Goal: Task Accomplishment & Management: Manage account settings

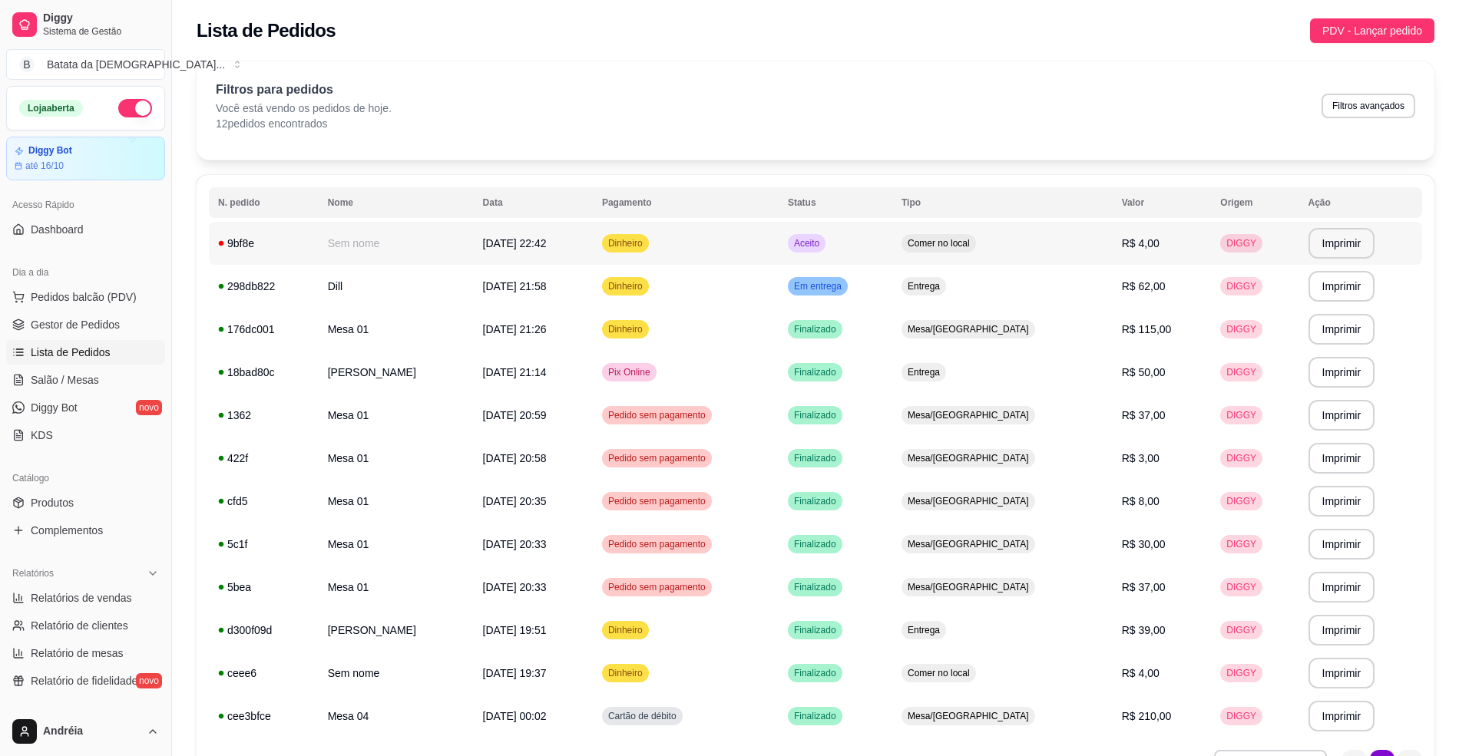
click at [892, 246] on td "Aceito" at bounding box center [836, 243] width 114 height 43
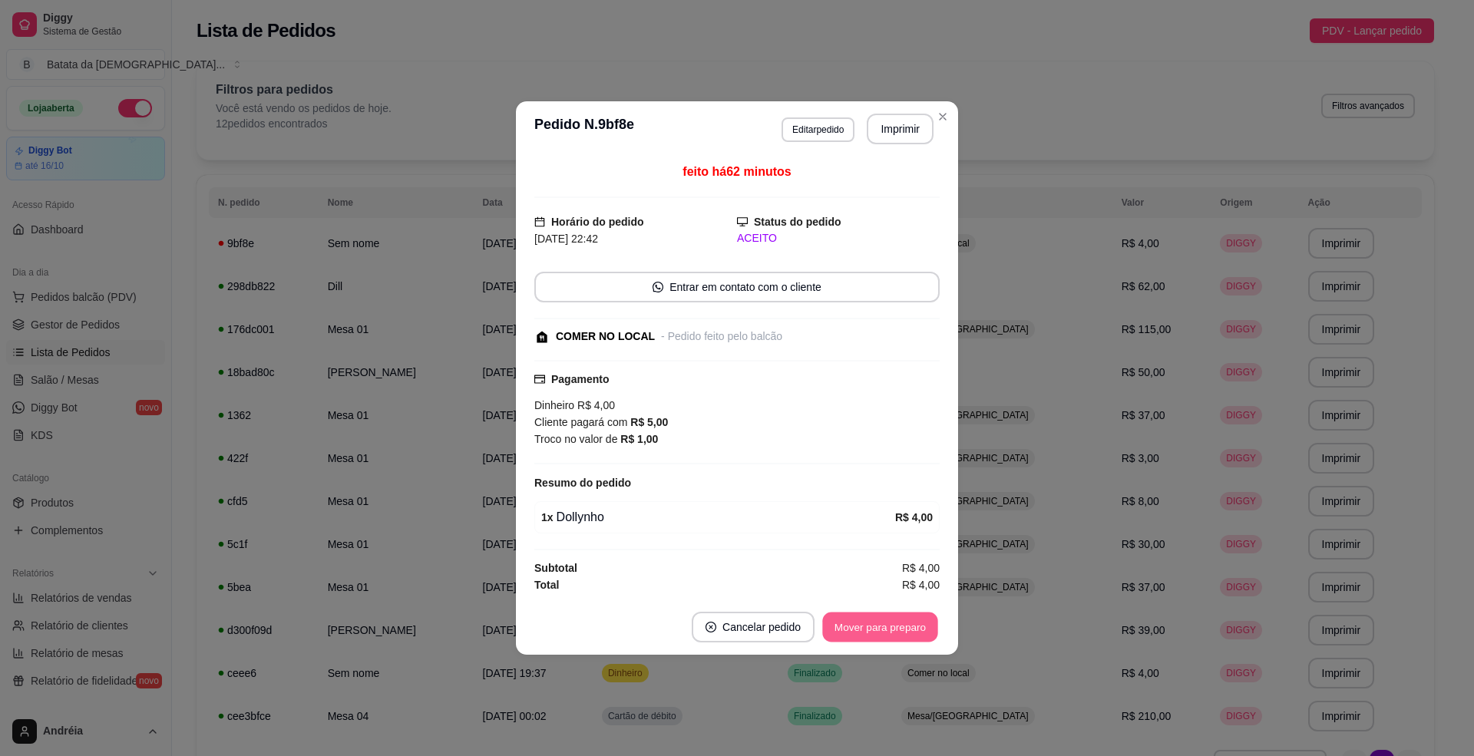
click at [900, 621] on button "Mover para preparo" at bounding box center [879, 628] width 115 height 30
click at [900, 627] on button "Mover para retirada disponível" at bounding box center [854, 628] width 164 height 30
click at [900, 627] on button "Mover para finalizado" at bounding box center [877, 628] width 124 height 30
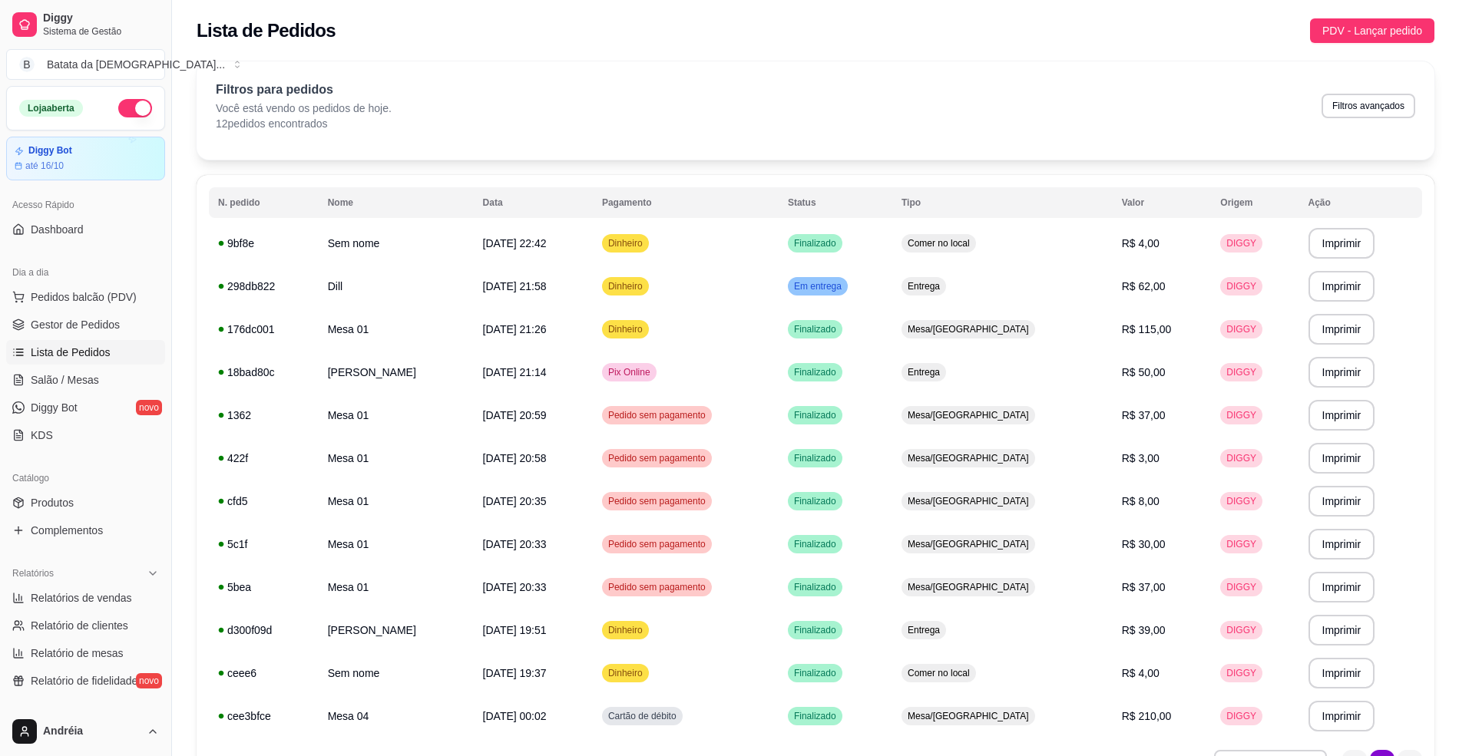
click at [134, 104] on button "button" at bounding box center [135, 108] width 34 height 18
click at [892, 283] on td "Em entrega" at bounding box center [836, 286] width 114 height 43
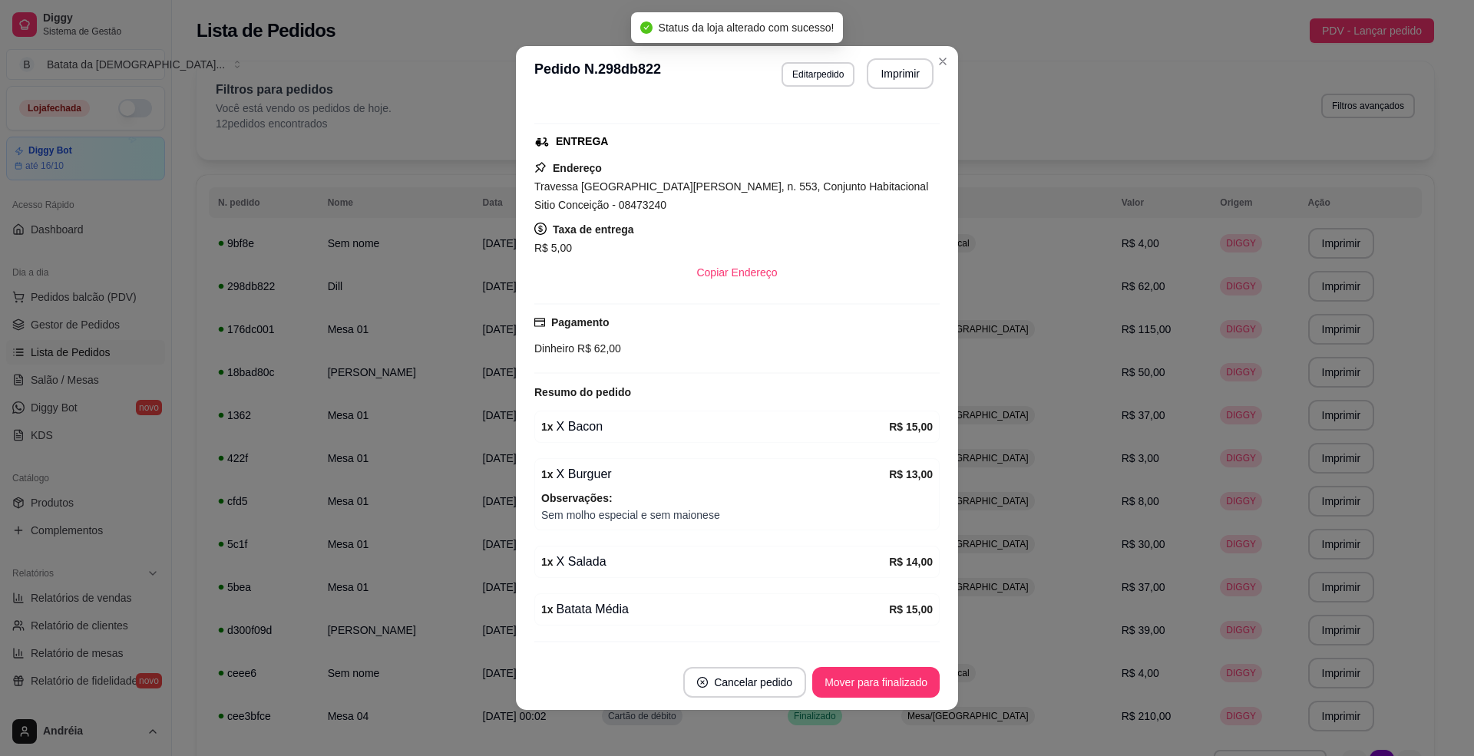
scroll to position [267, 0]
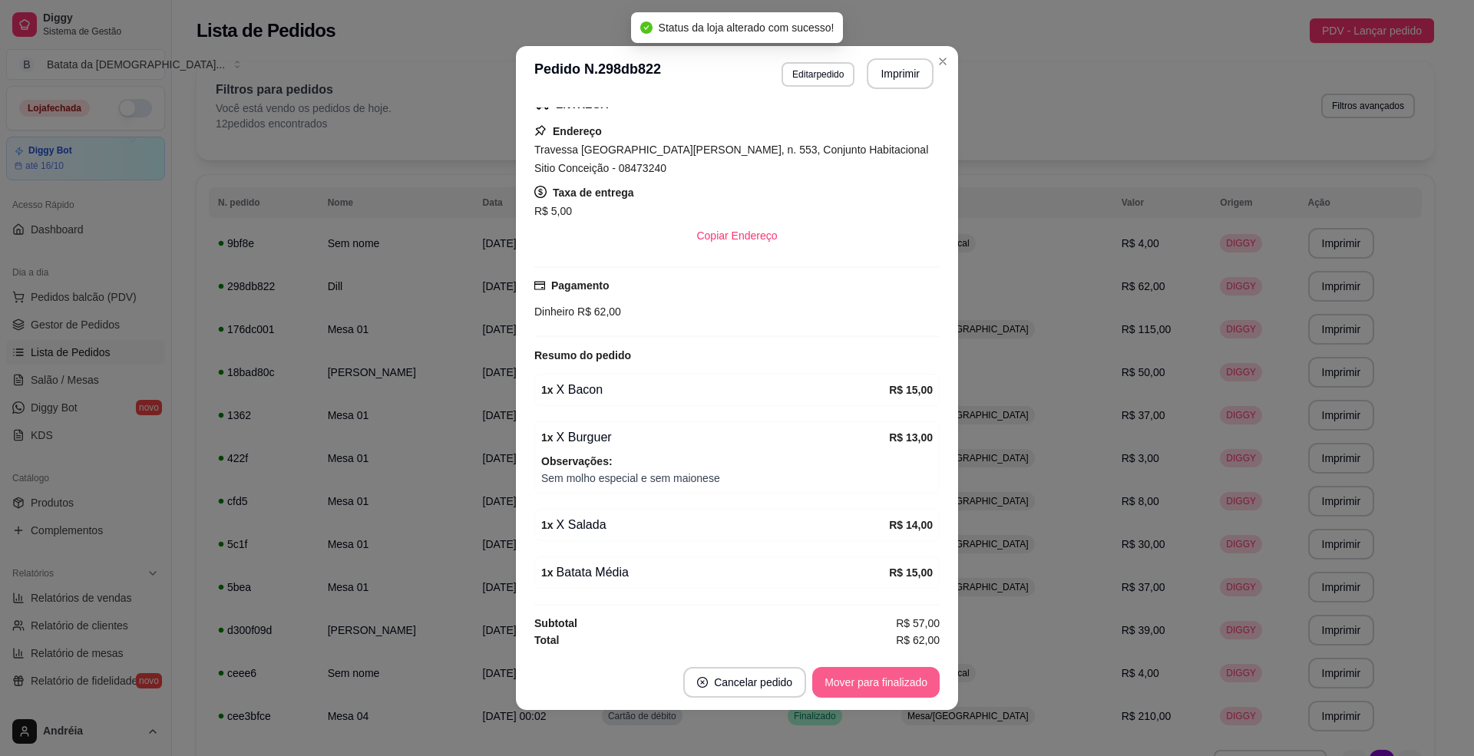
click at [878, 671] on button "Mover para finalizado" at bounding box center [875, 682] width 127 height 31
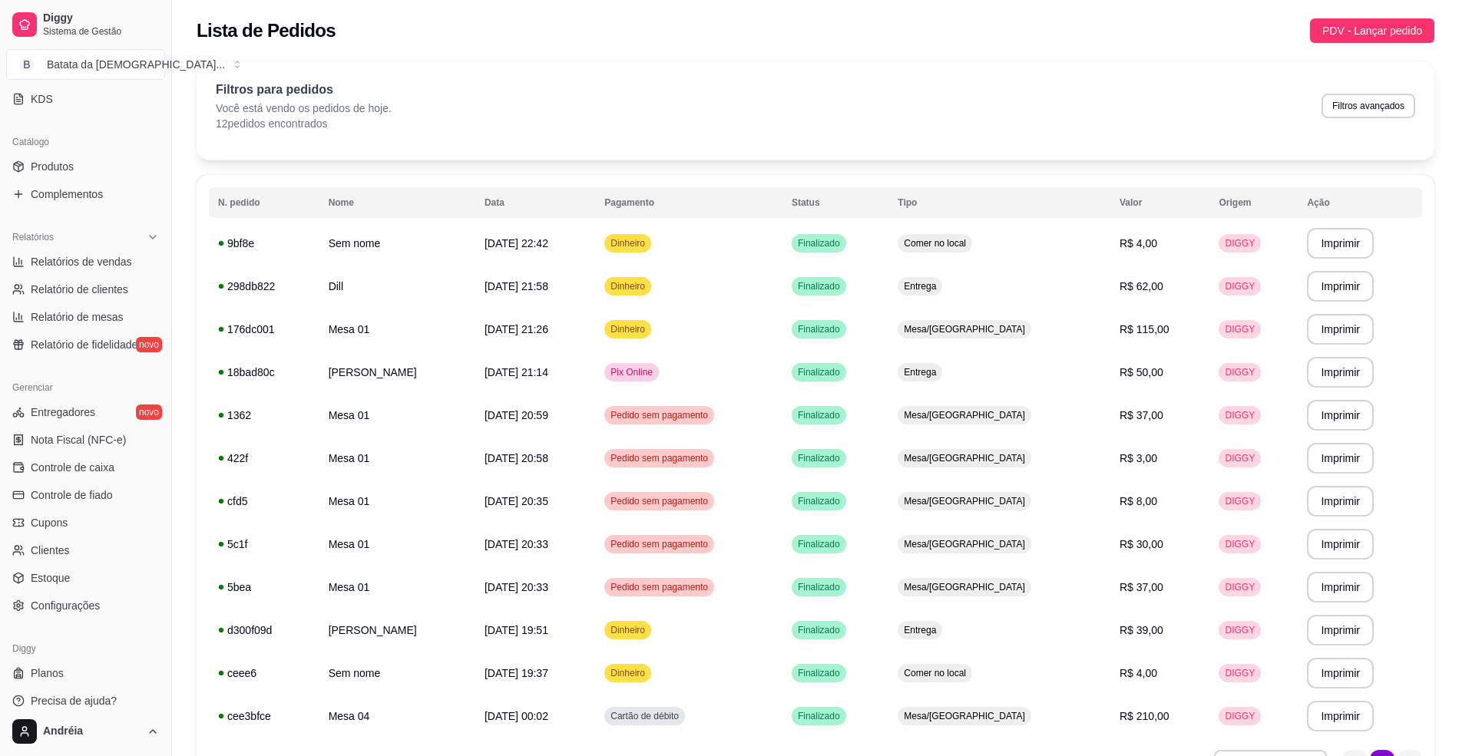
scroll to position [349, 0]
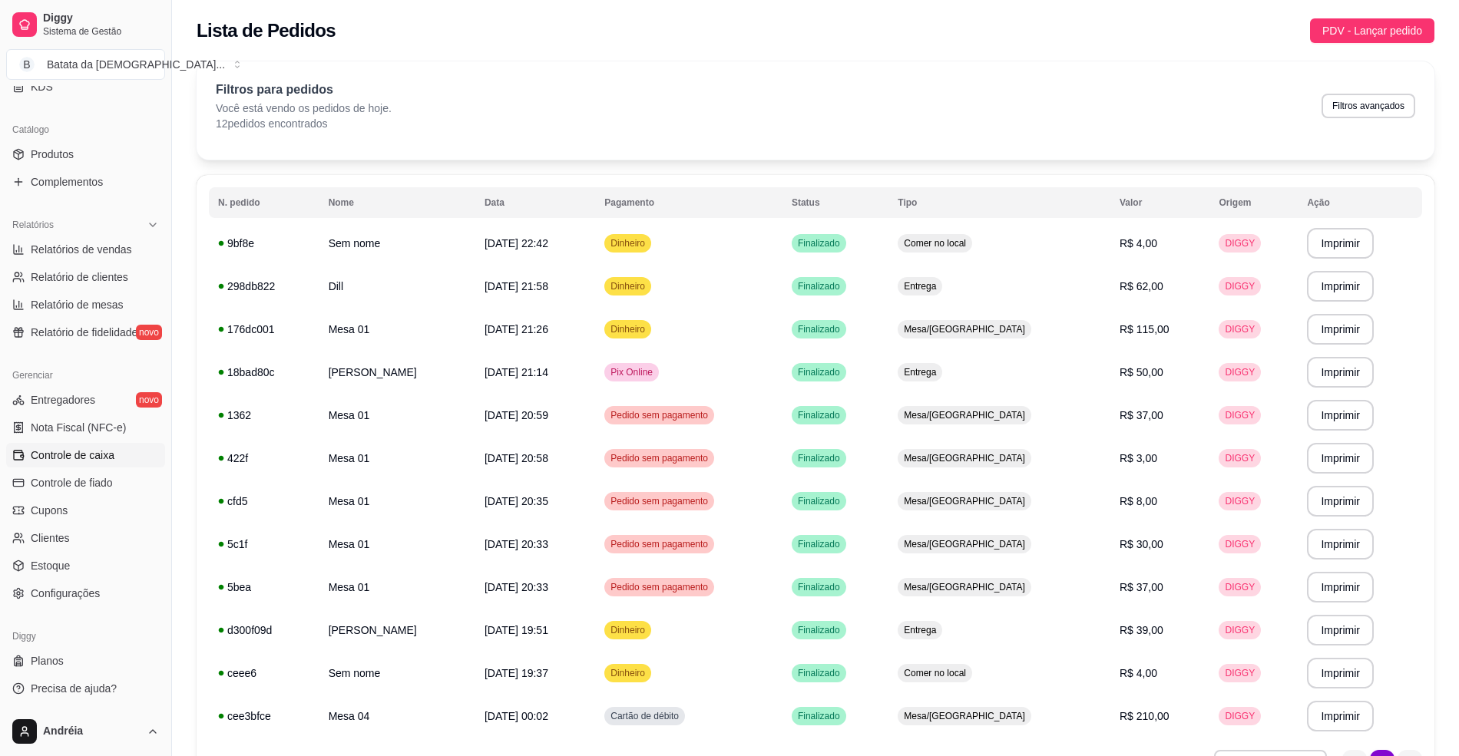
click at [71, 465] on link "Controle de caixa" at bounding box center [85, 455] width 159 height 25
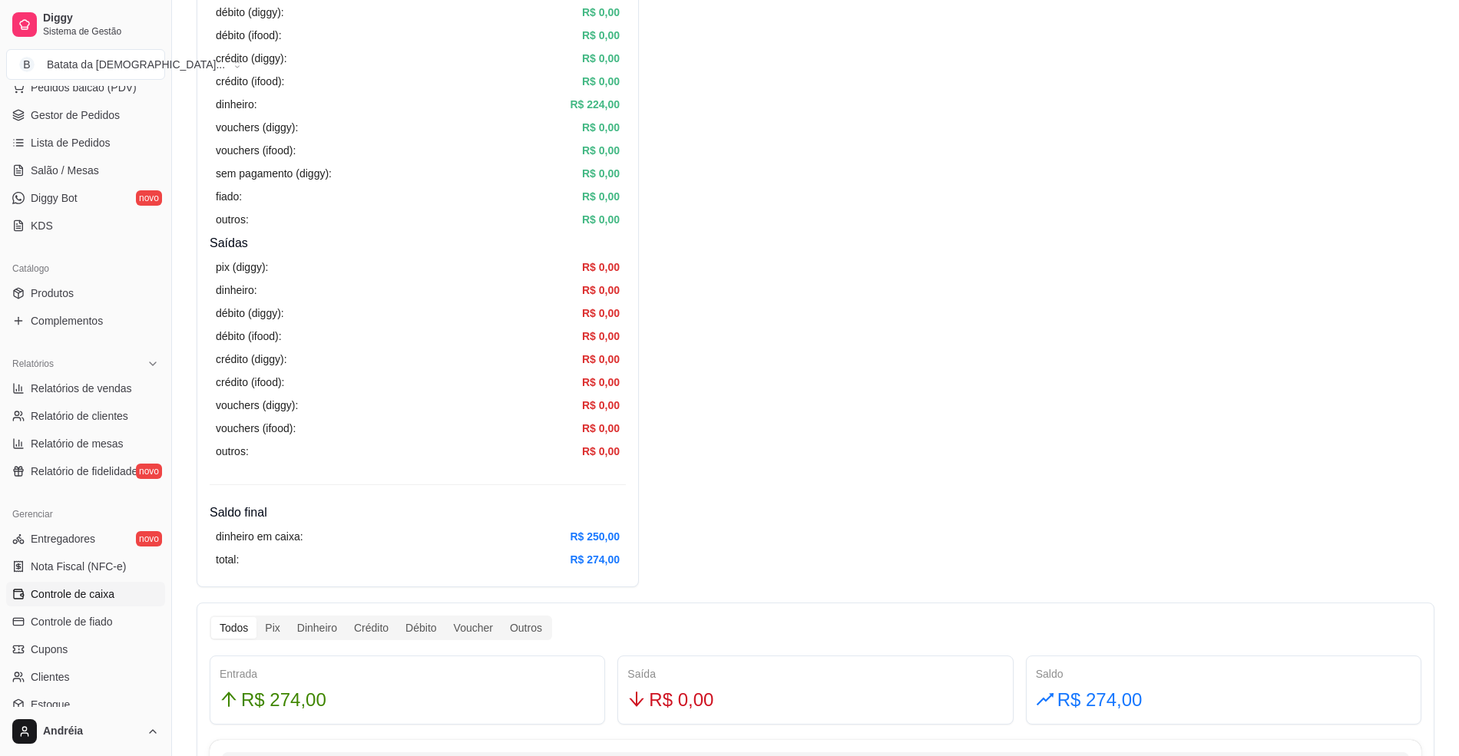
scroll to position [246, 0]
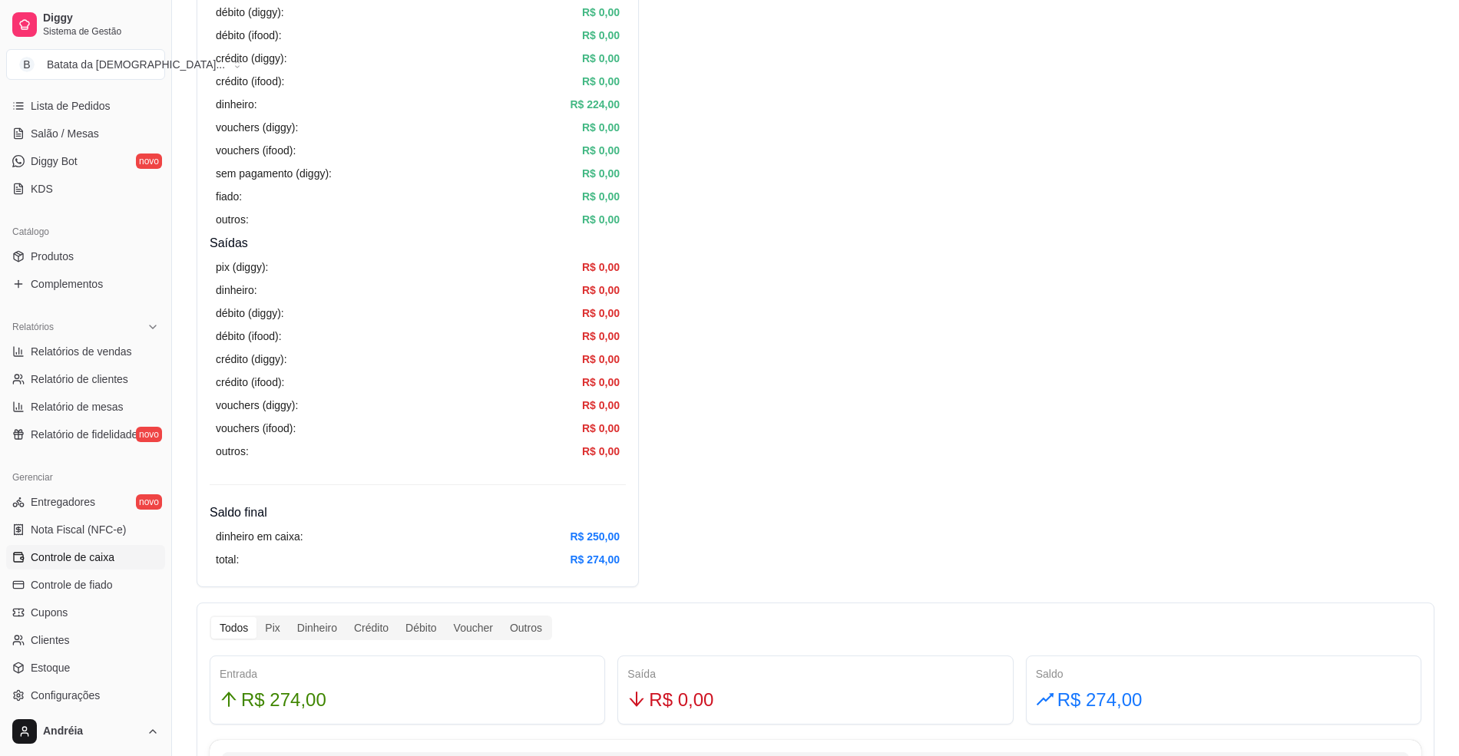
click at [80, 556] on span "Controle de caixa" at bounding box center [73, 557] width 84 height 15
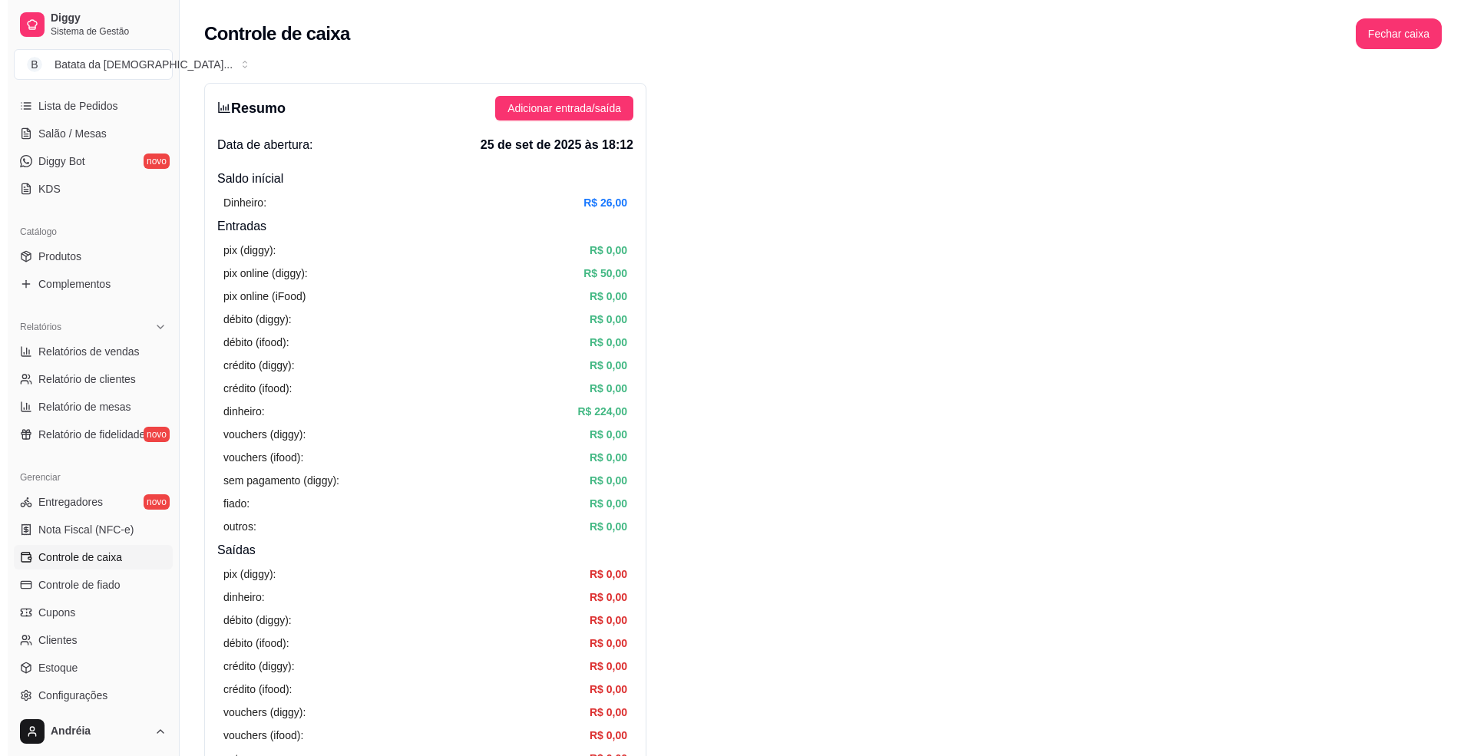
scroll to position [144, 0]
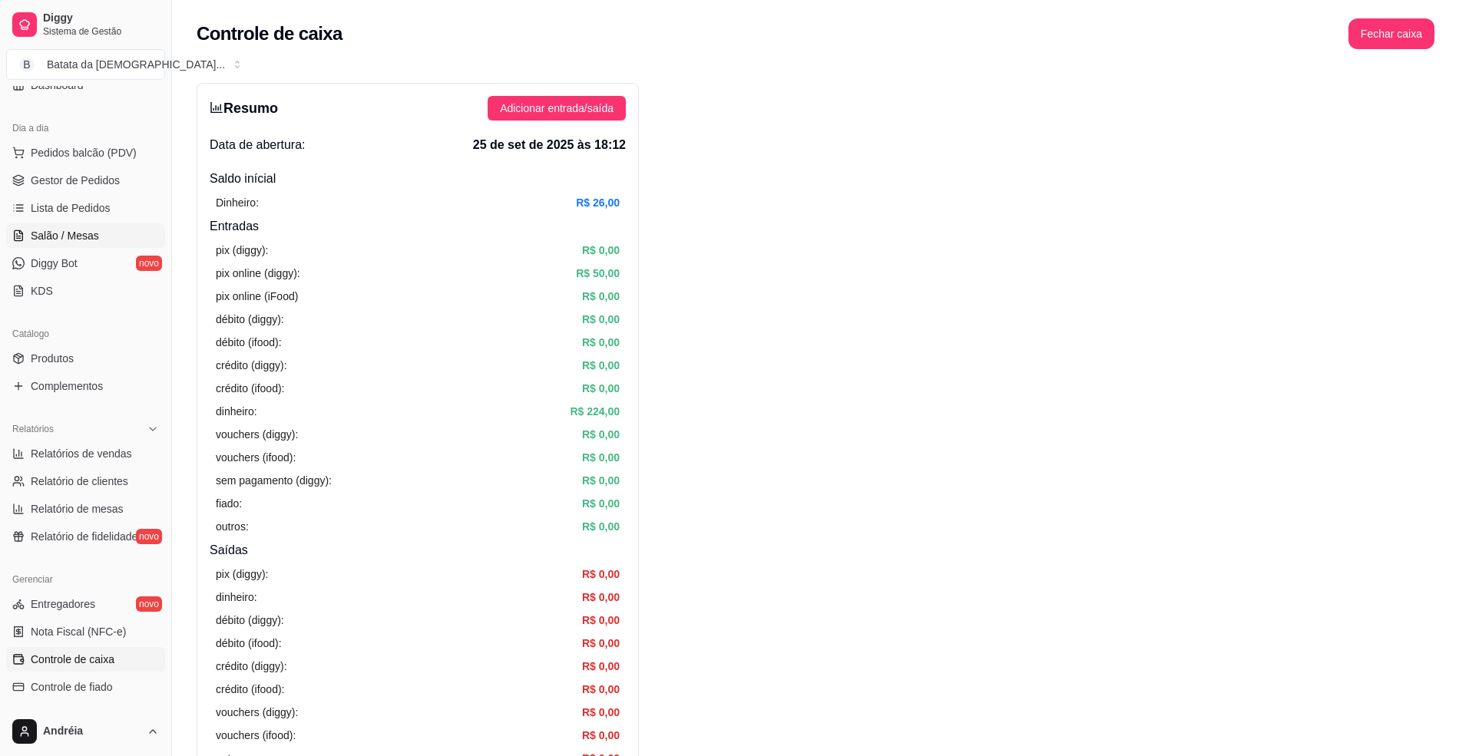
click at [105, 241] on link "Salão / Mesas" at bounding box center [85, 235] width 159 height 25
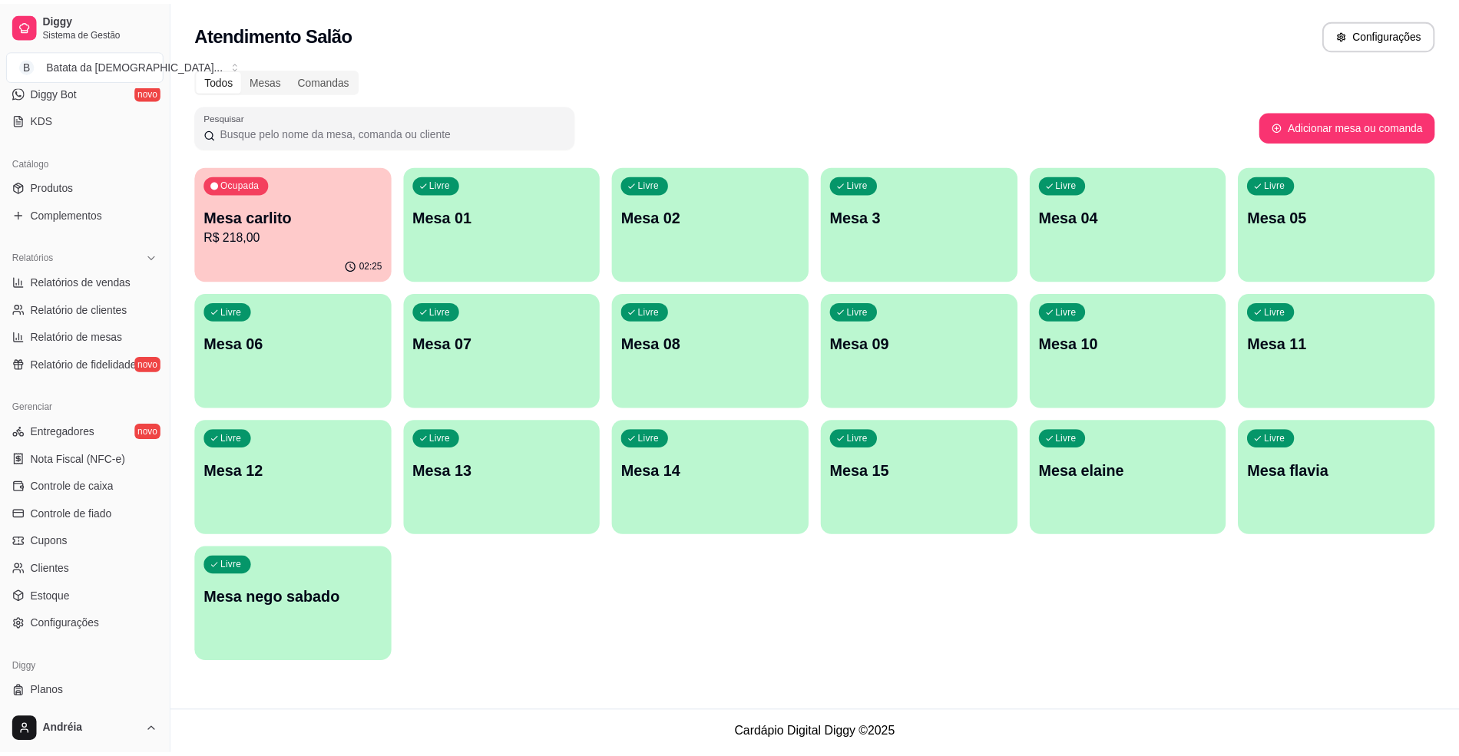
scroll to position [349, 0]
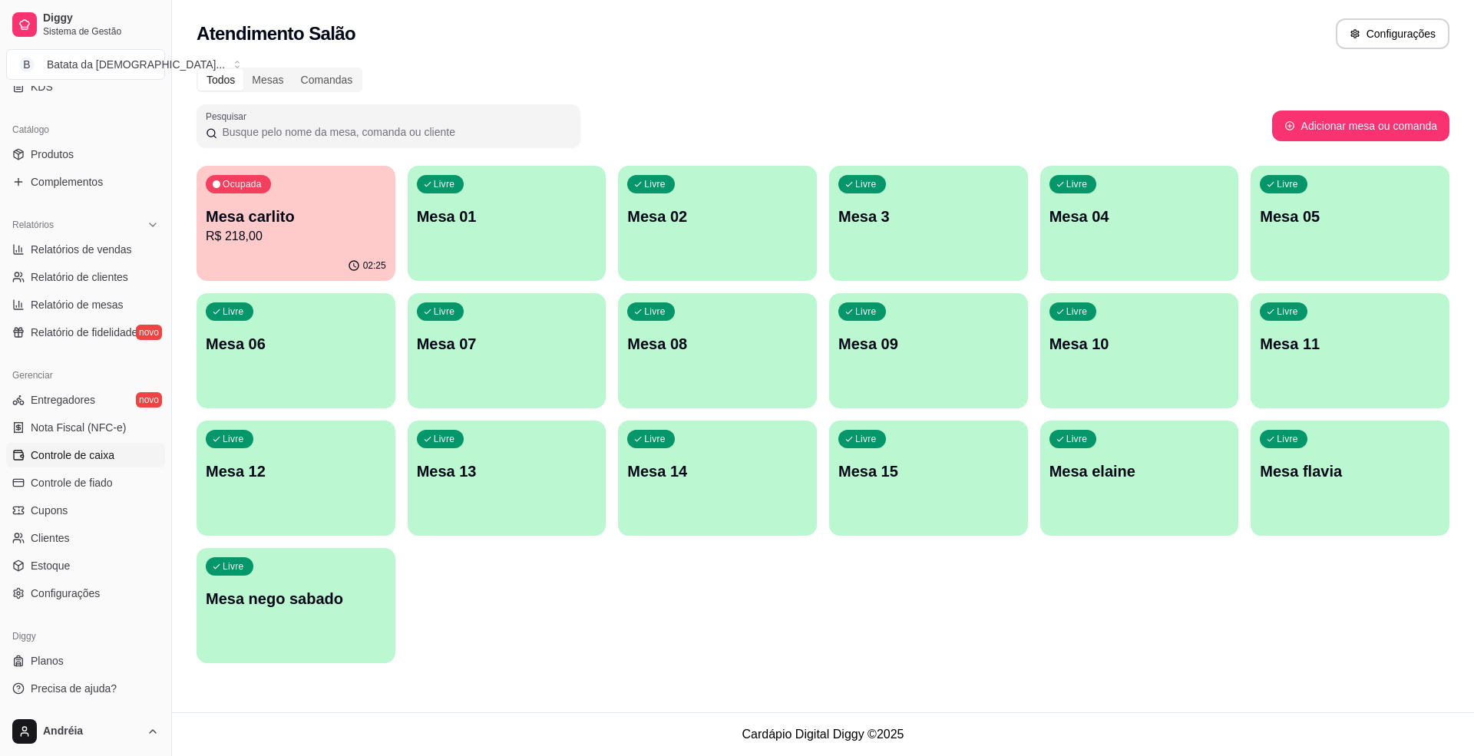
click at [50, 461] on span "Controle de caixa" at bounding box center [73, 455] width 84 height 15
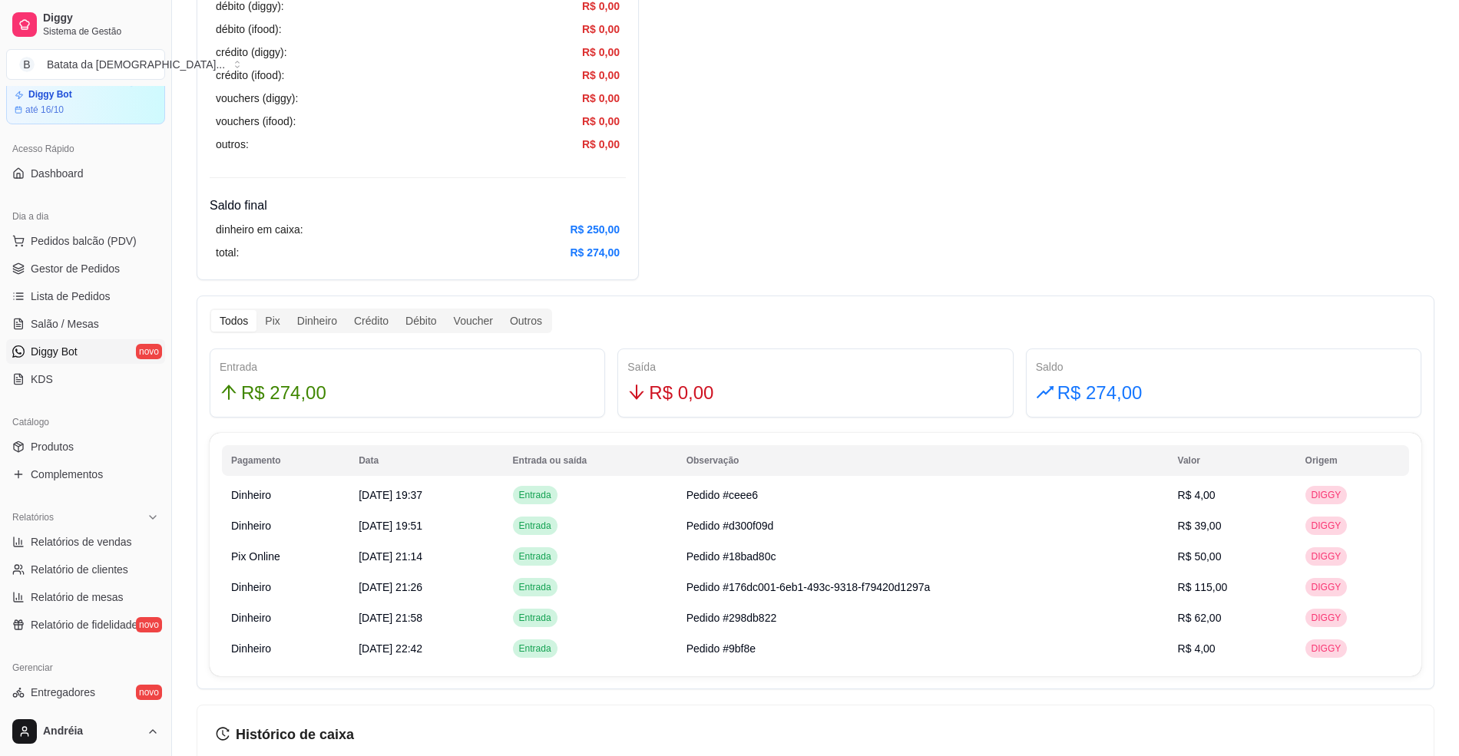
scroll to position [41, 0]
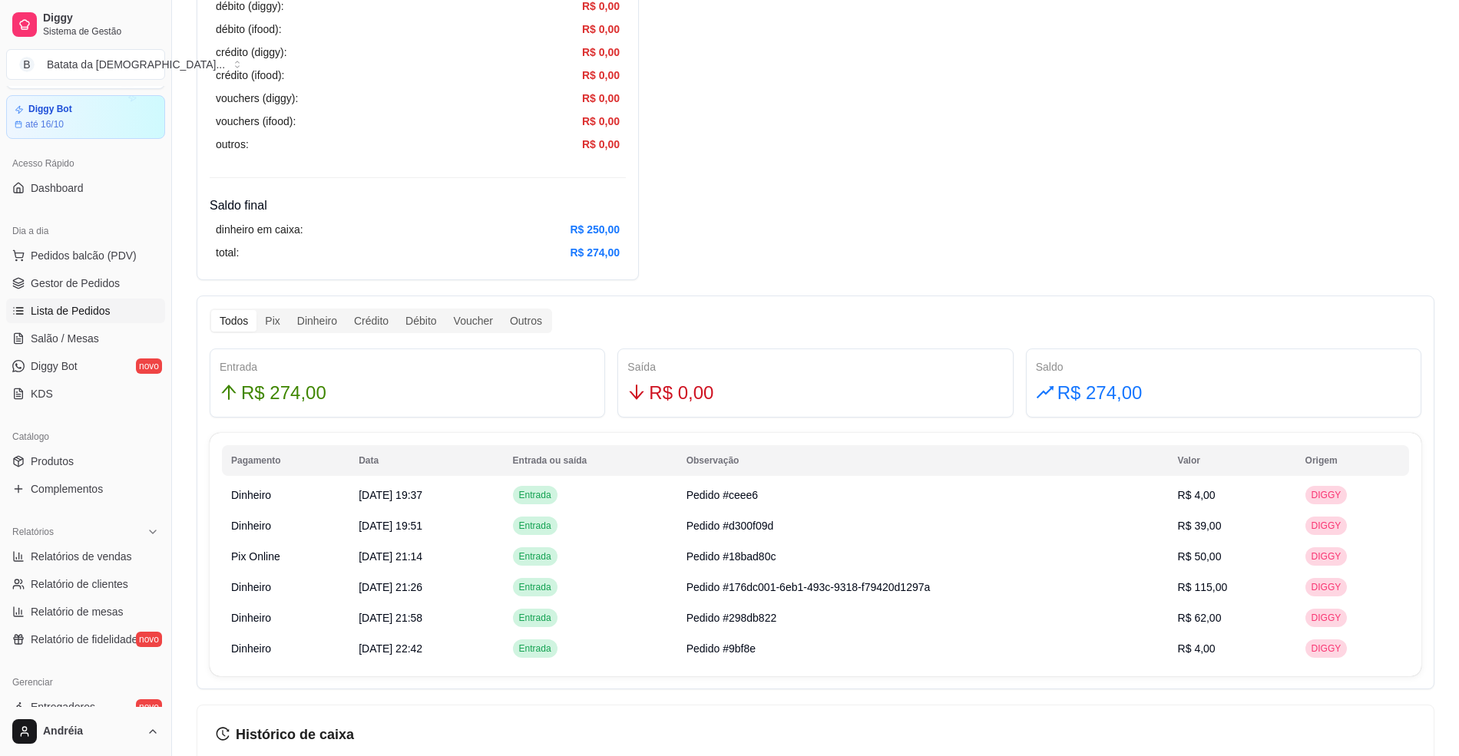
click at [102, 318] on span "Lista de Pedidos" at bounding box center [71, 310] width 80 height 15
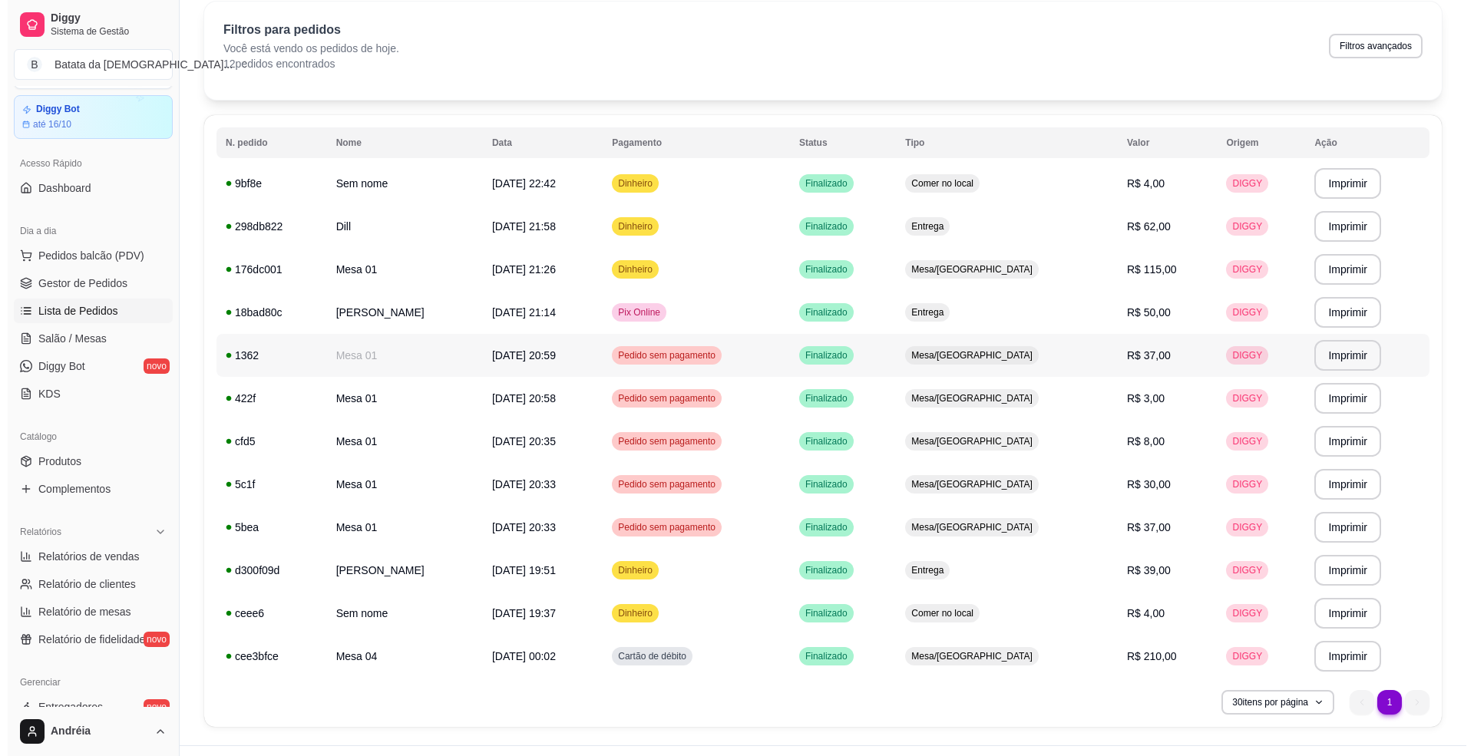
scroll to position [93, 0]
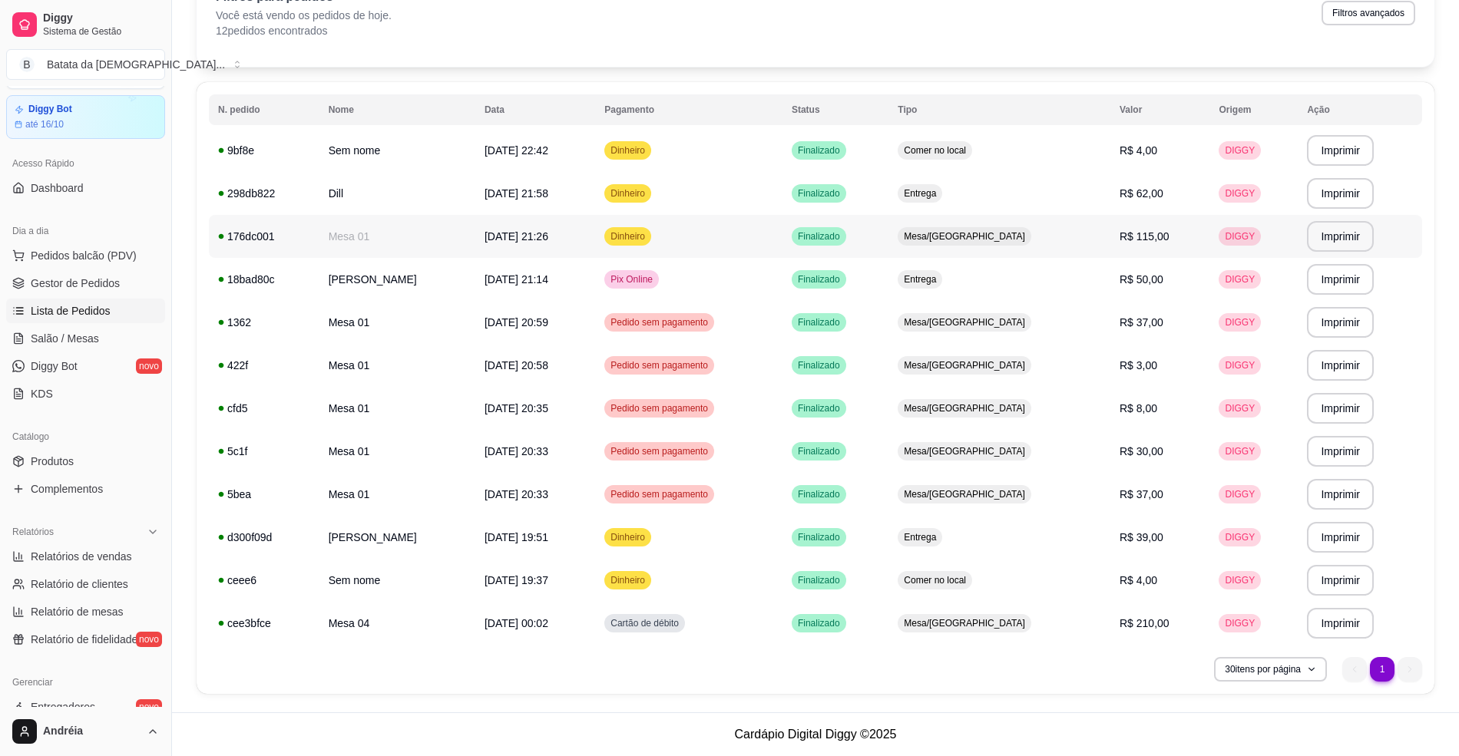
click at [1030, 224] on td "Mesa/[GEOGRAPHIC_DATA]" at bounding box center [999, 236] width 222 height 43
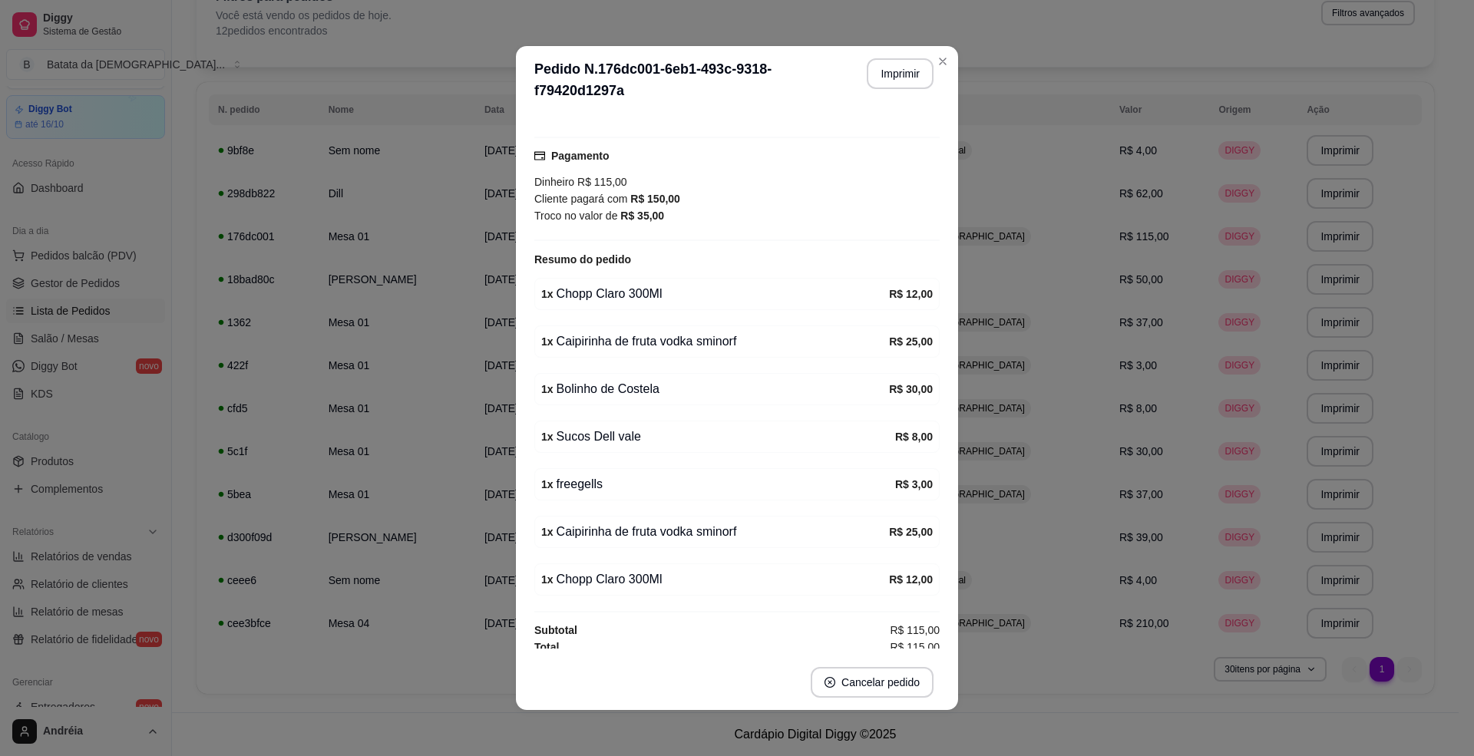
scroll to position [139, 0]
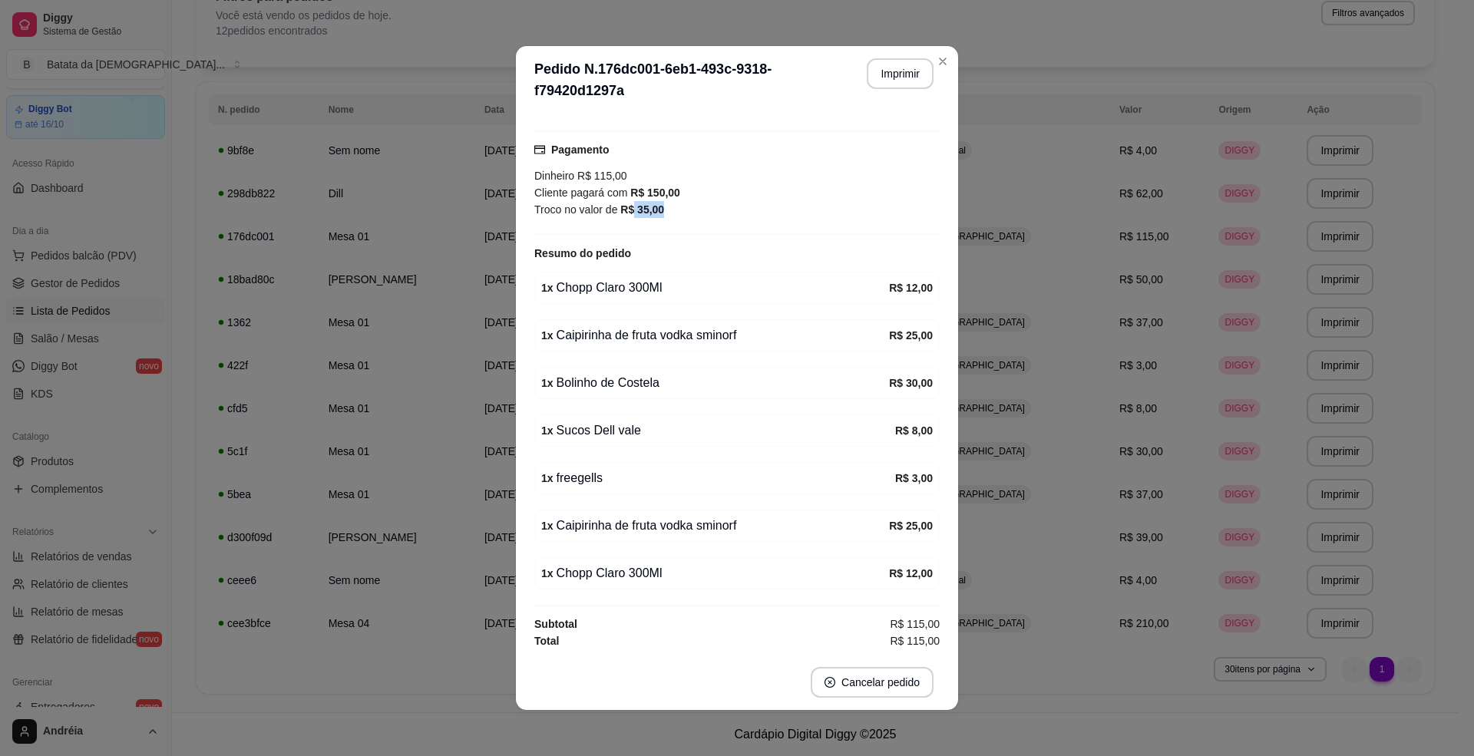
drag, startPoint x: 624, startPoint y: 200, endPoint x: 659, endPoint y: 200, distance: 34.6
click at [659, 201] on div "Troco no valor de R$ 35,00" at bounding box center [736, 209] width 405 height 17
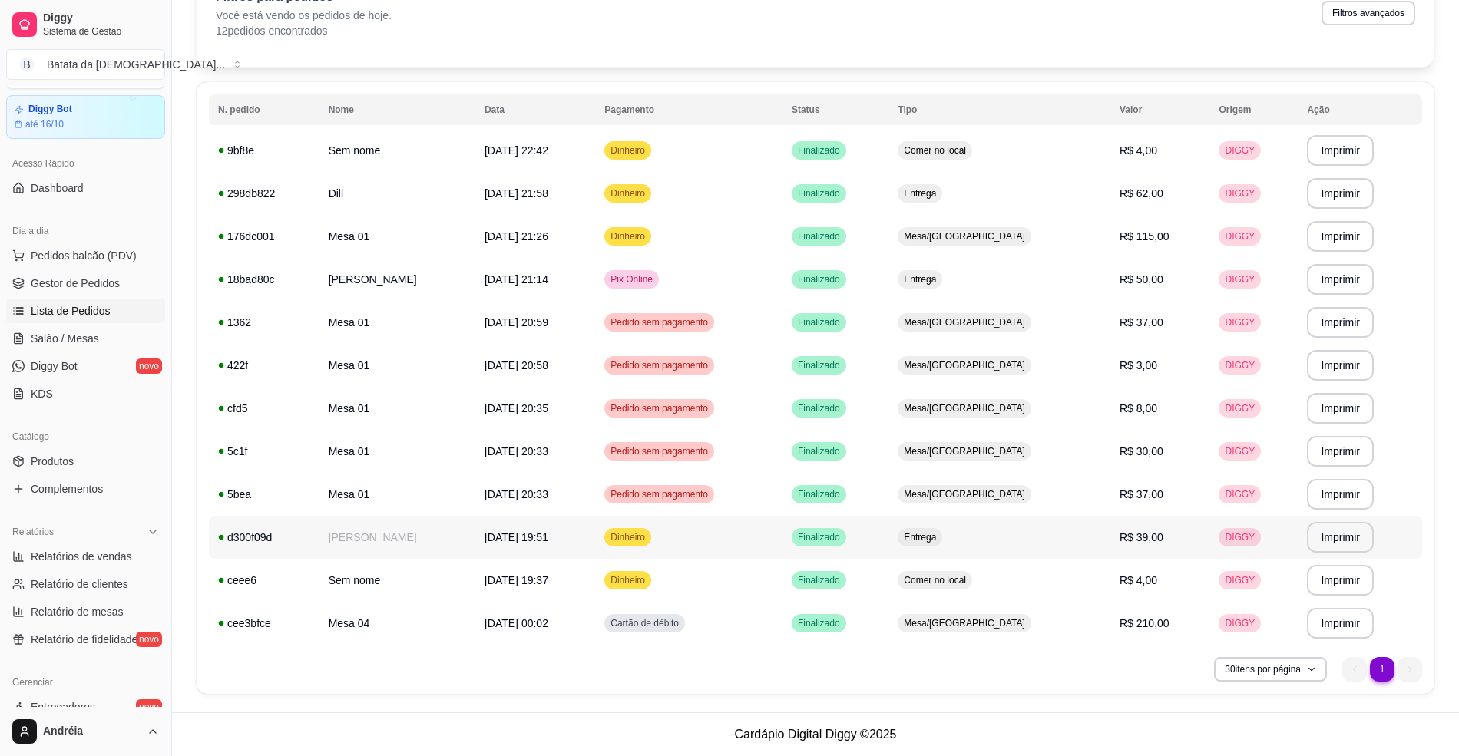
click at [648, 532] on span "Dinheiro" at bounding box center [627, 537] width 41 height 12
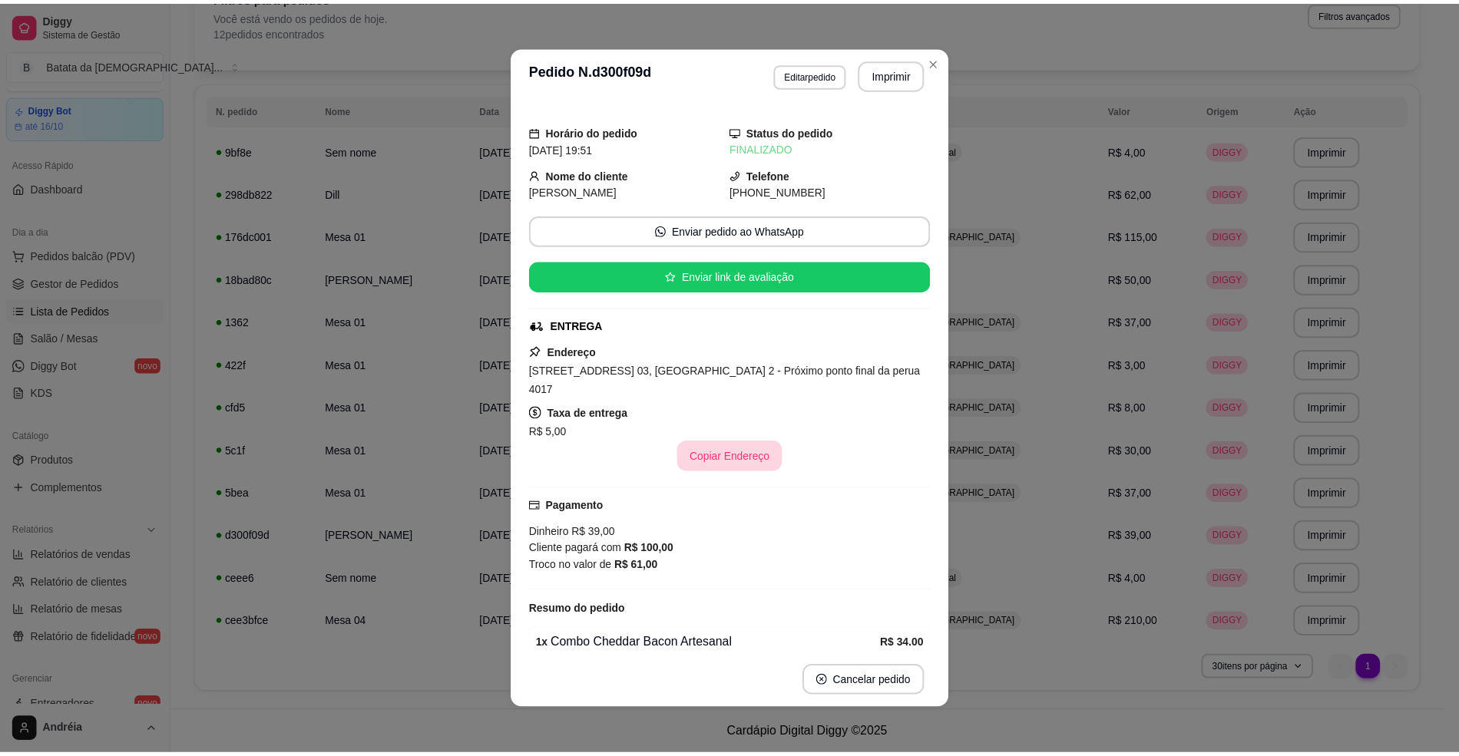
scroll to position [61, 0]
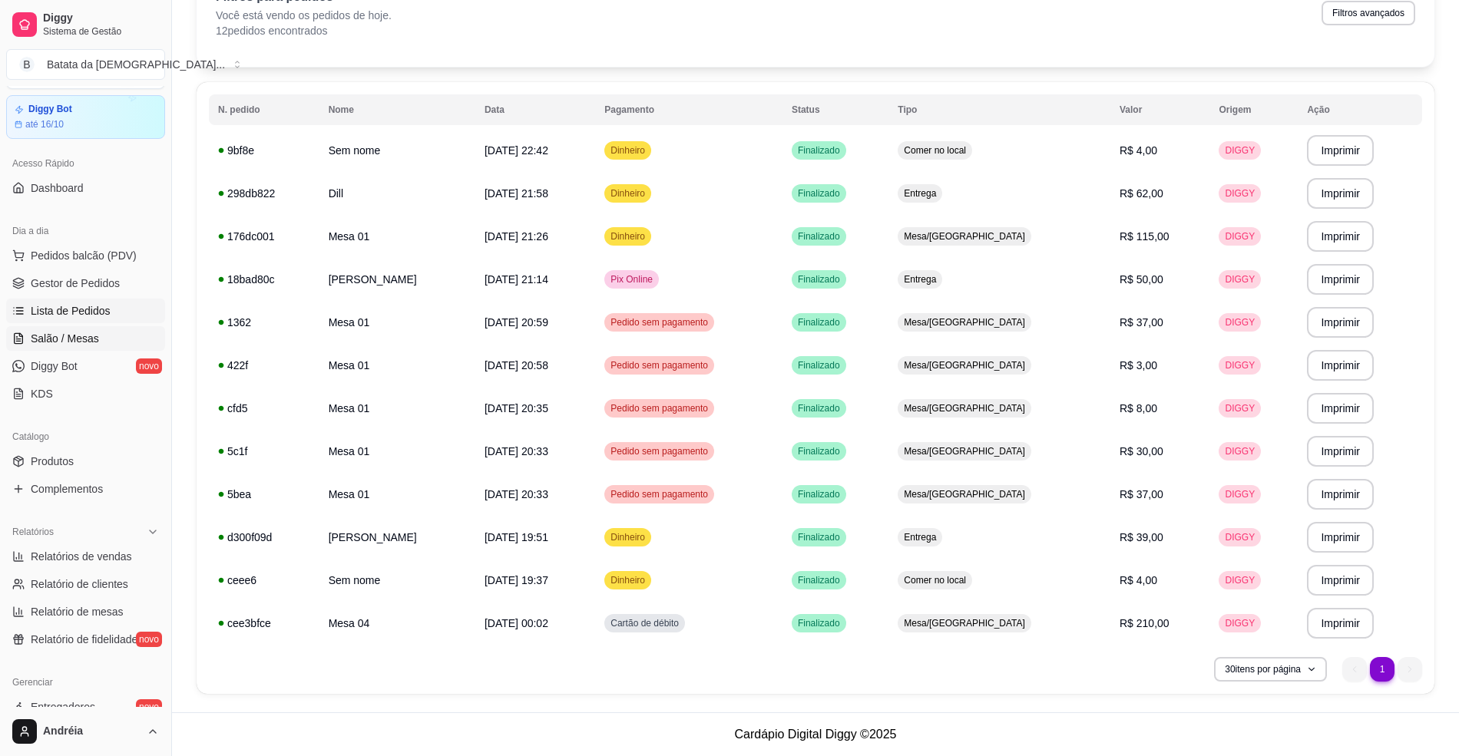
click at [93, 329] on link "Salão / Mesas" at bounding box center [85, 338] width 159 height 25
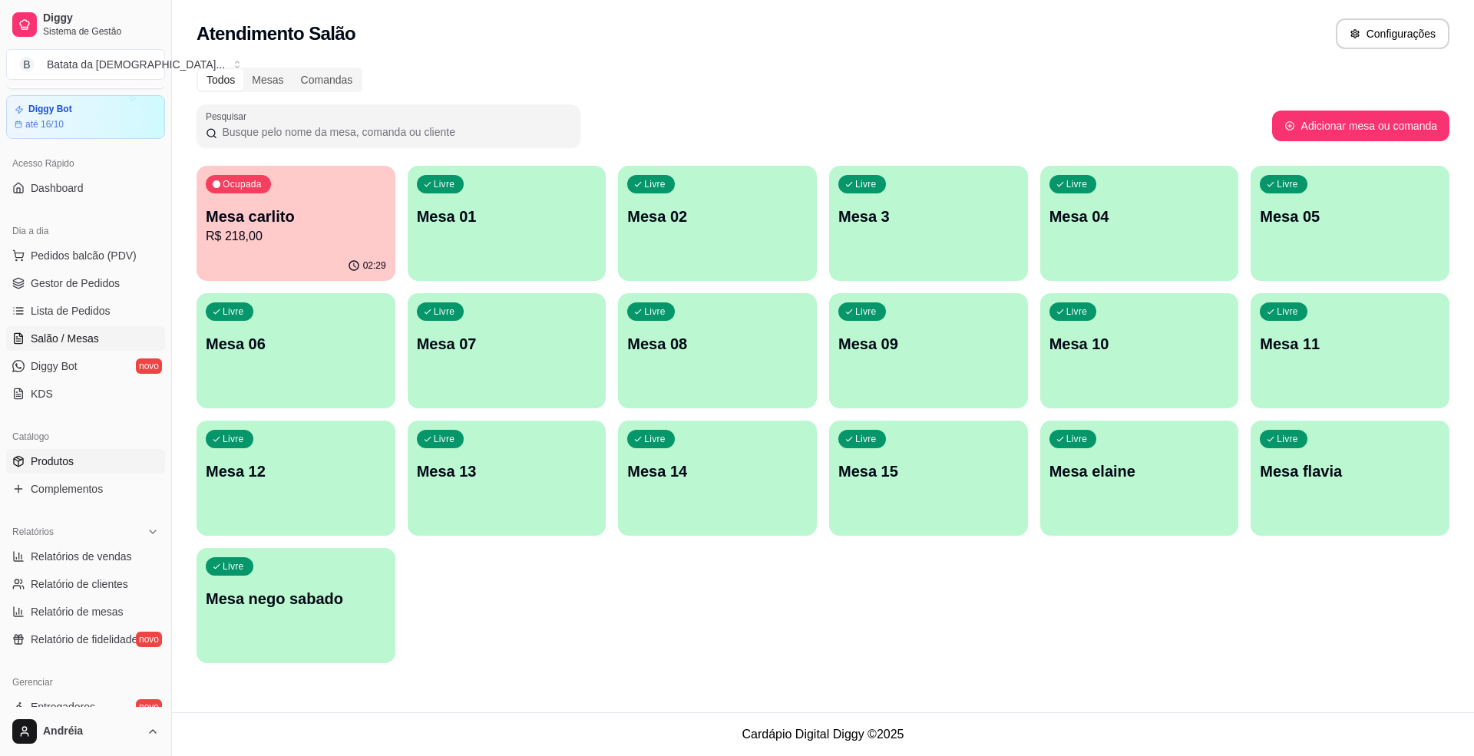
click at [74, 465] on link "Produtos" at bounding box center [85, 461] width 159 height 25
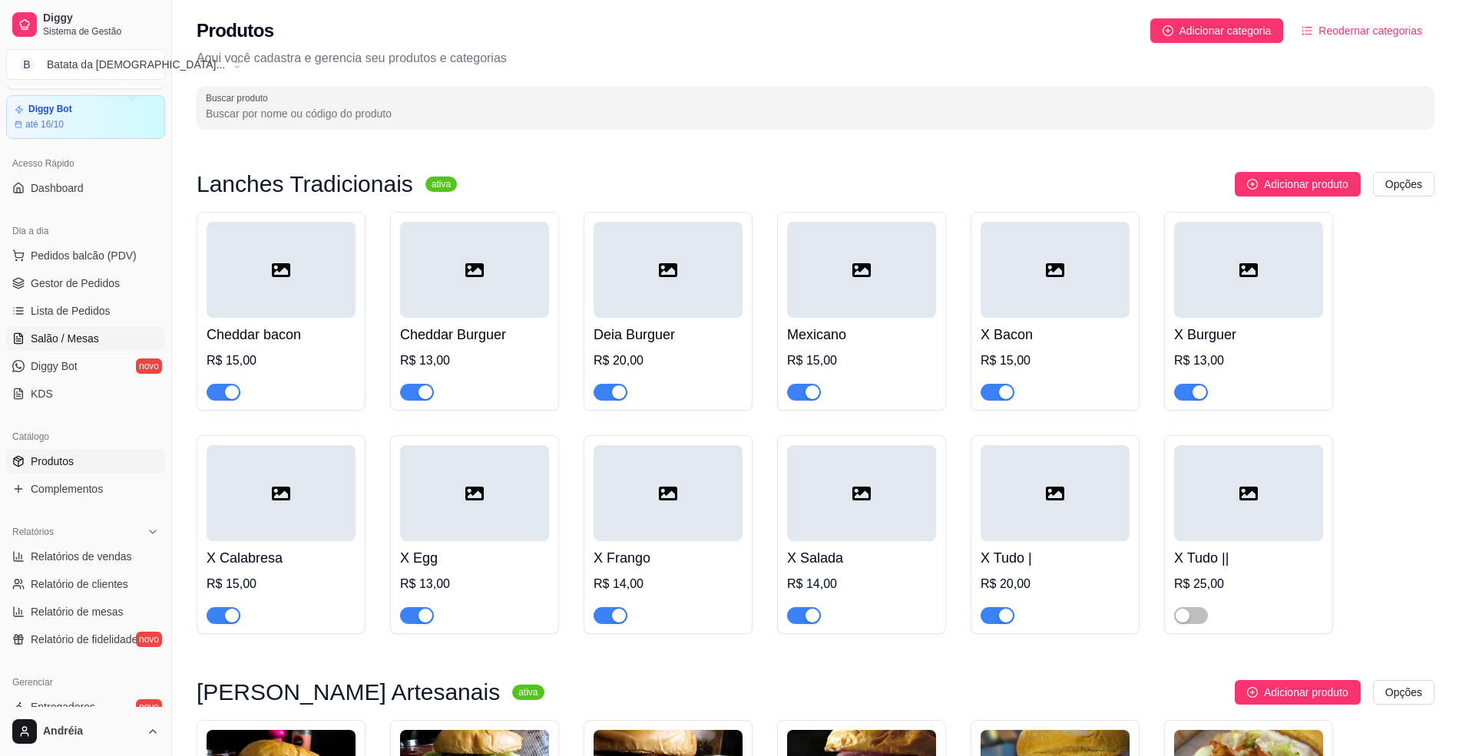
click at [97, 344] on link "Salão / Mesas" at bounding box center [85, 338] width 159 height 25
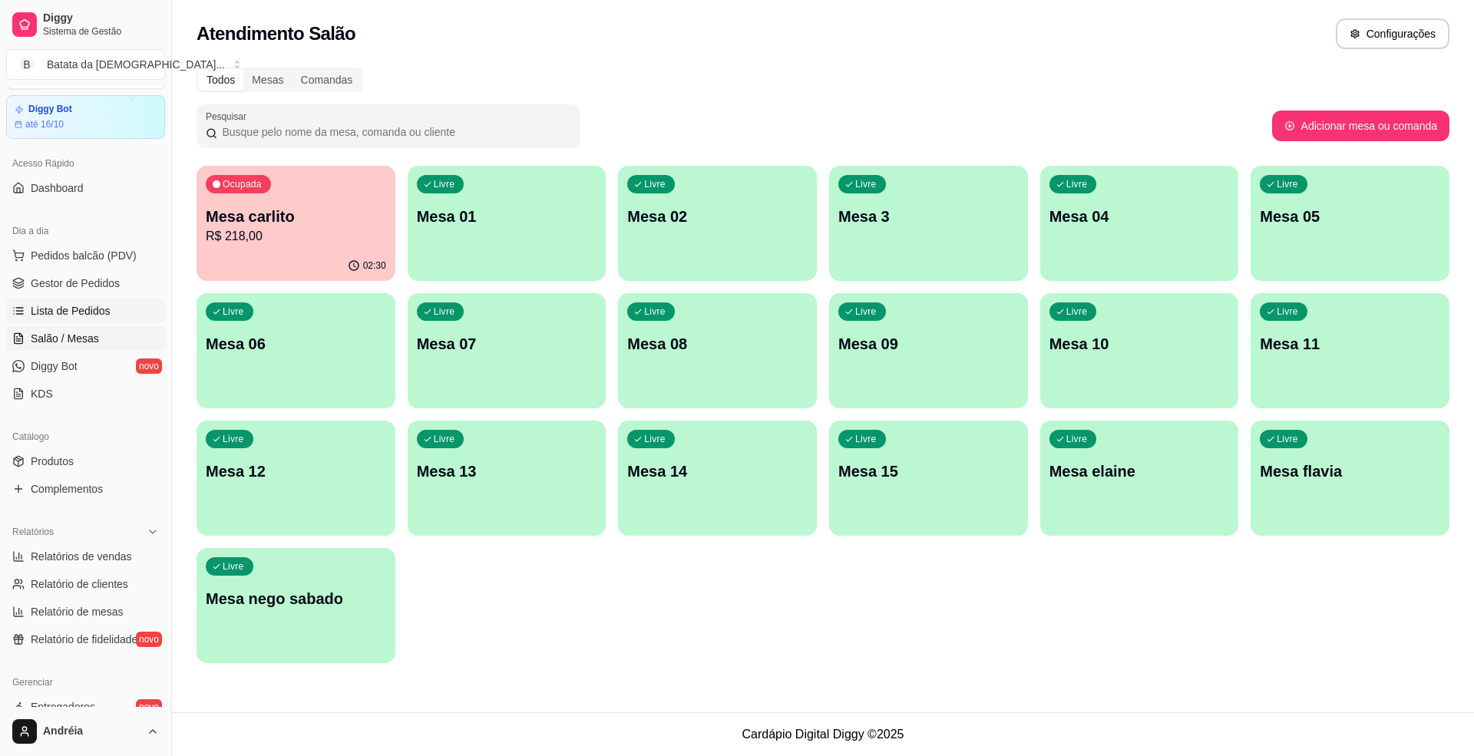
click at [129, 316] on link "Lista de Pedidos" at bounding box center [85, 311] width 159 height 25
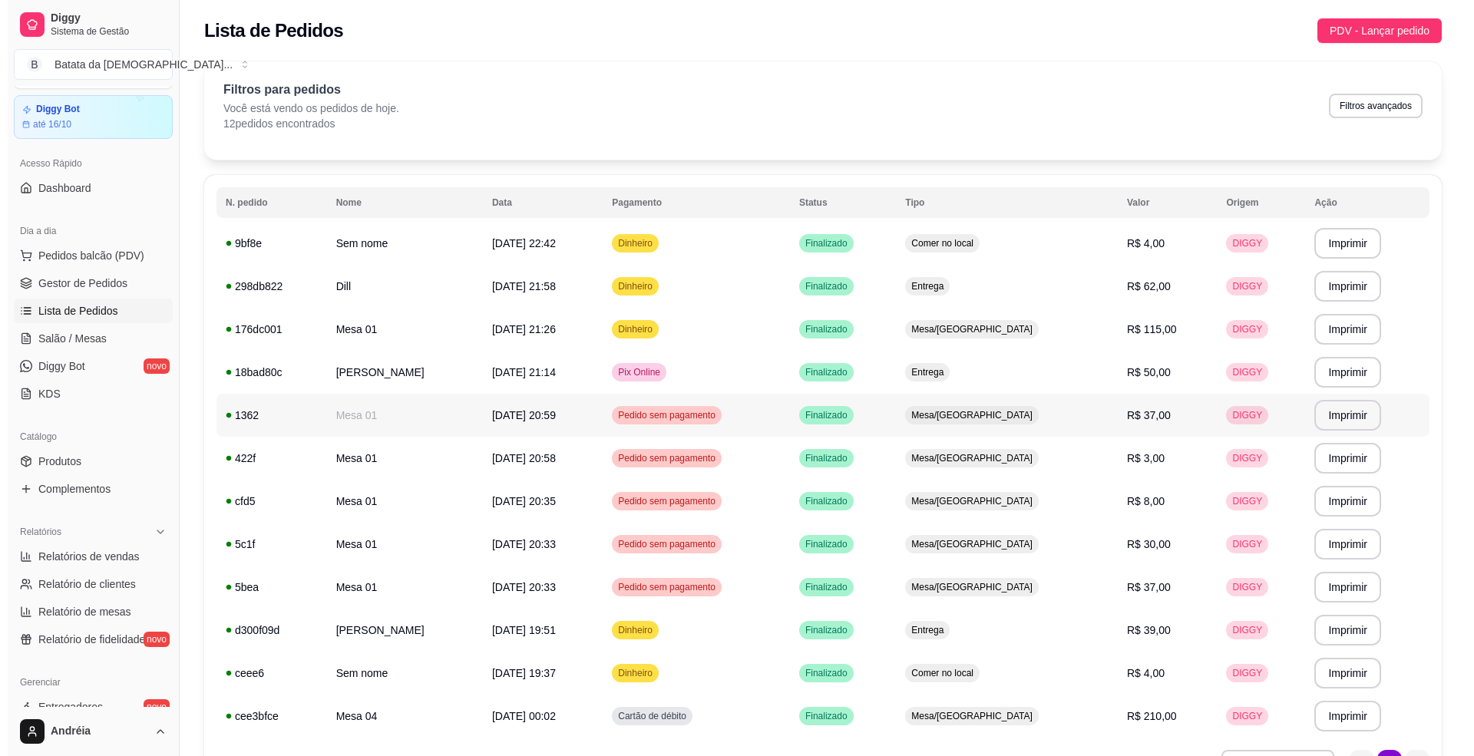
scroll to position [93, 0]
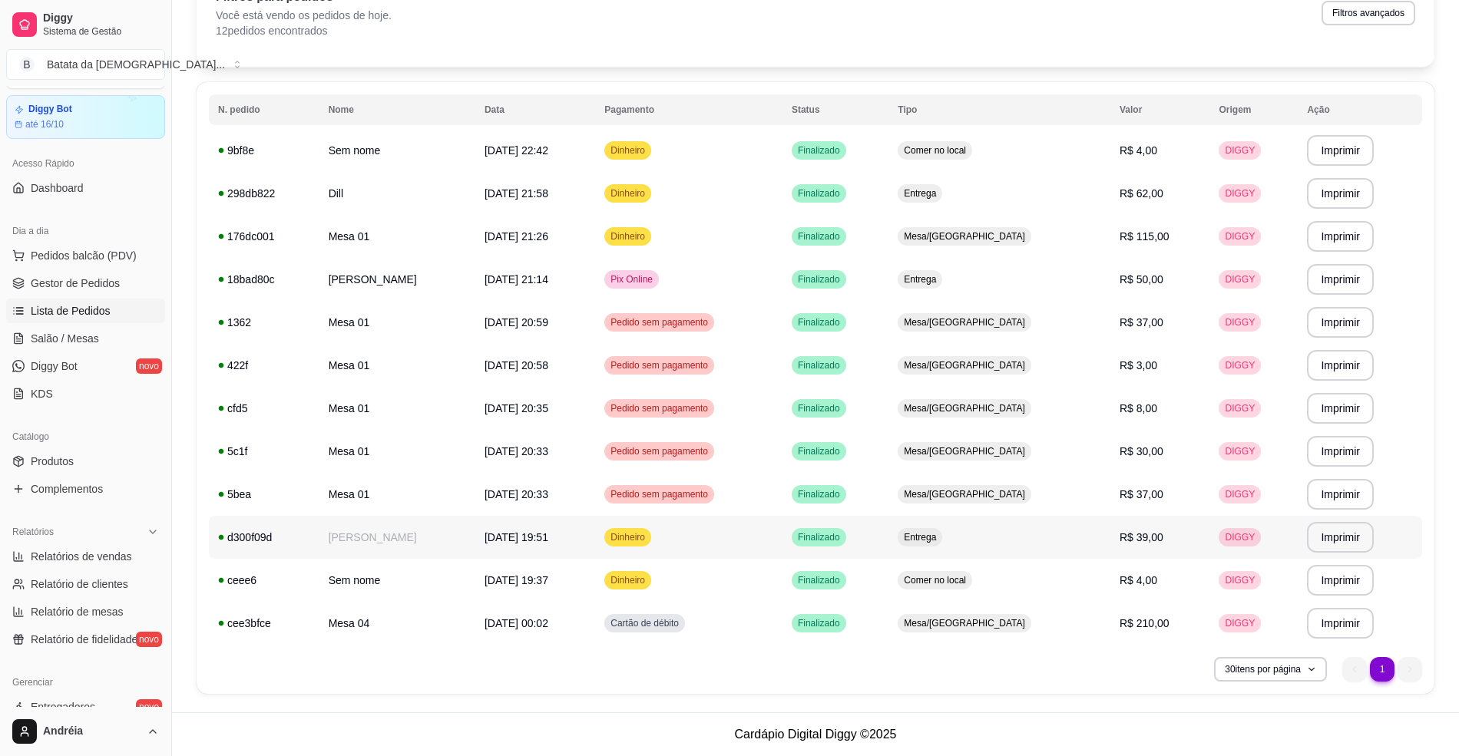
click at [525, 526] on td "[DATE] 19:51" at bounding box center [535, 537] width 120 height 43
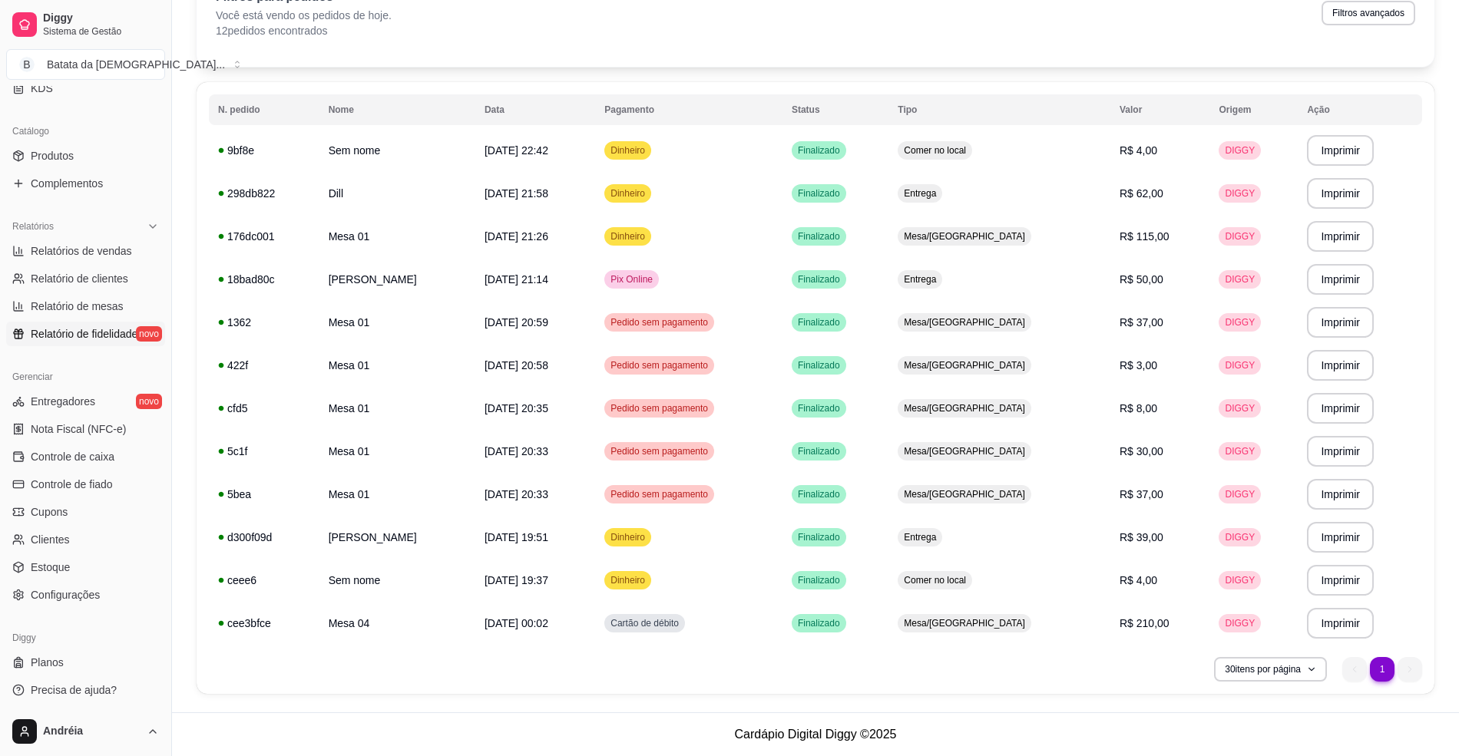
scroll to position [349, 0]
click at [130, 450] on link "Controle de caixa" at bounding box center [85, 455] width 159 height 25
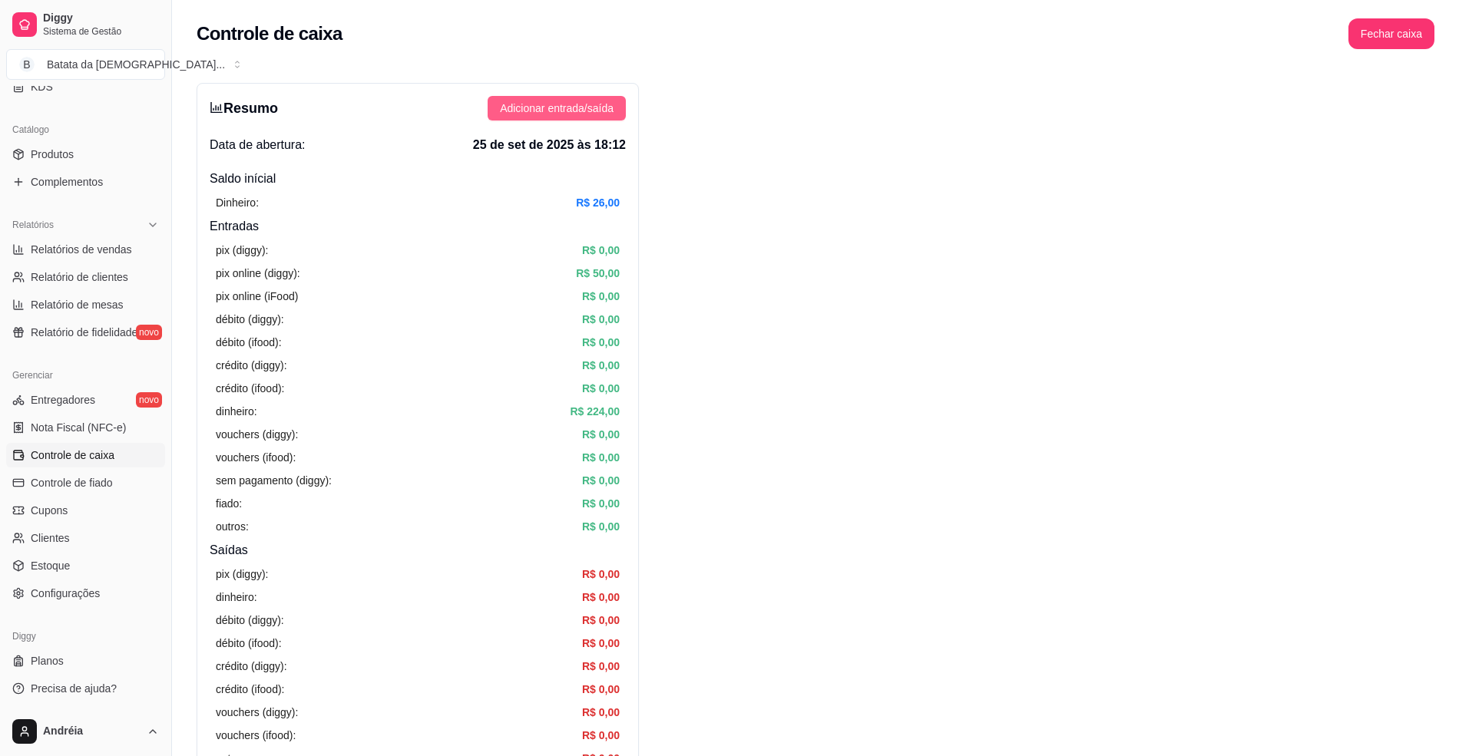
click at [605, 101] on span "Adicionar entrada/saída" at bounding box center [557, 108] width 114 height 17
click at [508, 114] on span "Adicionar entrada/saída" at bounding box center [557, 108] width 114 height 17
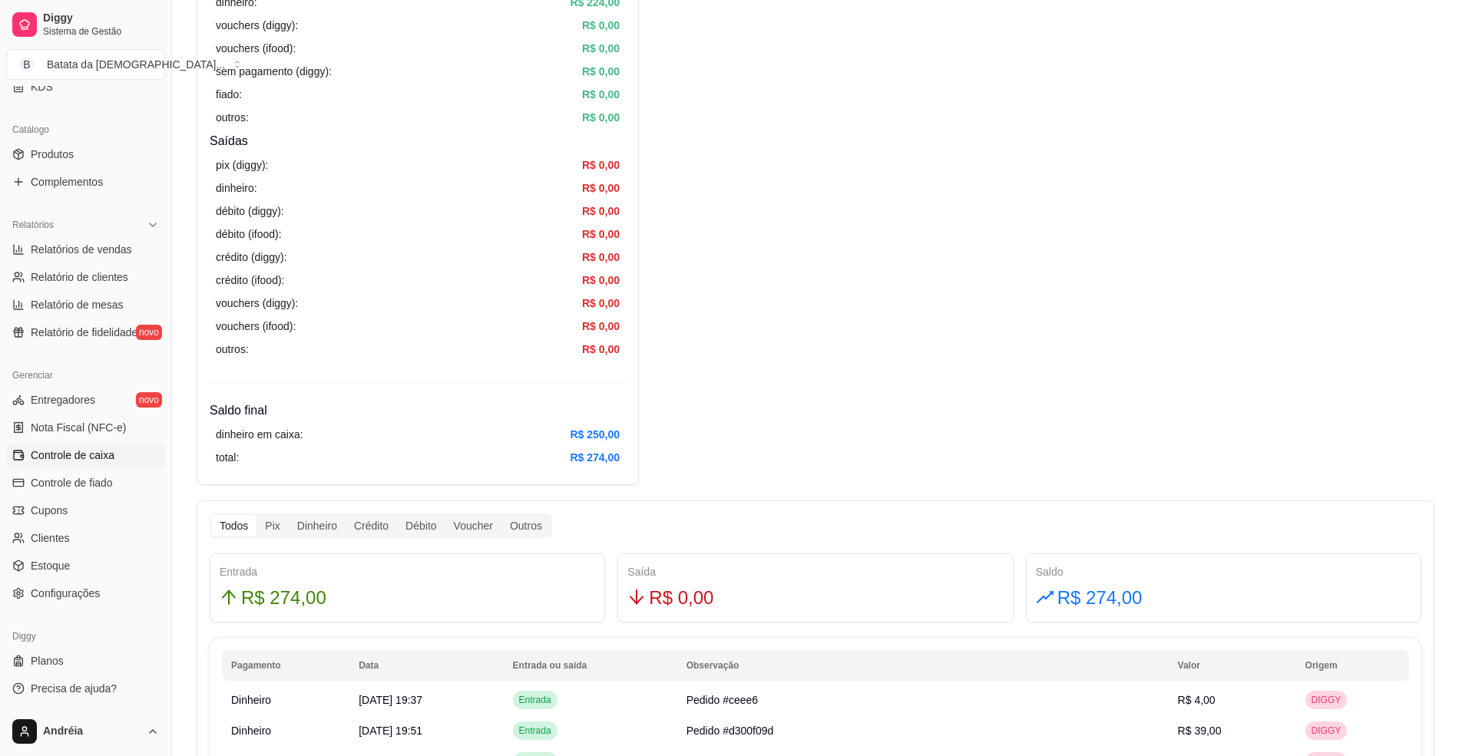
scroll to position [614, 0]
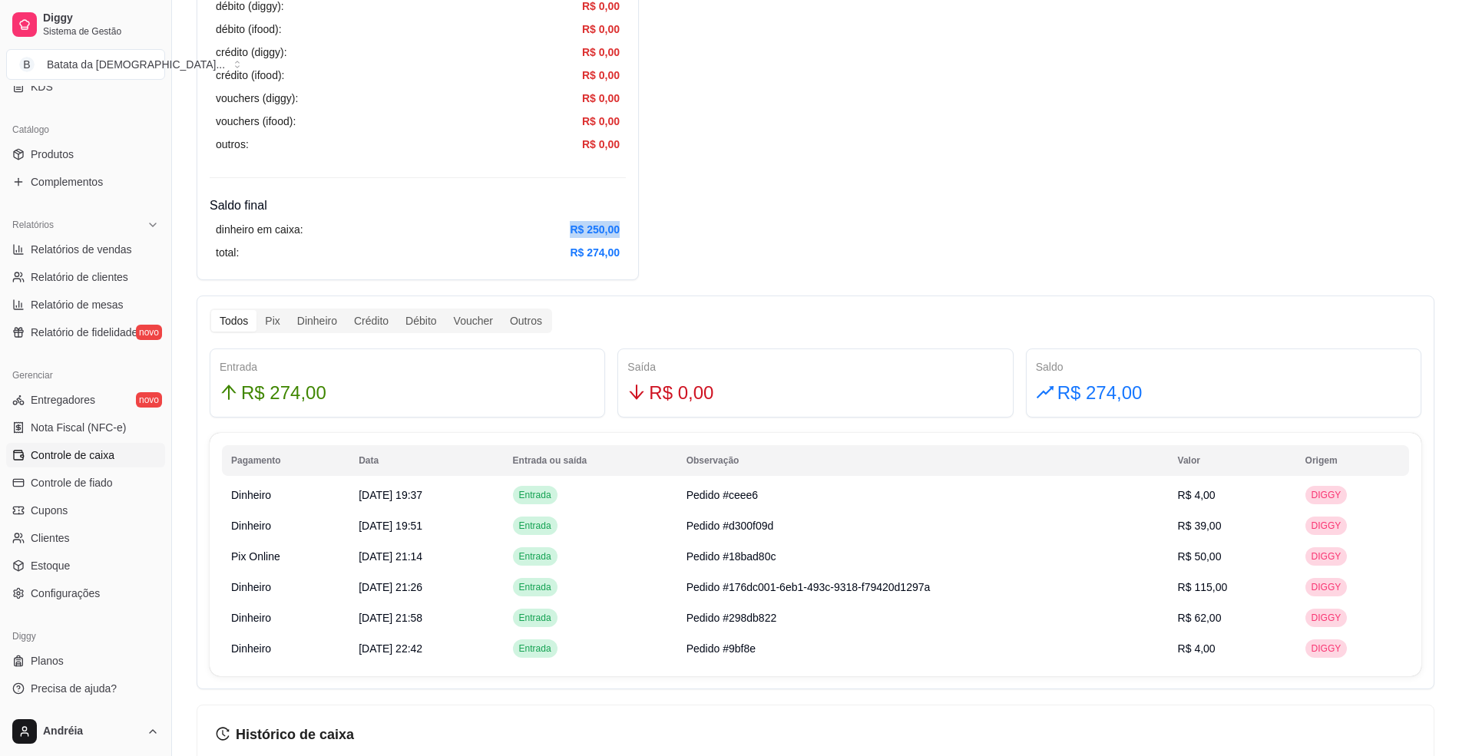
drag, startPoint x: 572, startPoint y: 229, endPoint x: 651, endPoint y: 222, distance: 79.4
click at [651, 222] on div "Resumo Adicionar entrada/saída Data de abertura: [DATE] 18:12 Saldo inícial Din…" at bounding box center [816, 326] width 1238 height 1715
click at [686, 185] on div "Resumo Adicionar entrada/saída Data de abertura: [DATE] 18:12 Saldo inícial Din…" at bounding box center [816, 326] width 1238 height 1715
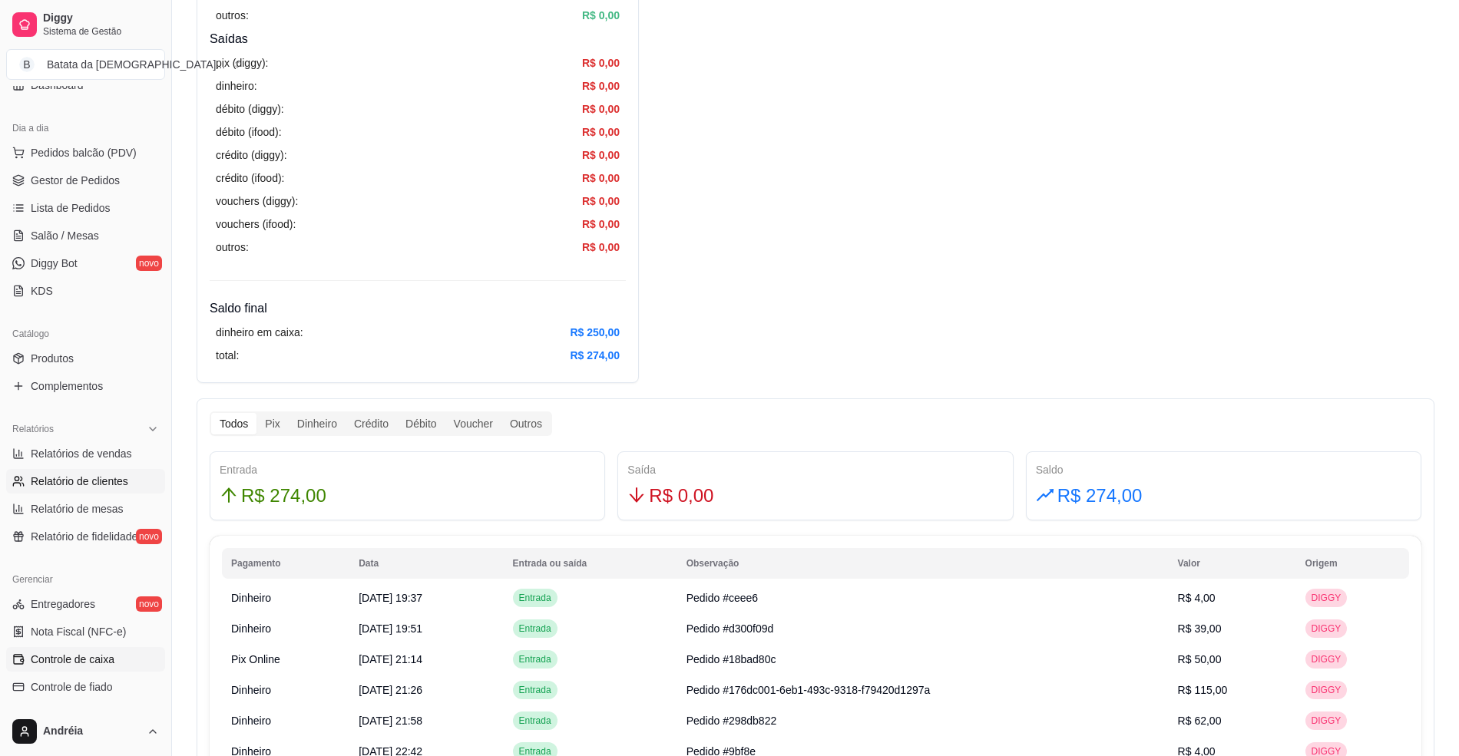
scroll to position [41, 0]
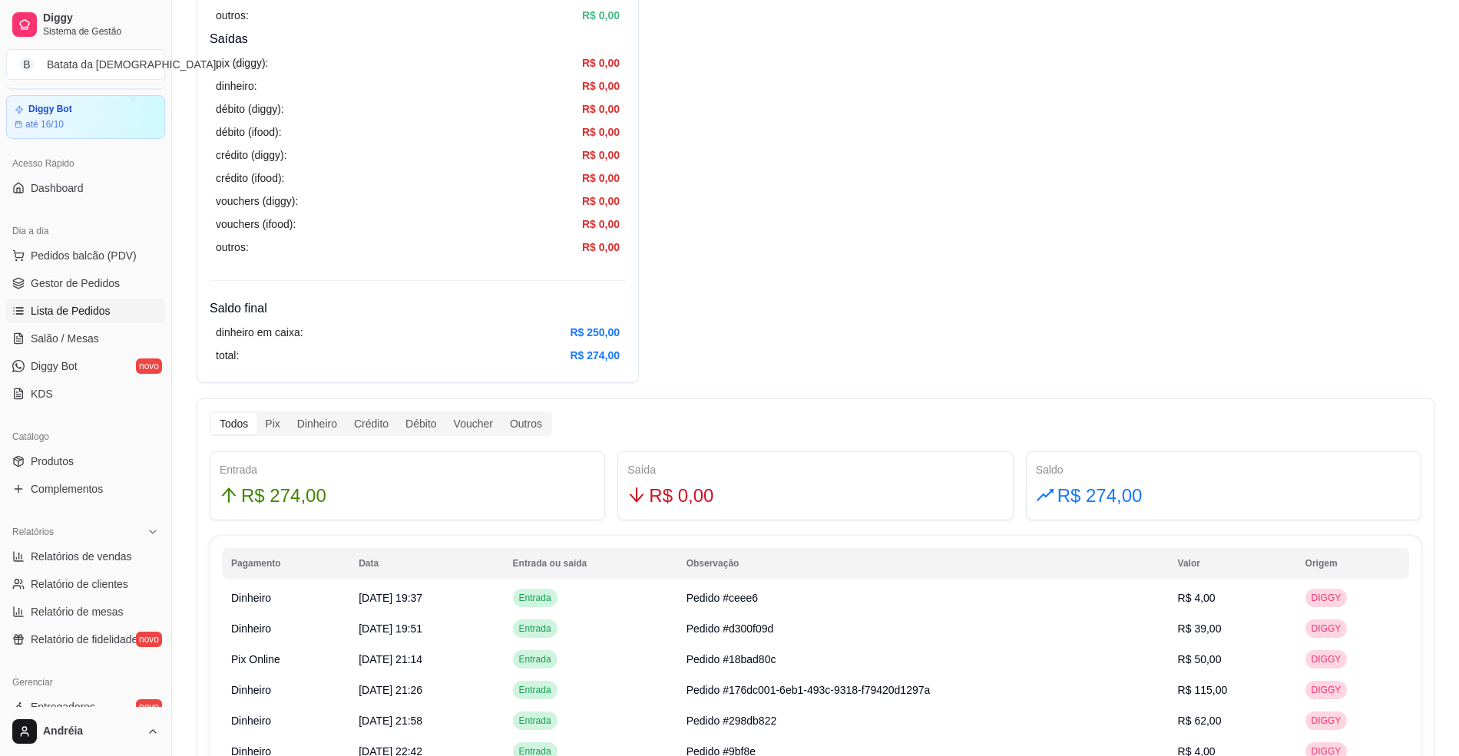
click at [101, 308] on span "Lista de Pedidos" at bounding box center [71, 310] width 80 height 15
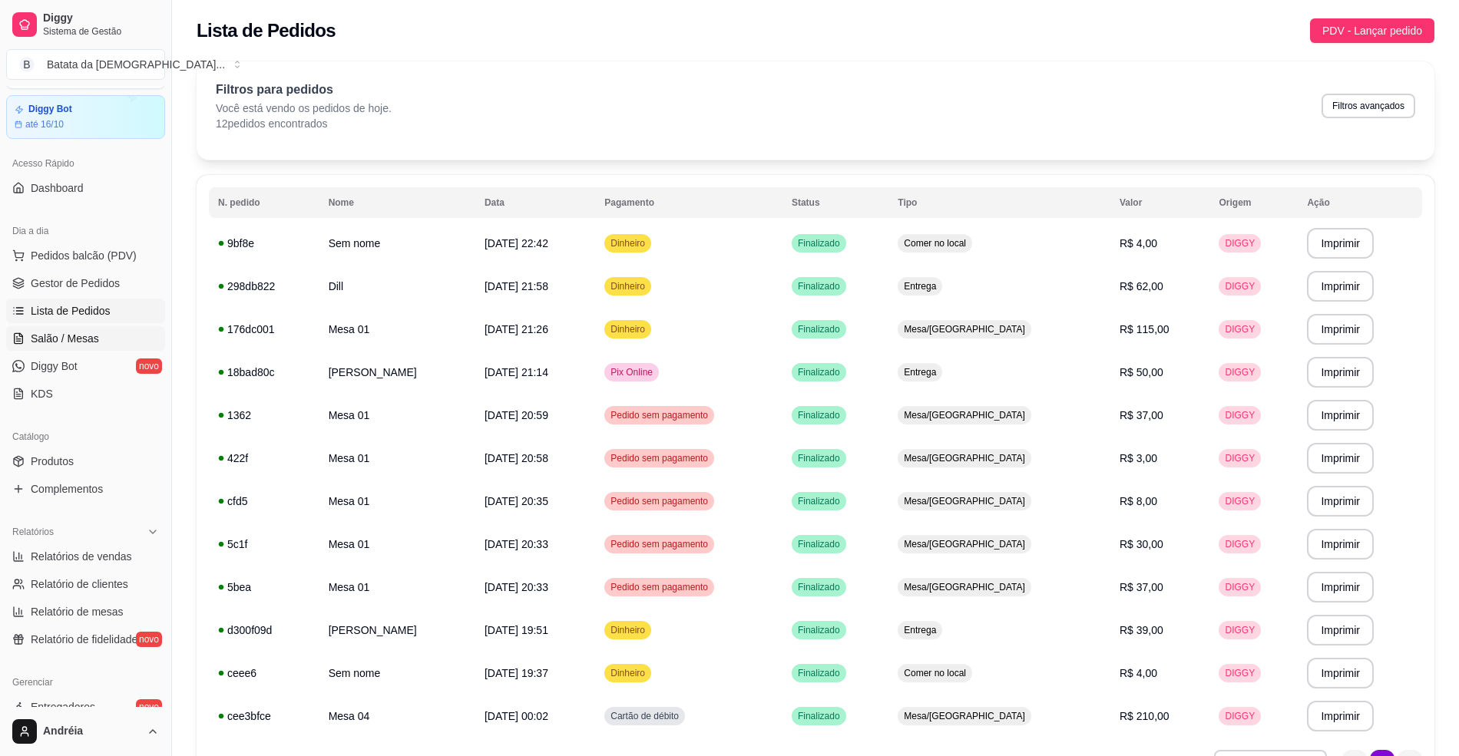
click at [102, 333] on link "Salão / Mesas" at bounding box center [85, 338] width 159 height 25
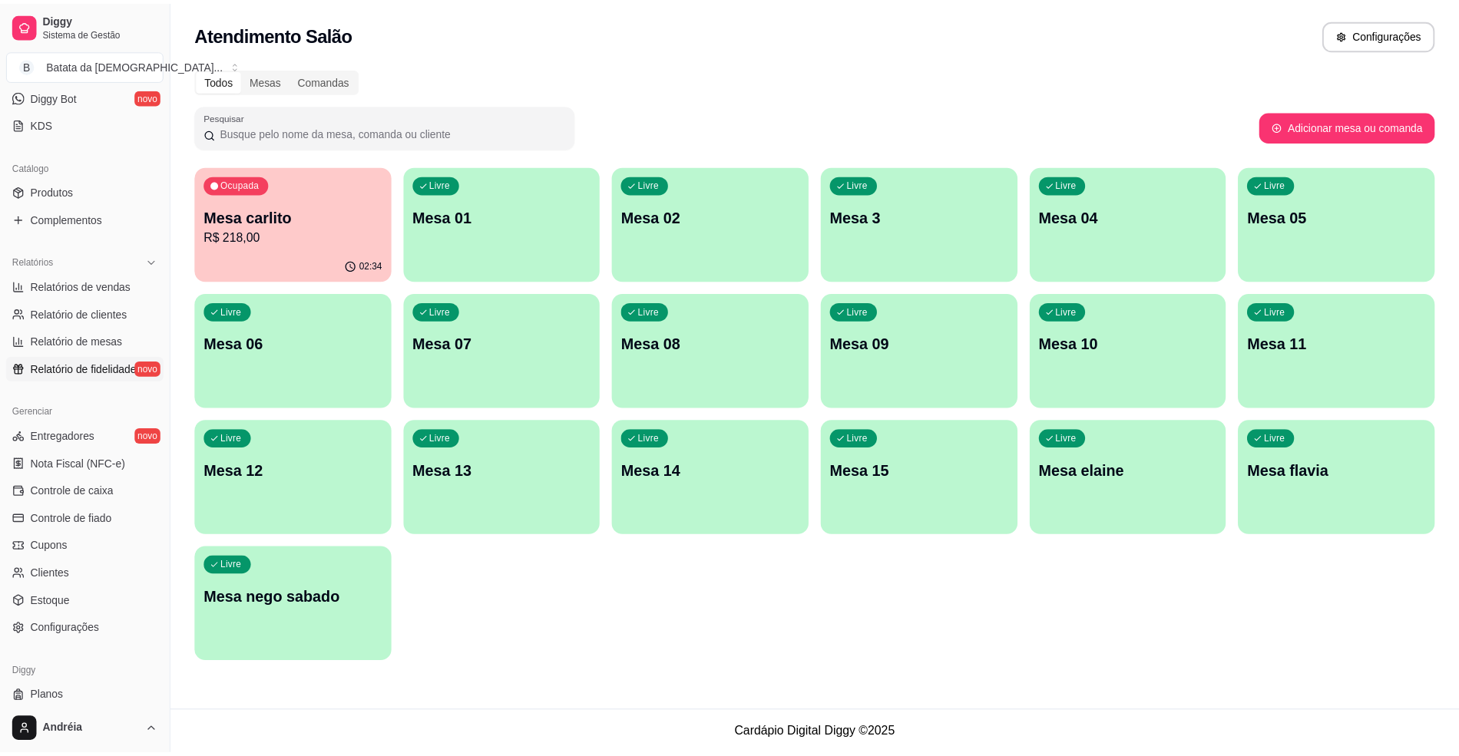
scroll to position [349, 0]
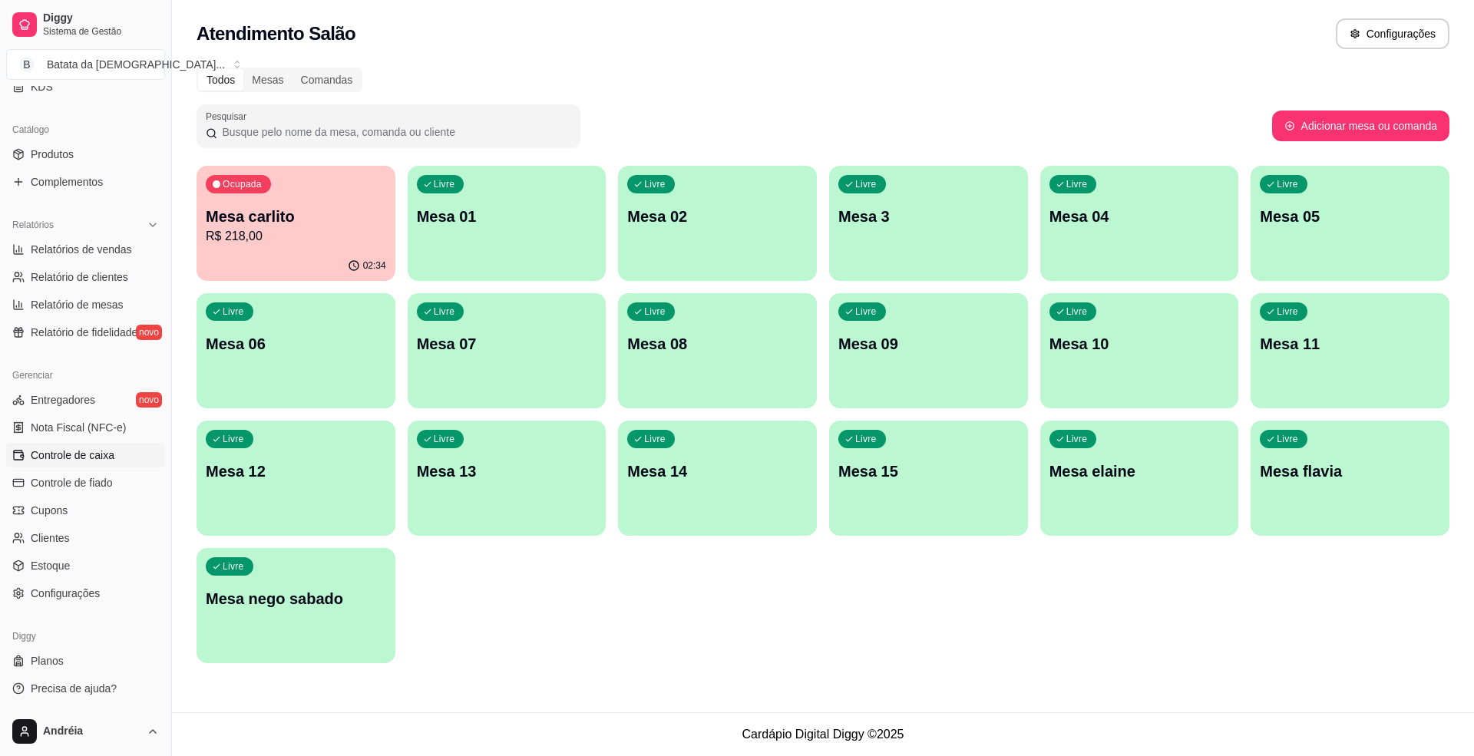
click at [117, 449] on link "Controle de caixa" at bounding box center [85, 455] width 159 height 25
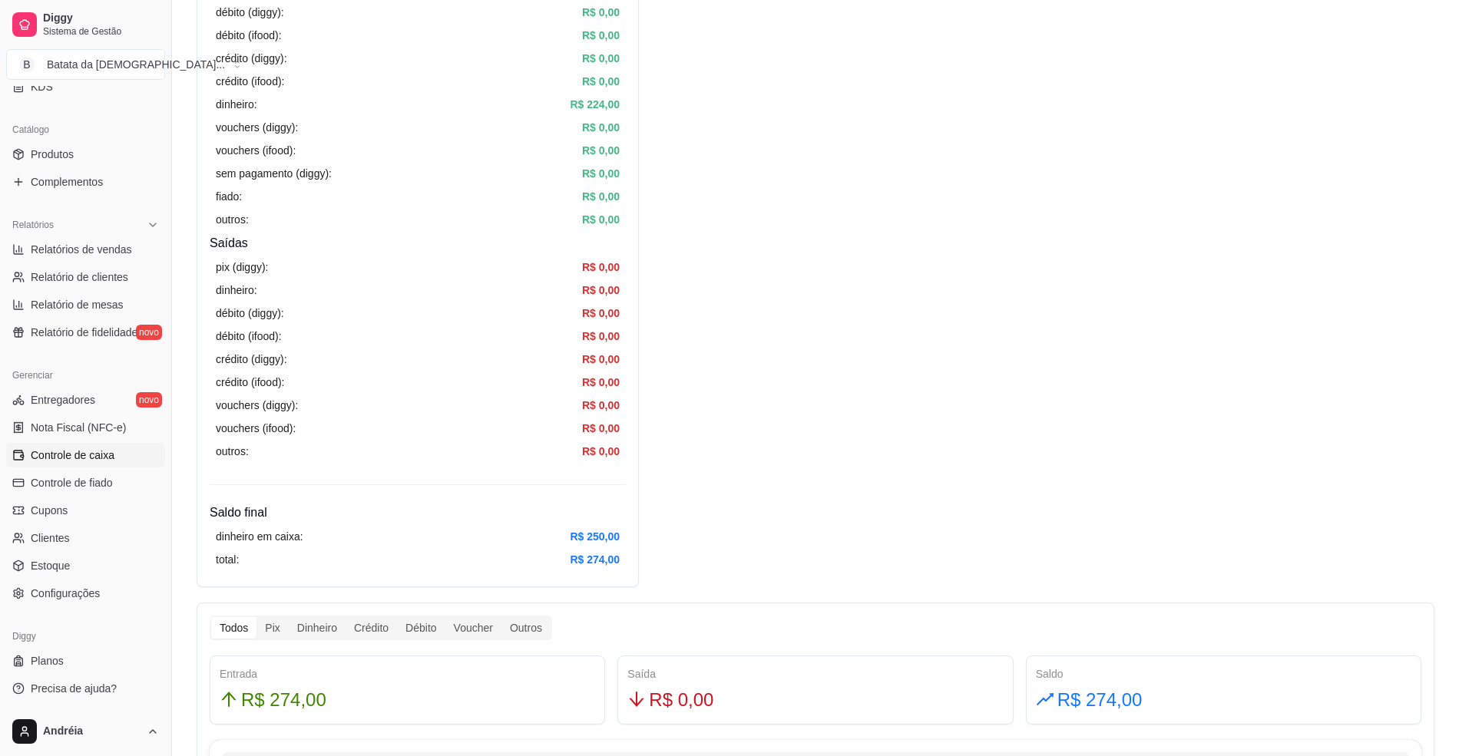
scroll to position [409, 0]
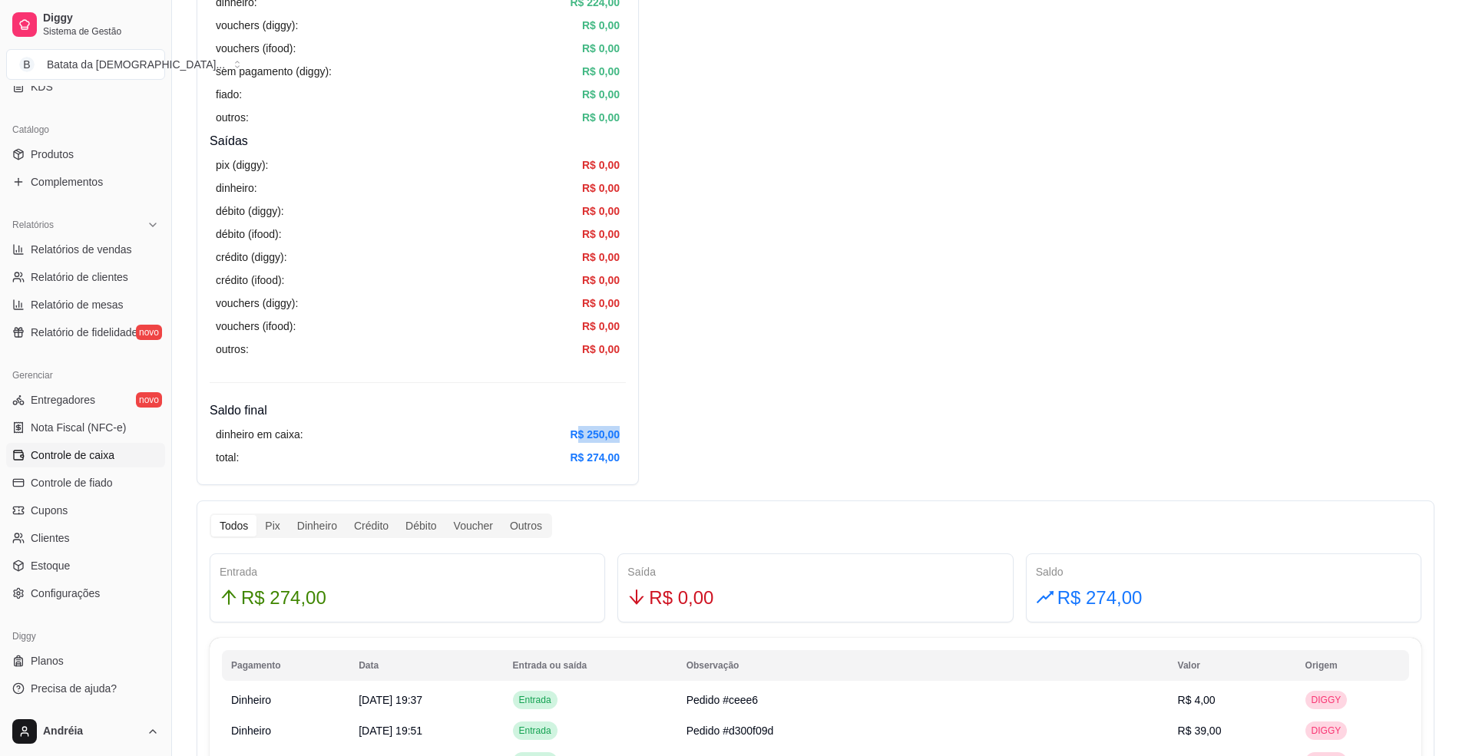
drag, startPoint x: 576, startPoint y: 434, endPoint x: 623, endPoint y: 425, distance: 48.5
click at [623, 425] on div "dinheiro em caixa: R$ 250,00 total: R$ 274,00" at bounding box center [418, 446] width 416 height 52
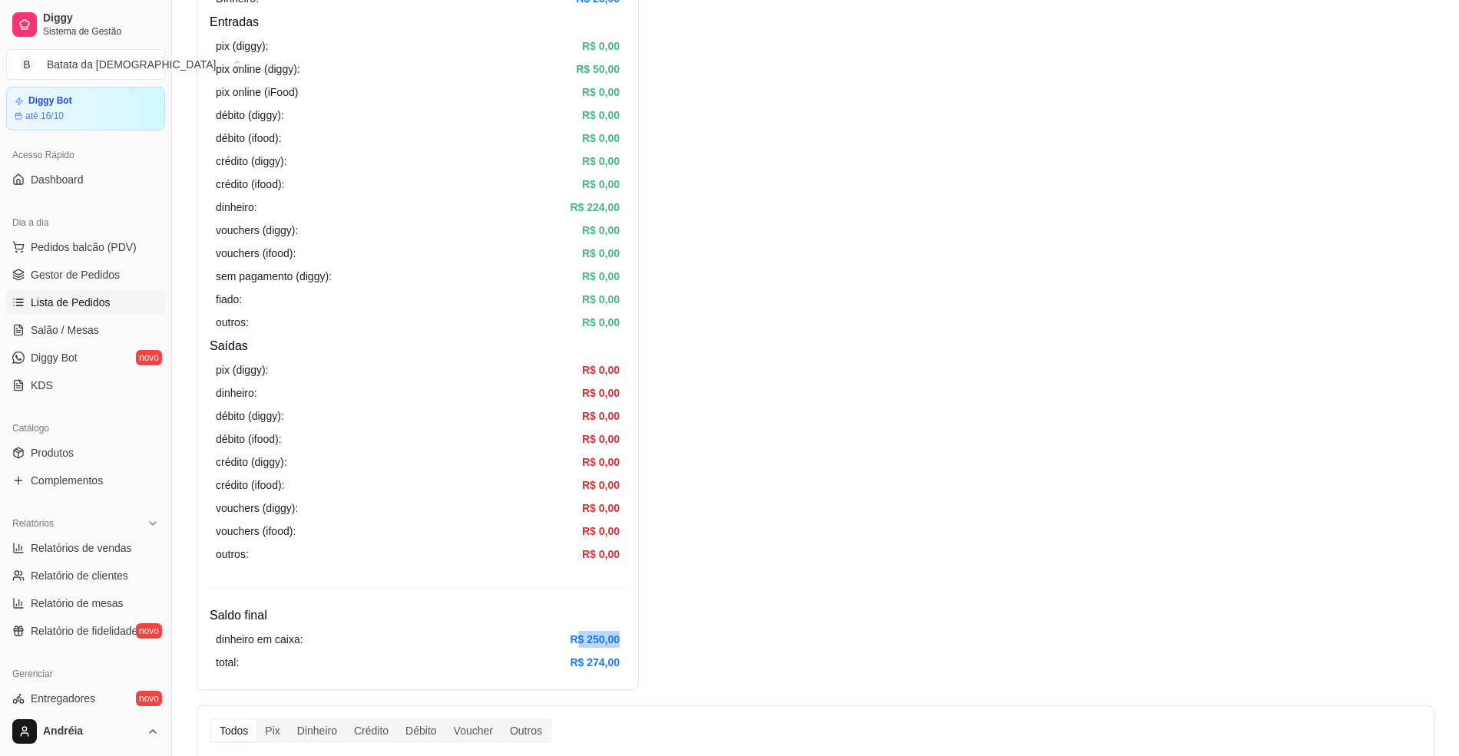
scroll to position [41, 0]
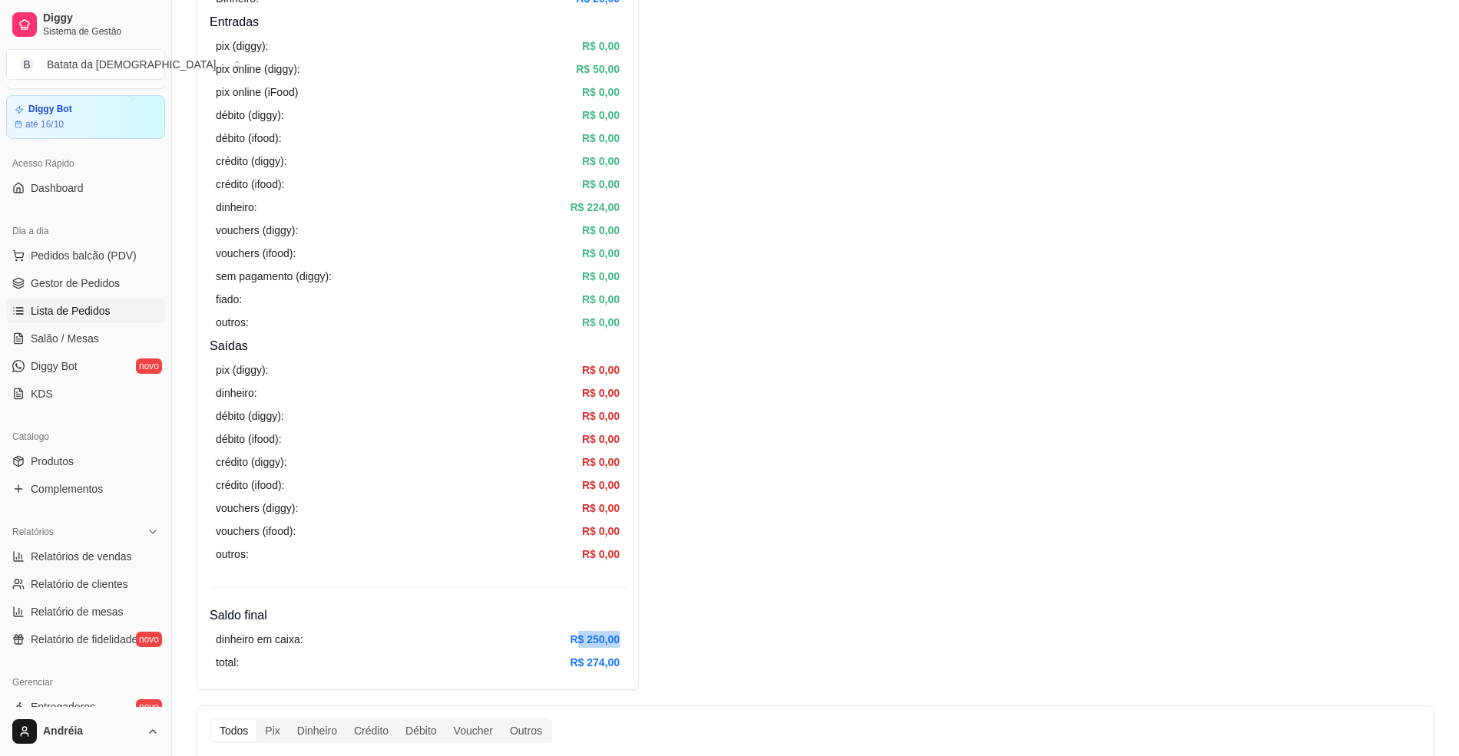
click at [109, 317] on link "Lista de Pedidos" at bounding box center [85, 311] width 159 height 25
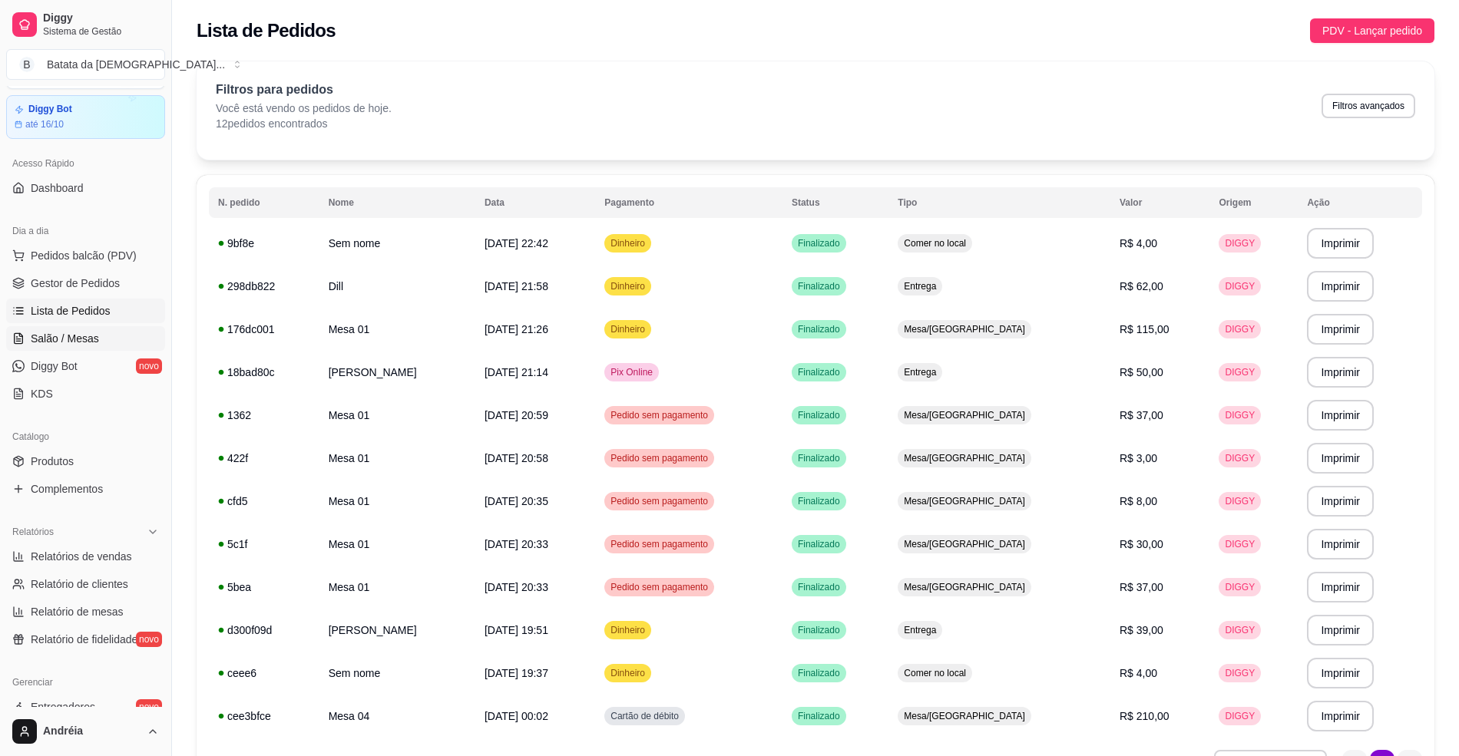
click at [98, 348] on link "Salão / Mesas" at bounding box center [85, 338] width 159 height 25
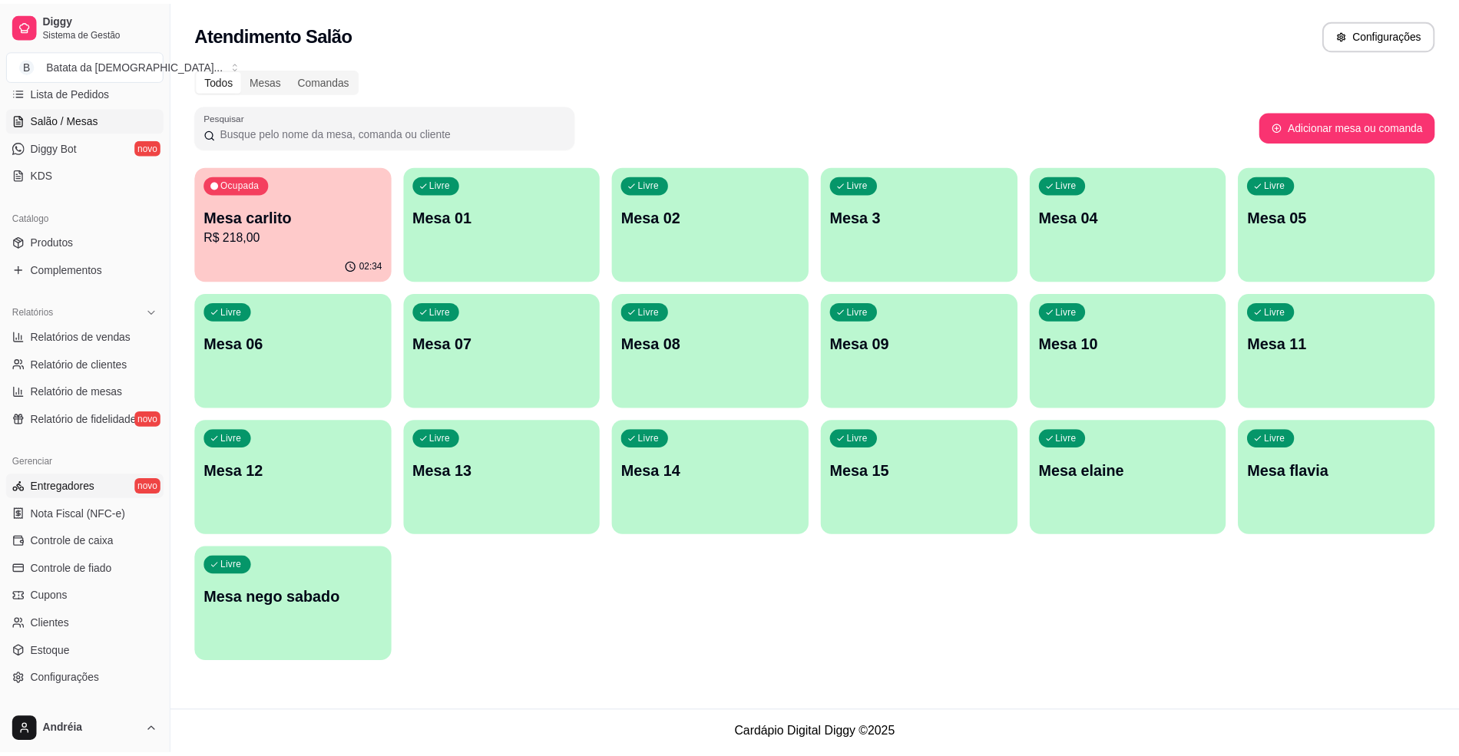
scroll to position [349, 0]
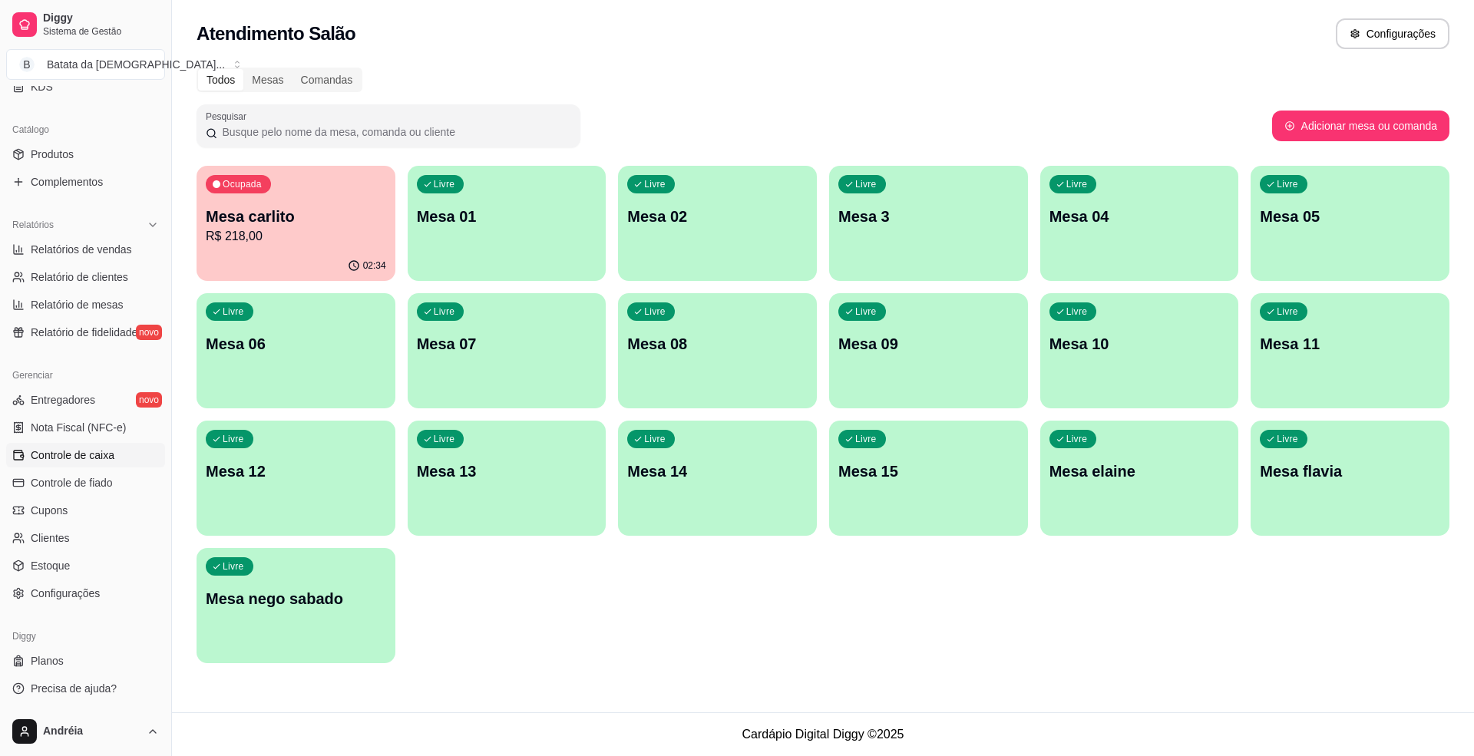
click at [127, 458] on link "Controle de caixa" at bounding box center [85, 455] width 159 height 25
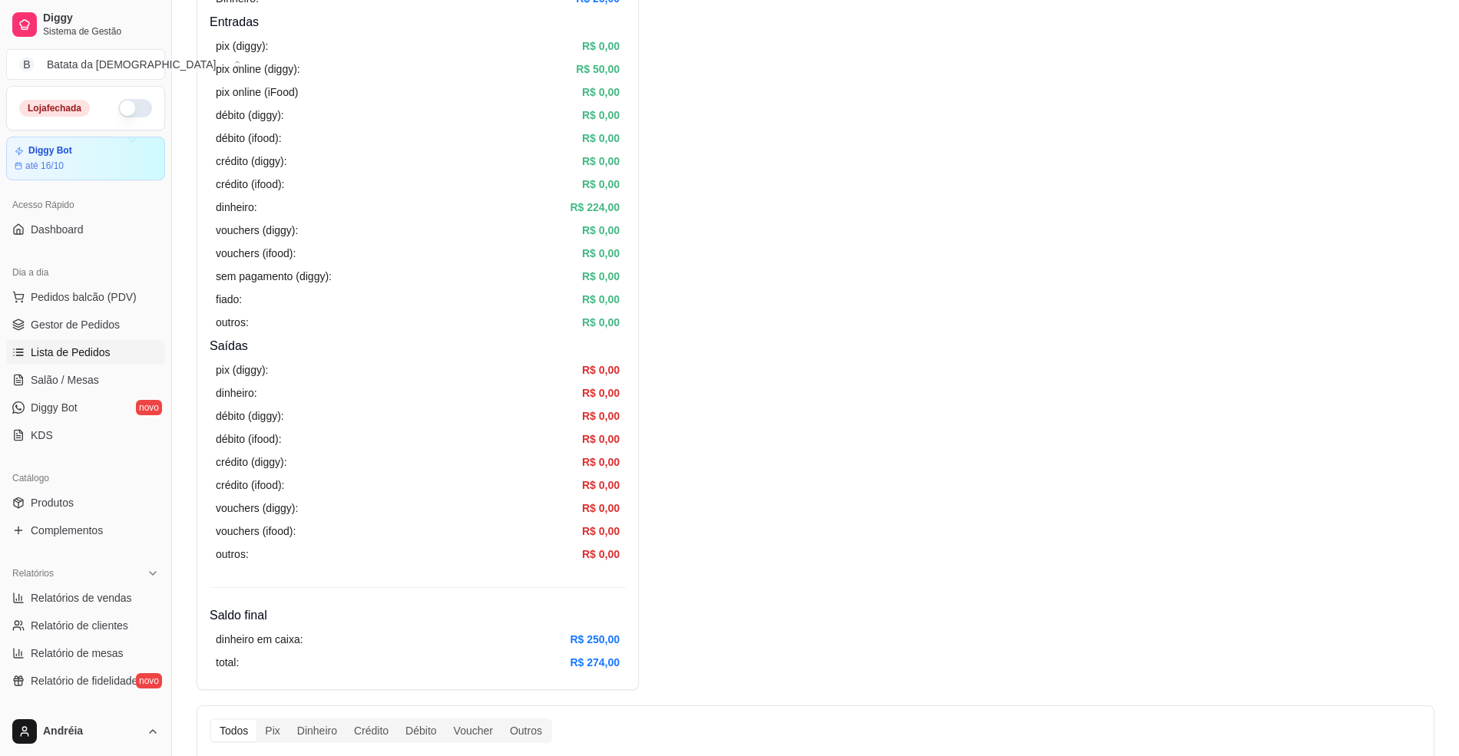
click at [29, 359] on link "Lista de Pedidos" at bounding box center [85, 352] width 159 height 25
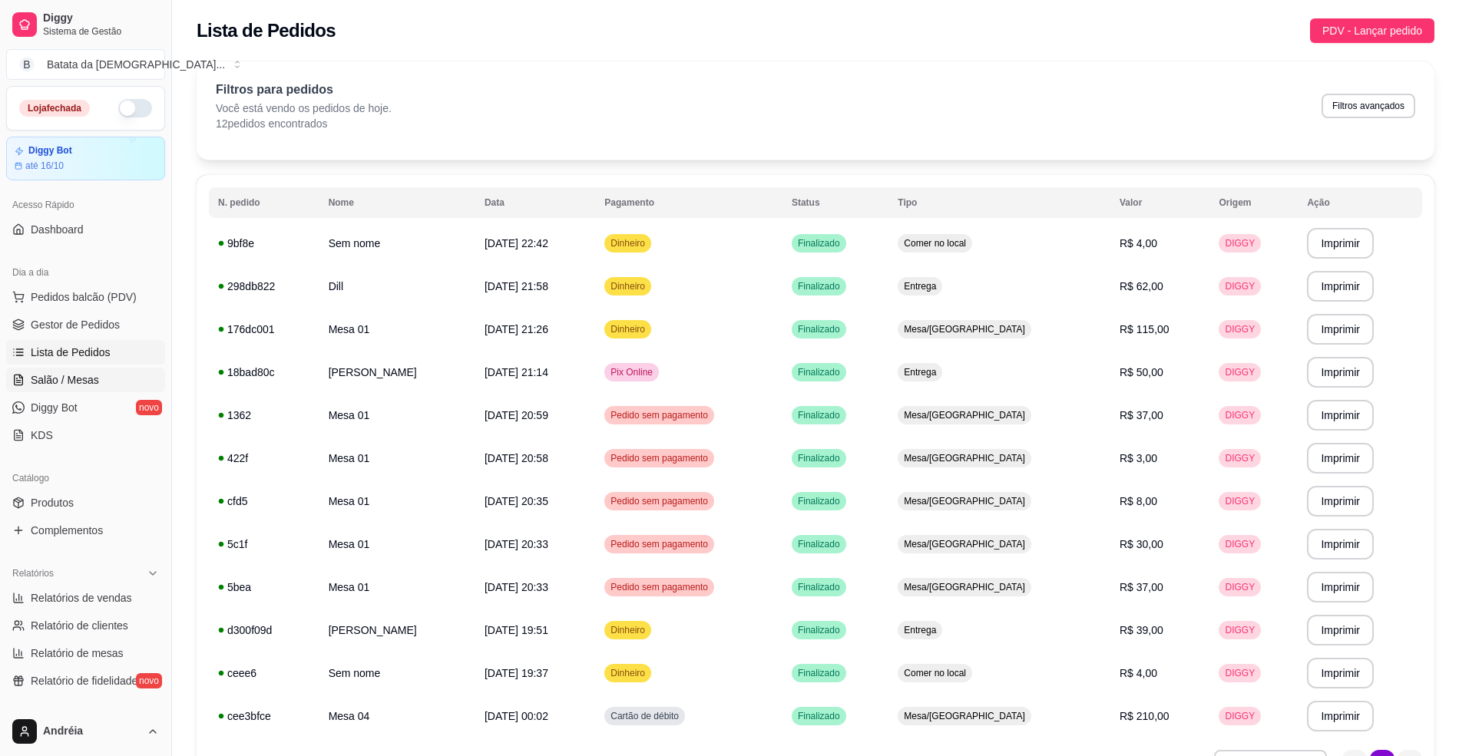
click at [75, 379] on span "Salão / Mesas" at bounding box center [65, 379] width 68 height 15
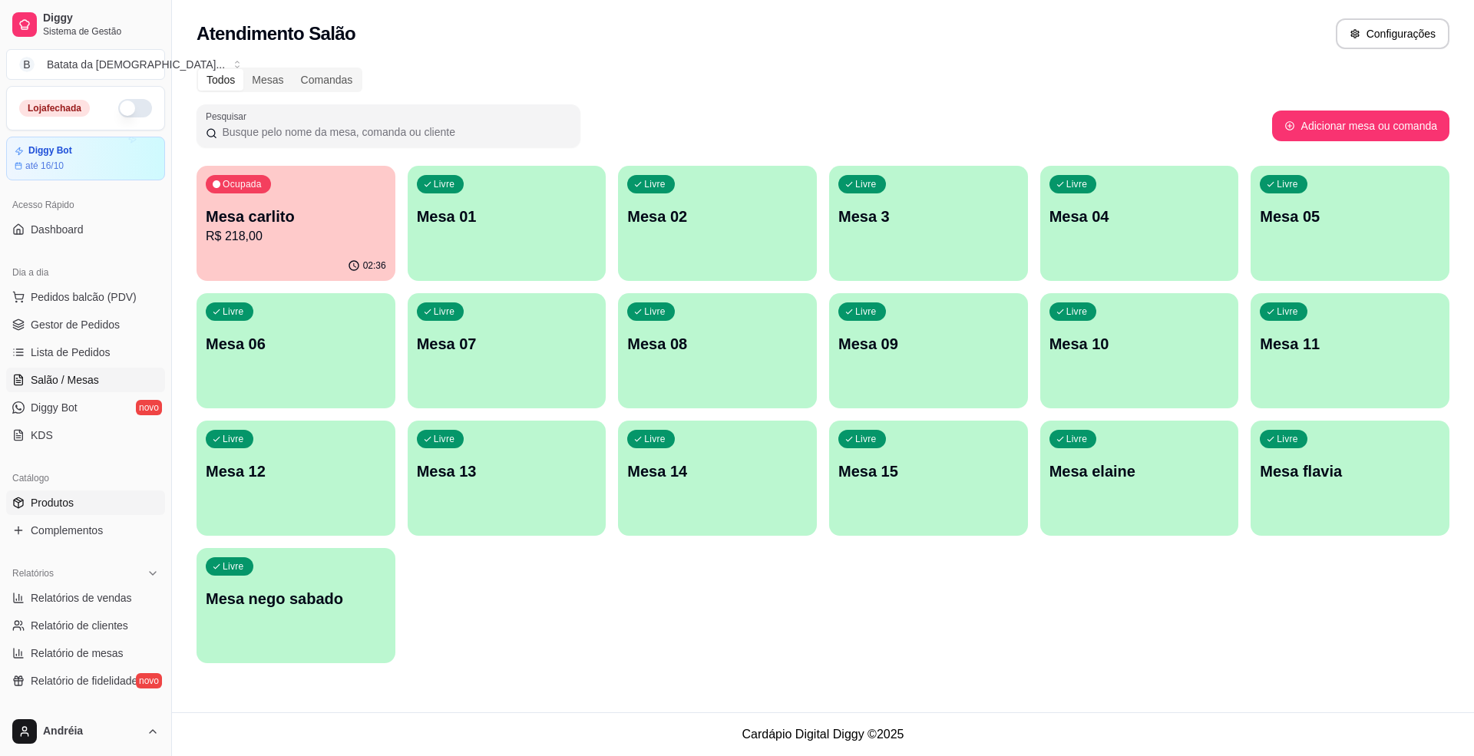
click at [87, 513] on link "Produtos" at bounding box center [85, 503] width 159 height 25
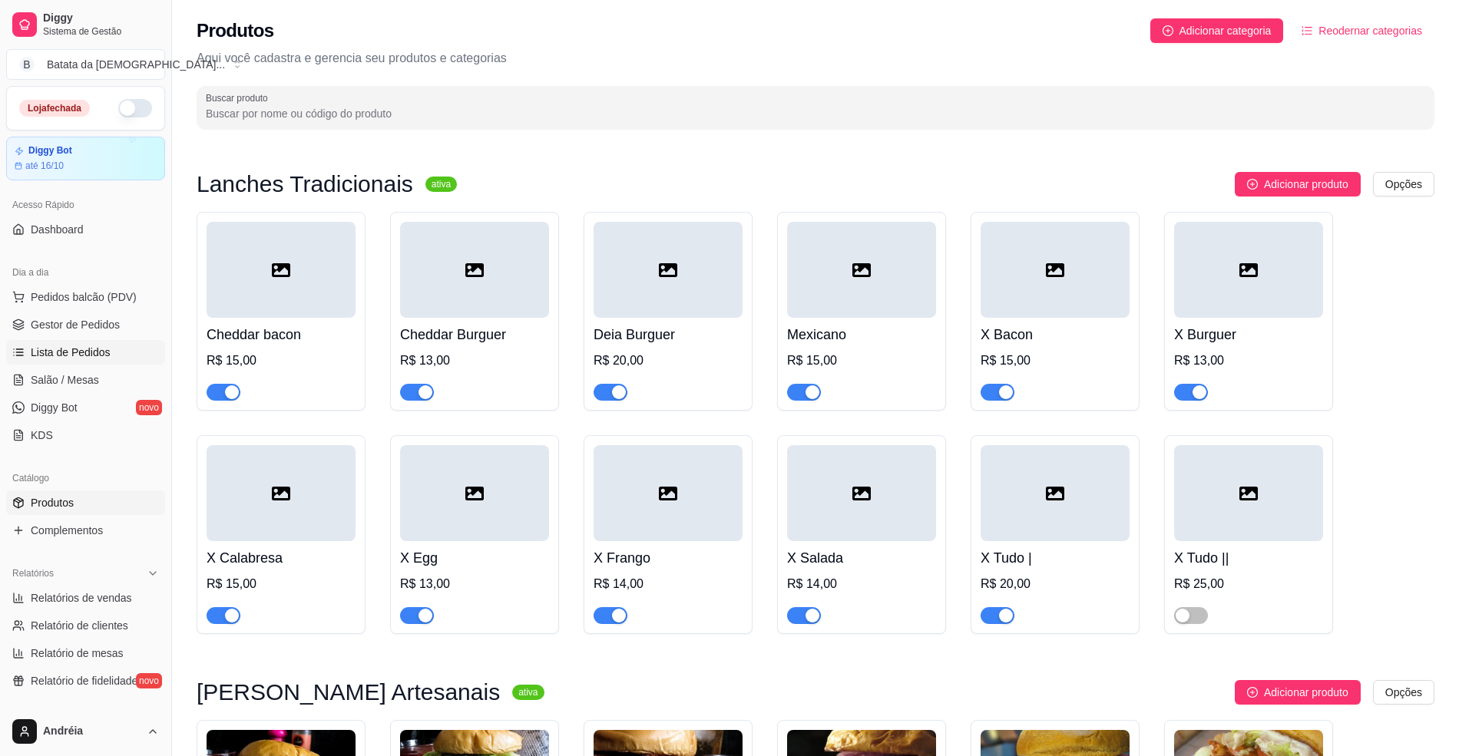
click at [80, 351] on span "Lista de Pedidos" at bounding box center [71, 352] width 80 height 15
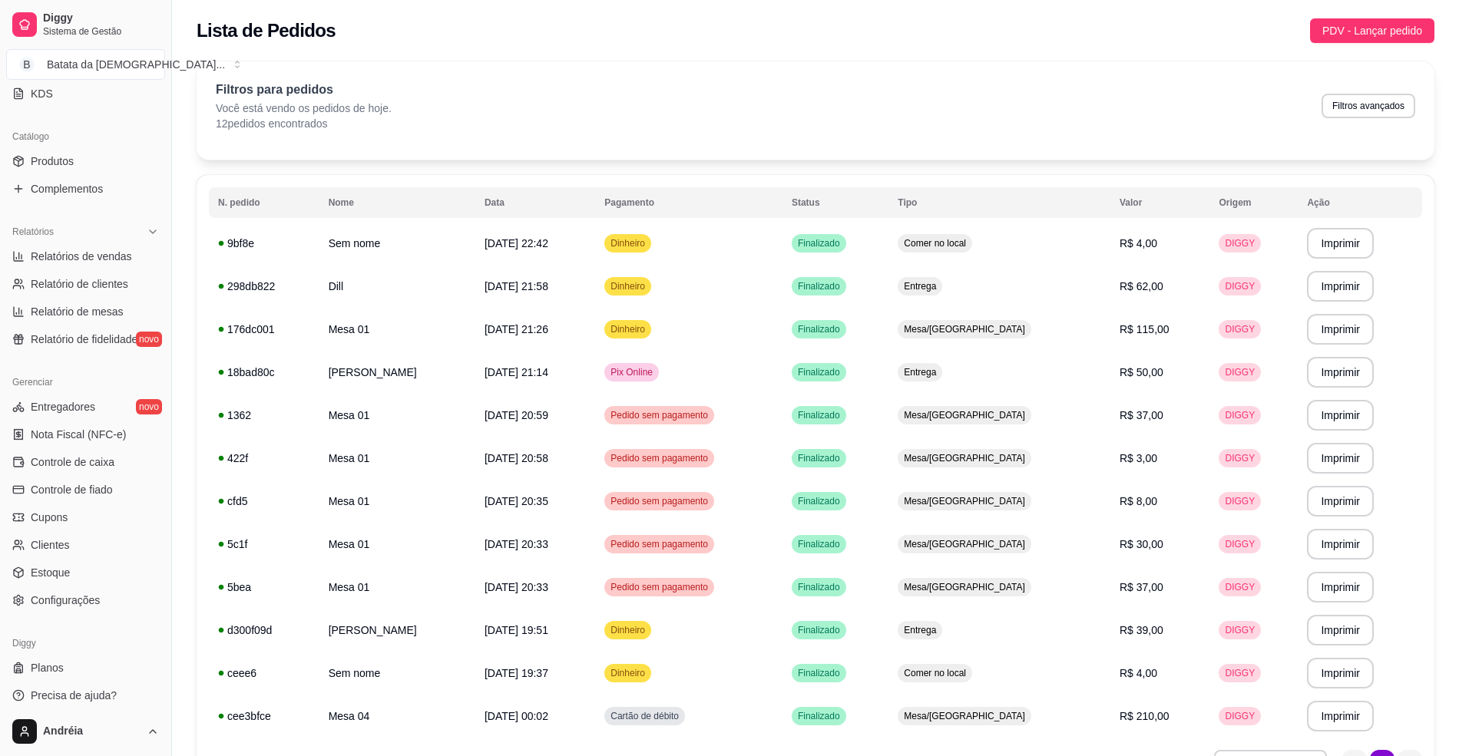
scroll to position [349, 0]
click at [100, 458] on span "Controle de caixa" at bounding box center [73, 455] width 84 height 15
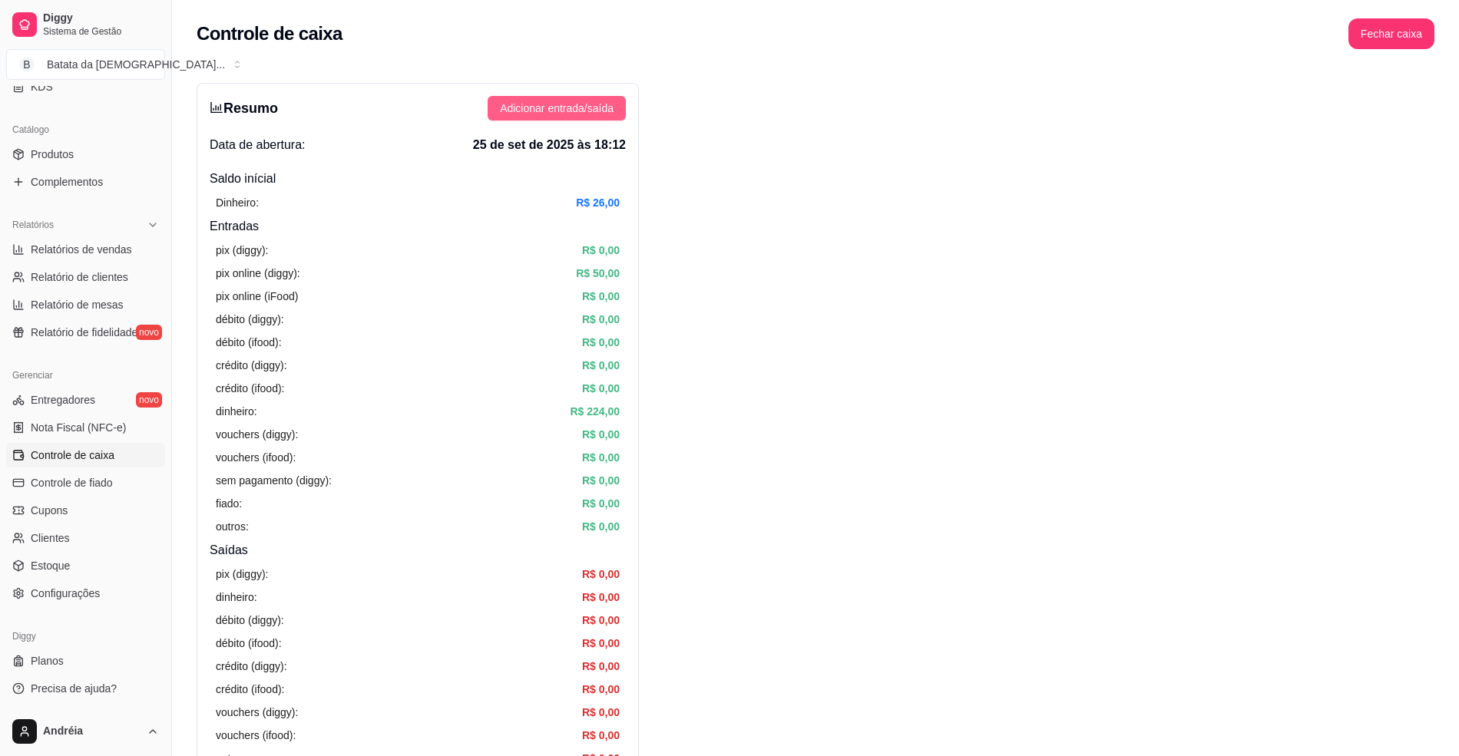
click at [581, 105] on span "Adicionar entrada/saída" at bounding box center [557, 108] width 114 height 17
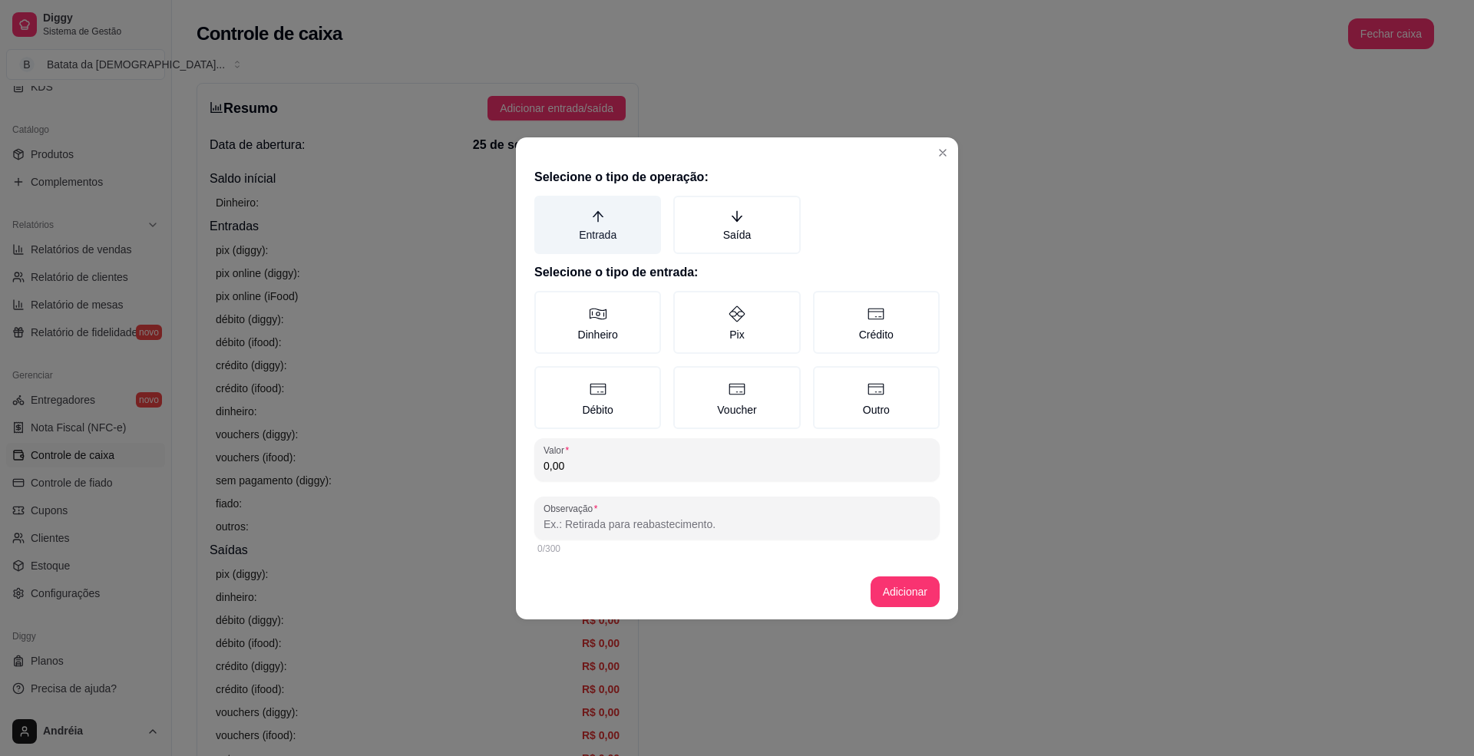
click at [597, 210] on icon "arrow-up" at bounding box center [598, 217] width 14 height 14
click at [546, 207] on button "Entrada" at bounding box center [540, 201] width 12 height 12
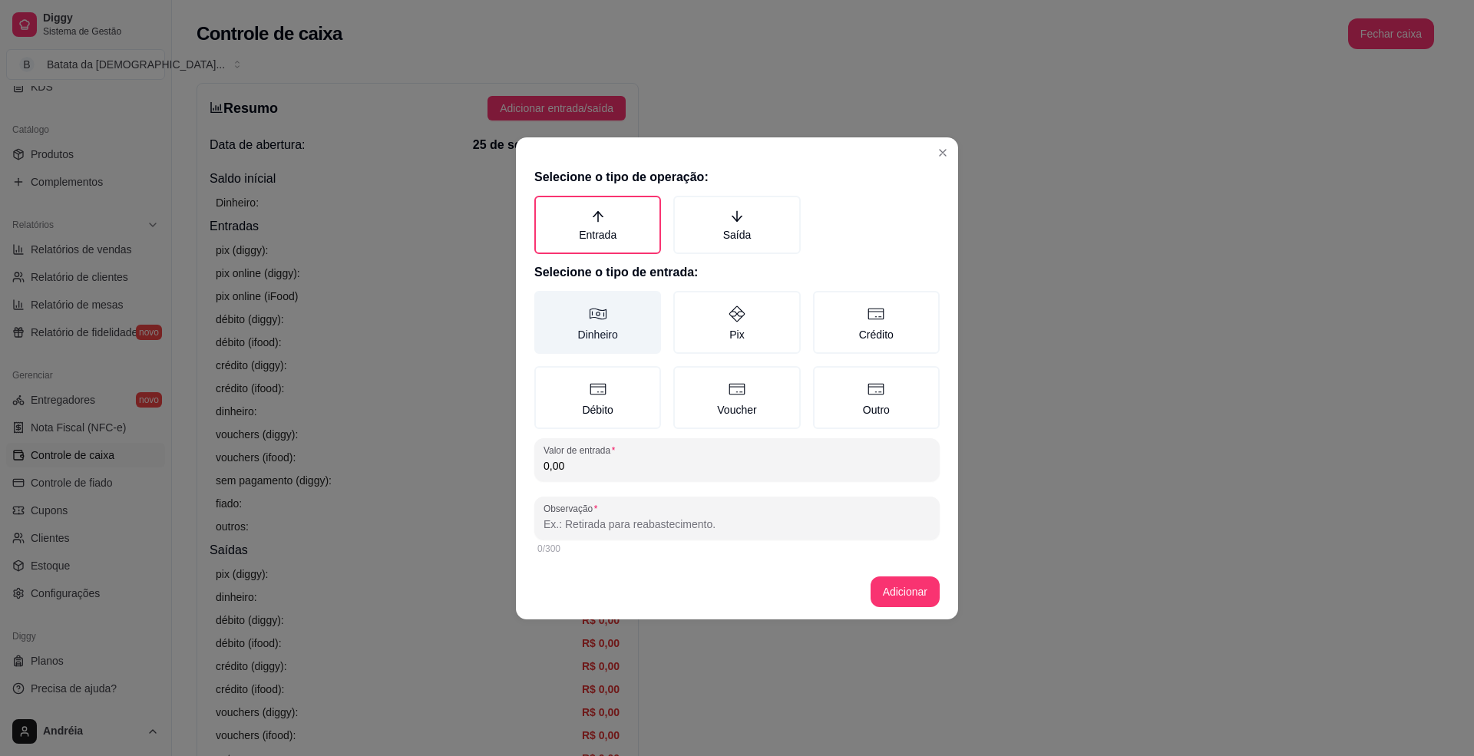
click at [634, 310] on label "Dinheiro" at bounding box center [597, 322] width 127 height 63
click at [546, 303] on button "Dinheiro" at bounding box center [540, 296] width 12 height 12
type button "MONEY"
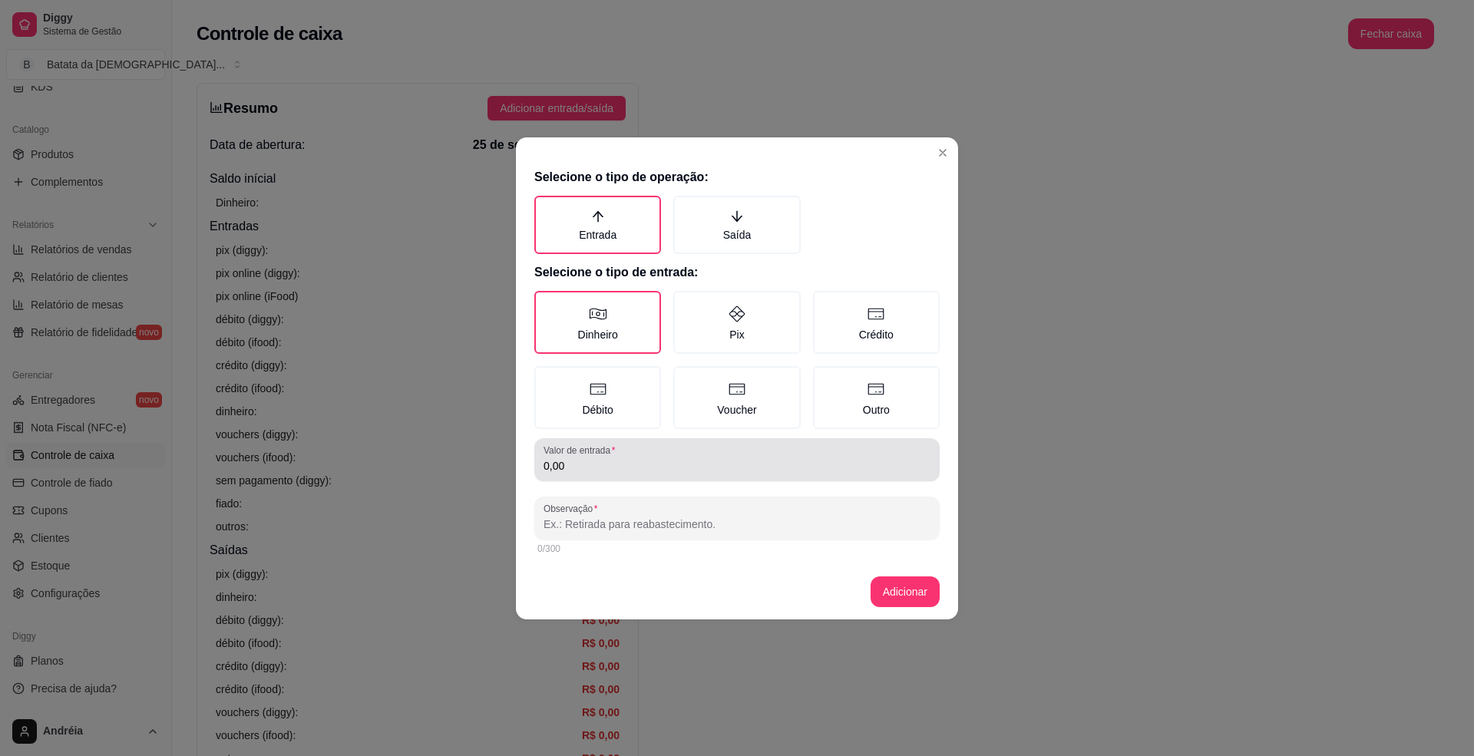
click at [708, 445] on div "0,00" at bounding box center [737, 460] width 387 height 31
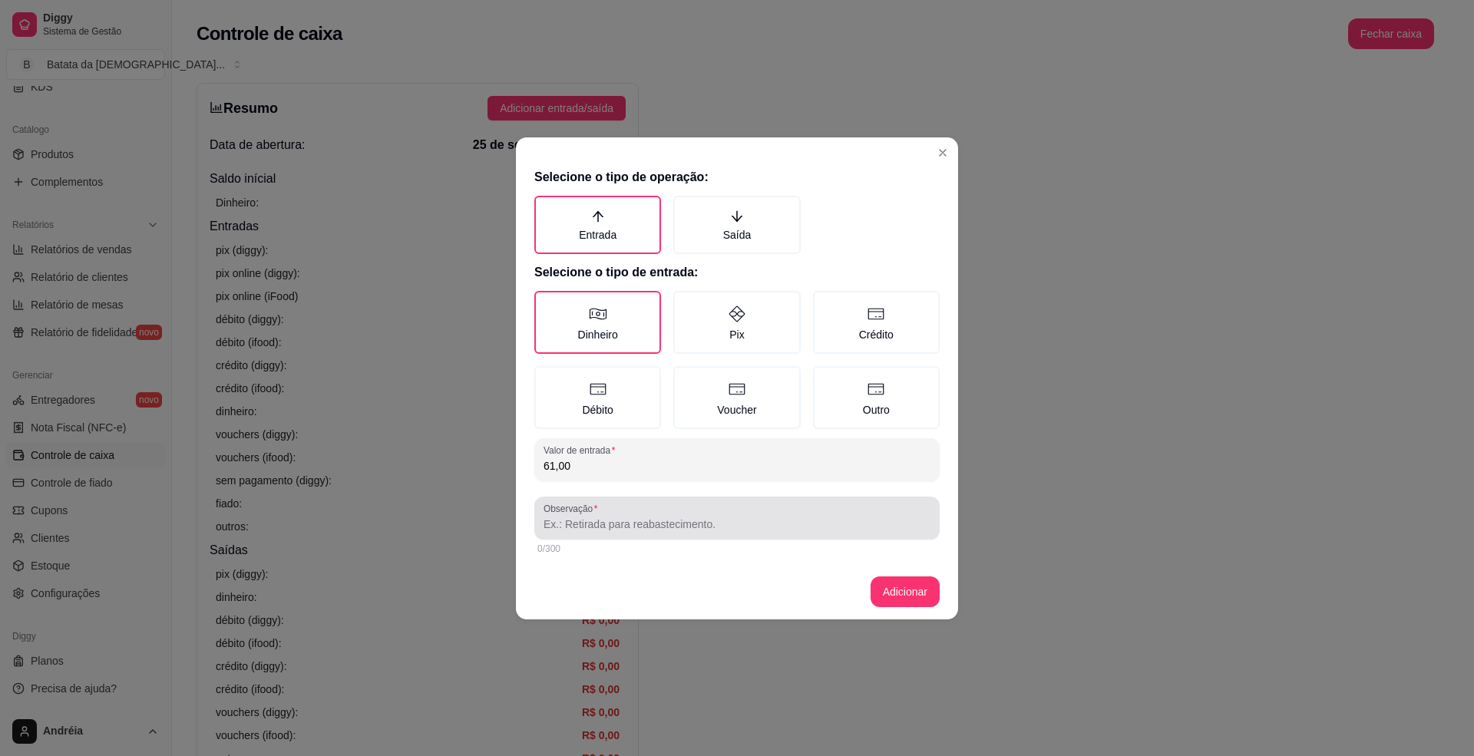
type input "61,00"
click at [851, 510] on div at bounding box center [737, 518] width 387 height 31
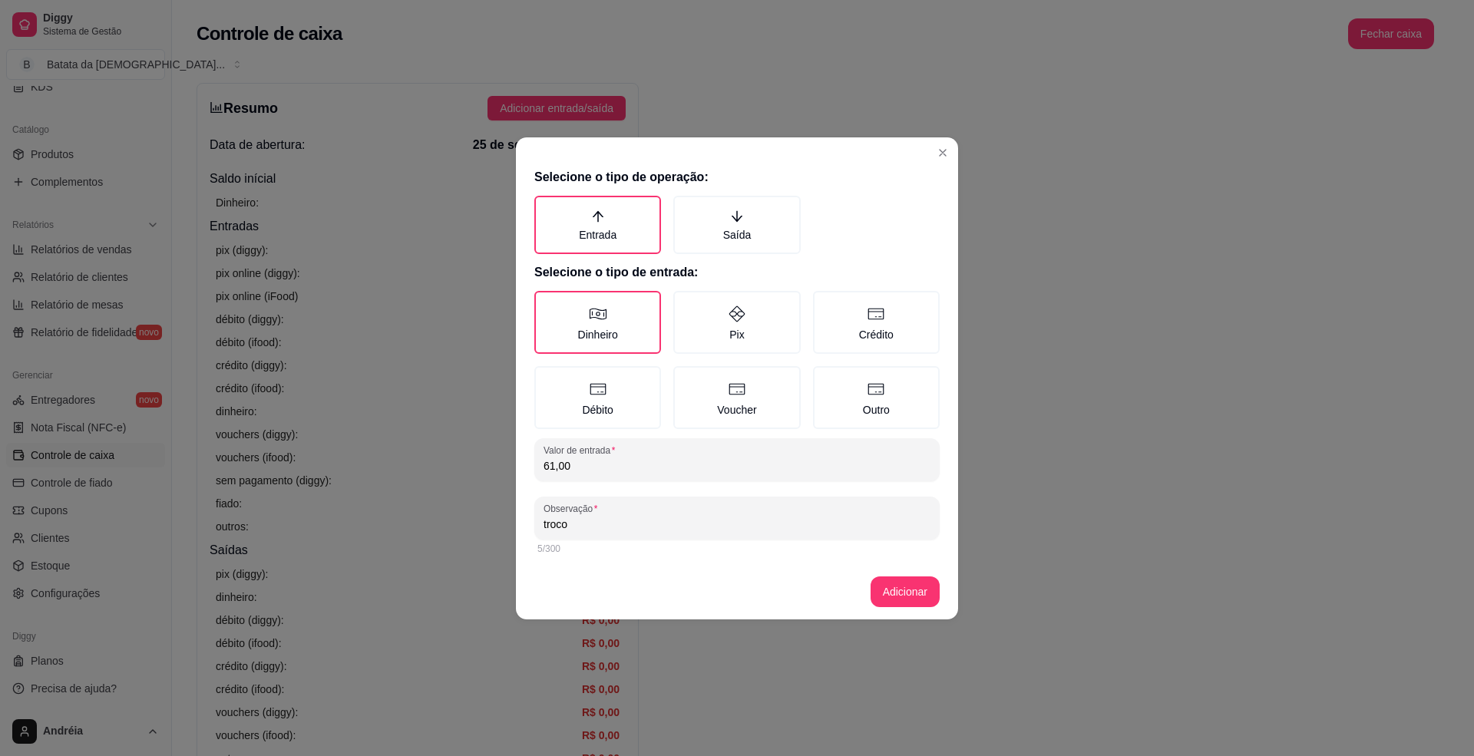
click at [637, 499] on div "Observação troco" at bounding box center [736, 518] width 405 height 43
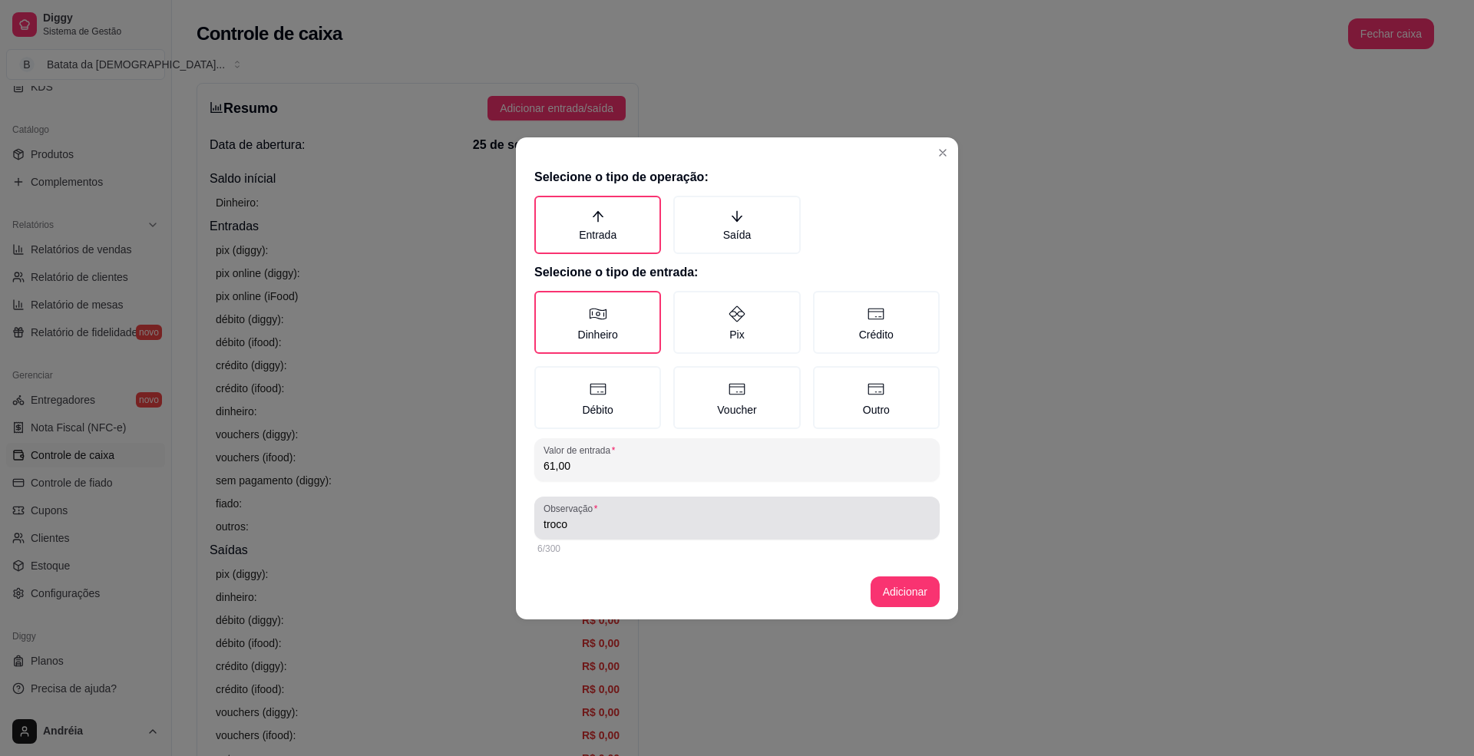
click at [637, 499] on div "Observação troco" at bounding box center [736, 518] width 405 height 43
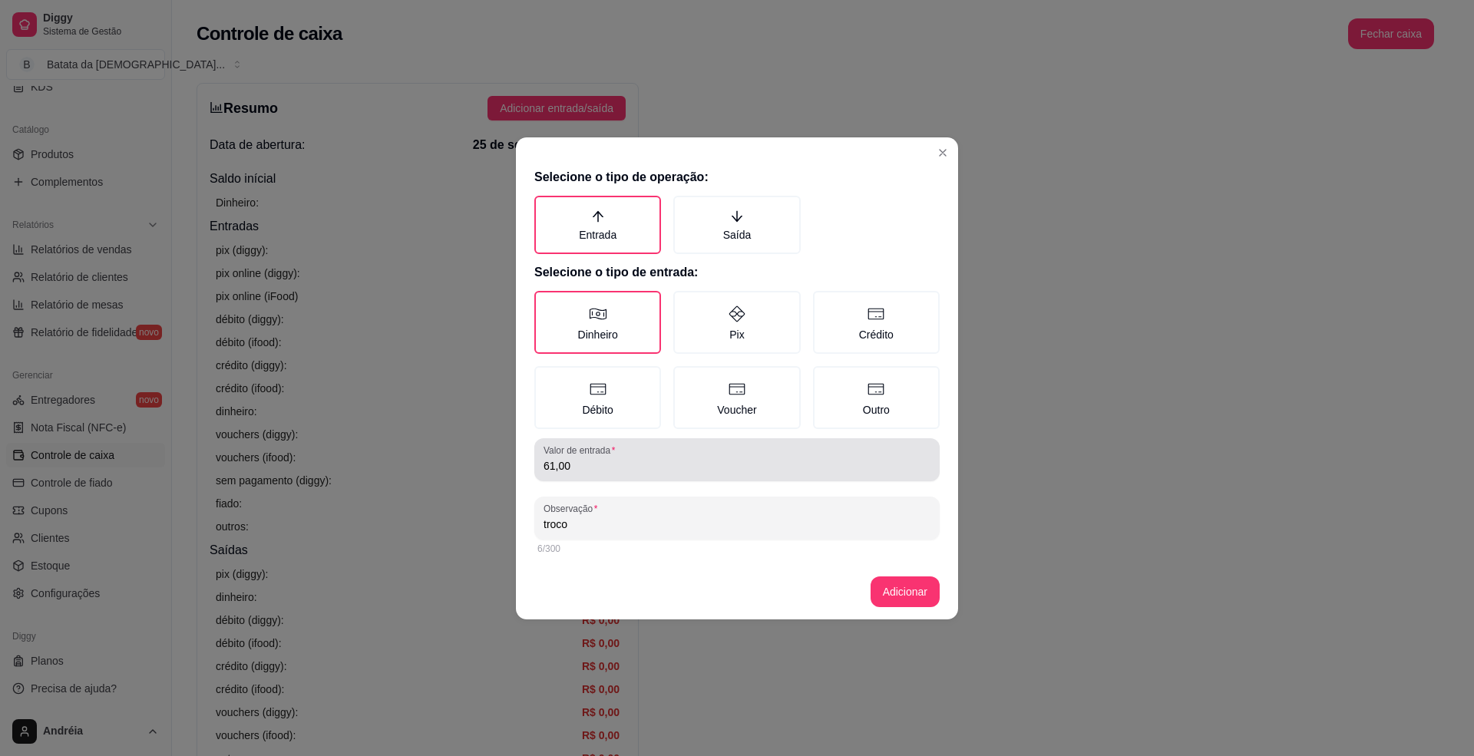
click at [680, 455] on div "61,00" at bounding box center [737, 460] width 387 height 31
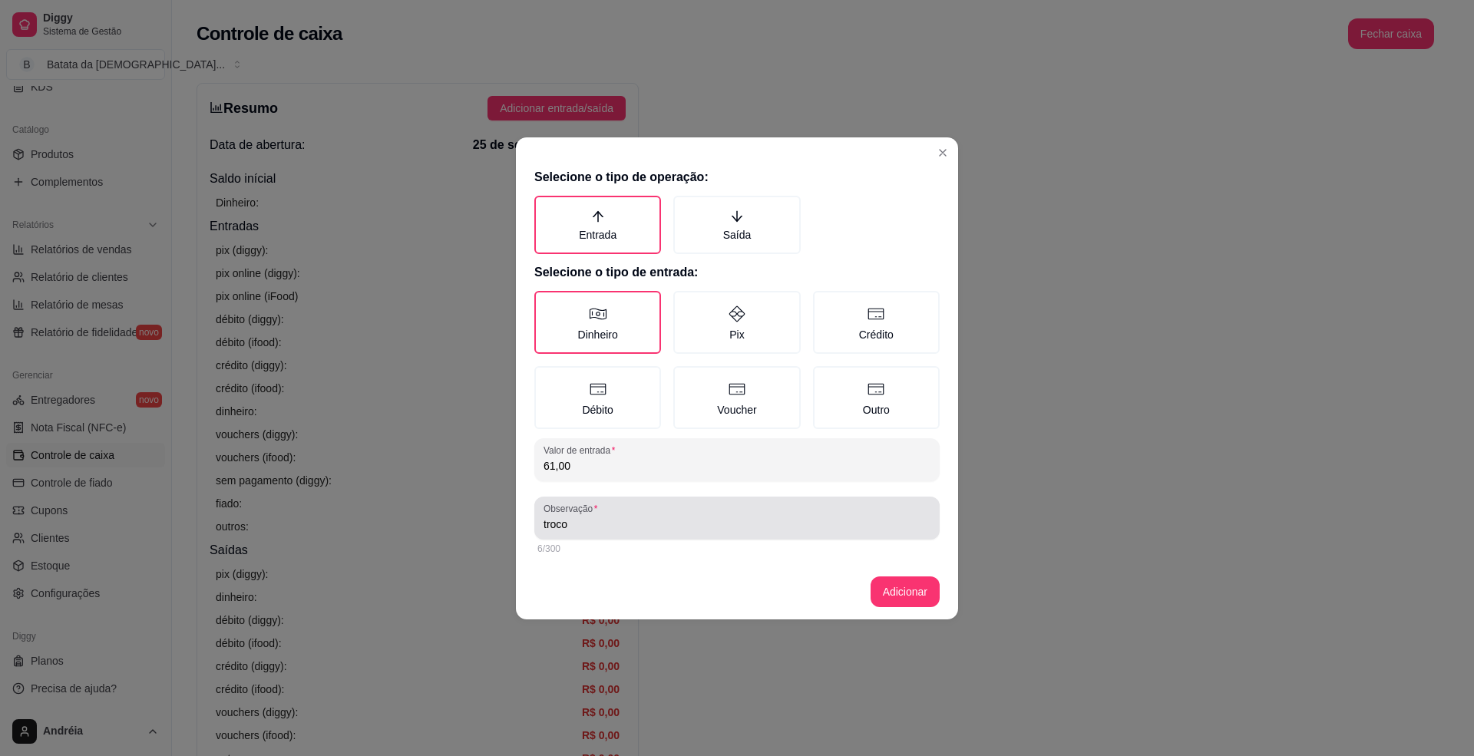
click at [676, 535] on div "Observação troco" at bounding box center [736, 518] width 405 height 43
type input "troco da cliente que a deia pagou no pix, e veio para o caixa pois a gente esta…"
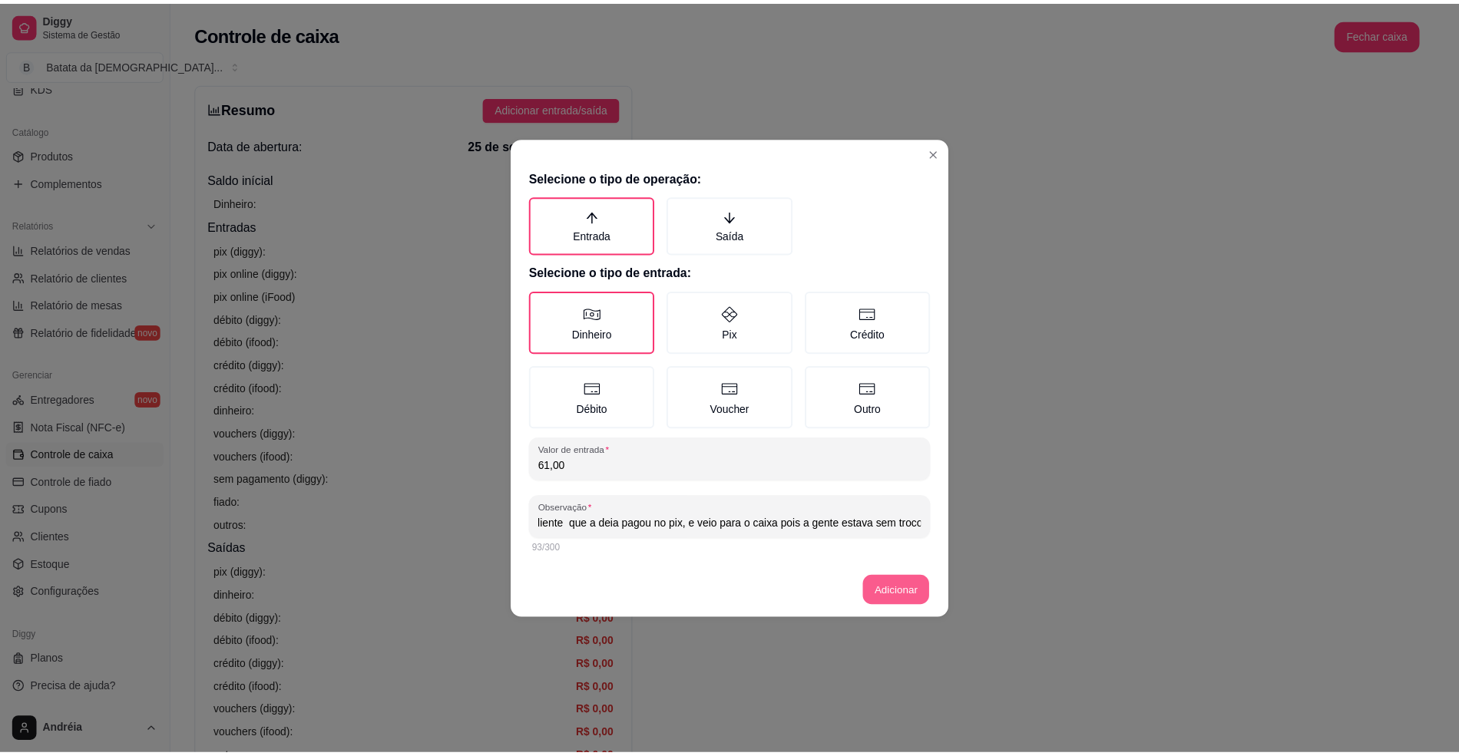
scroll to position [0, 0]
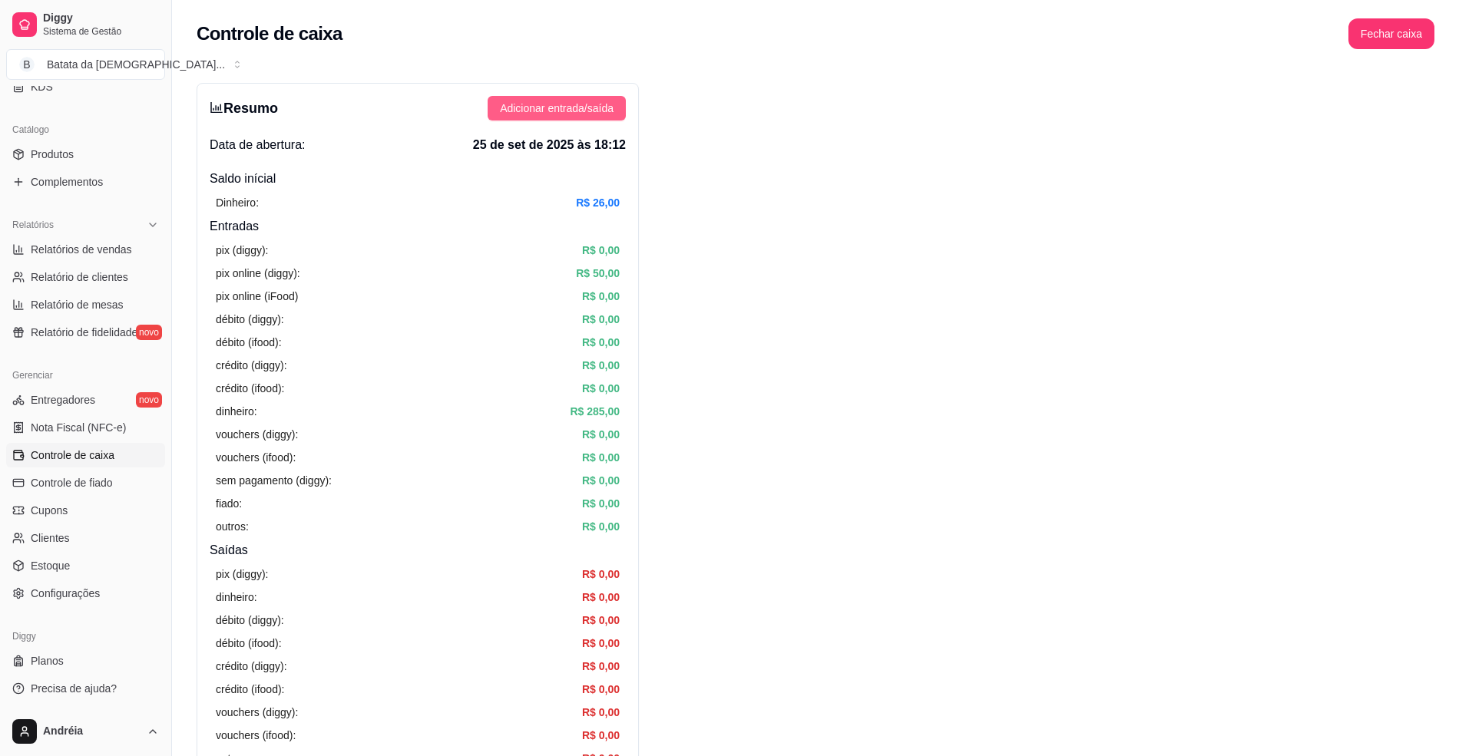
click at [603, 107] on span "Adicionar entrada/saída" at bounding box center [557, 108] width 114 height 17
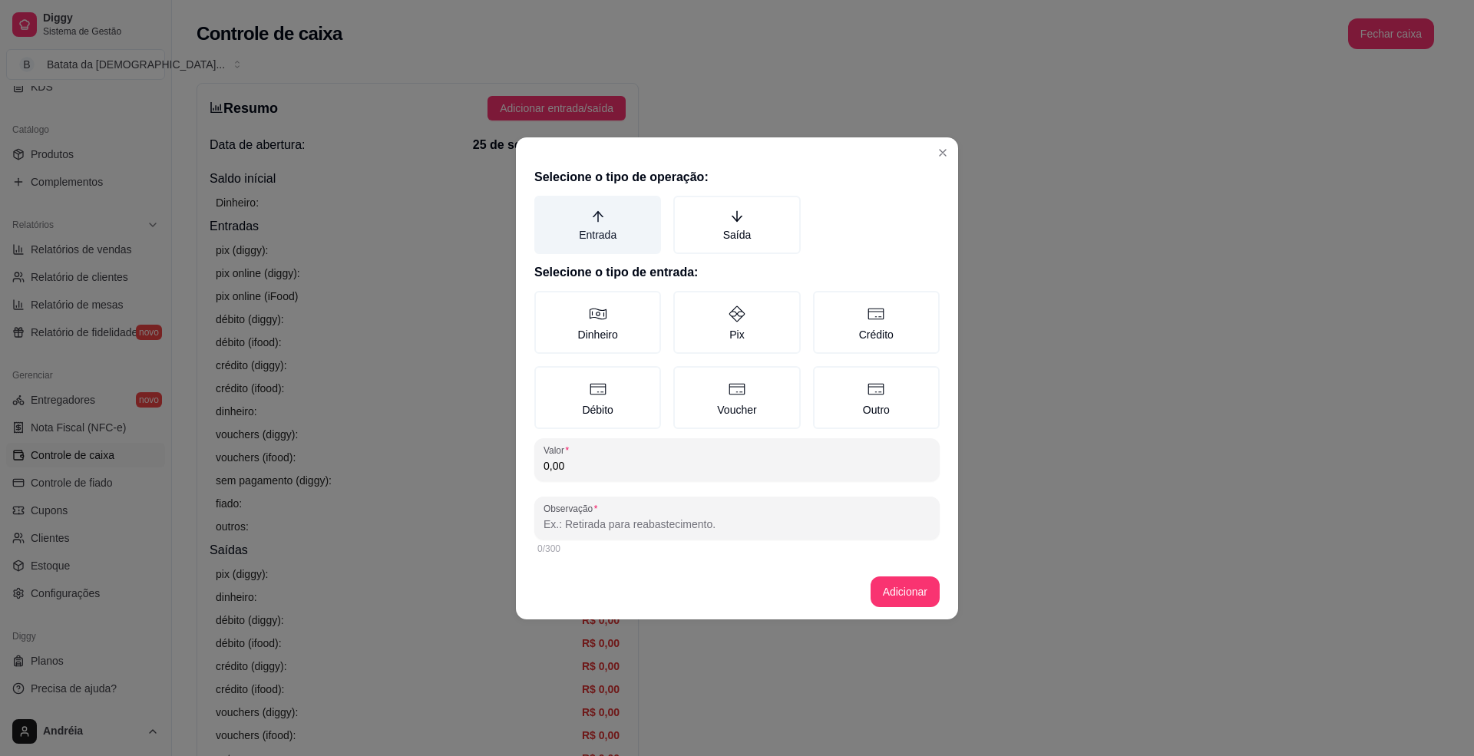
click at [614, 221] on label "Entrada" at bounding box center [597, 225] width 127 height 58
click at [546, 207] on button "Entrada" at bounding box center [540, 201] width 12 height 12
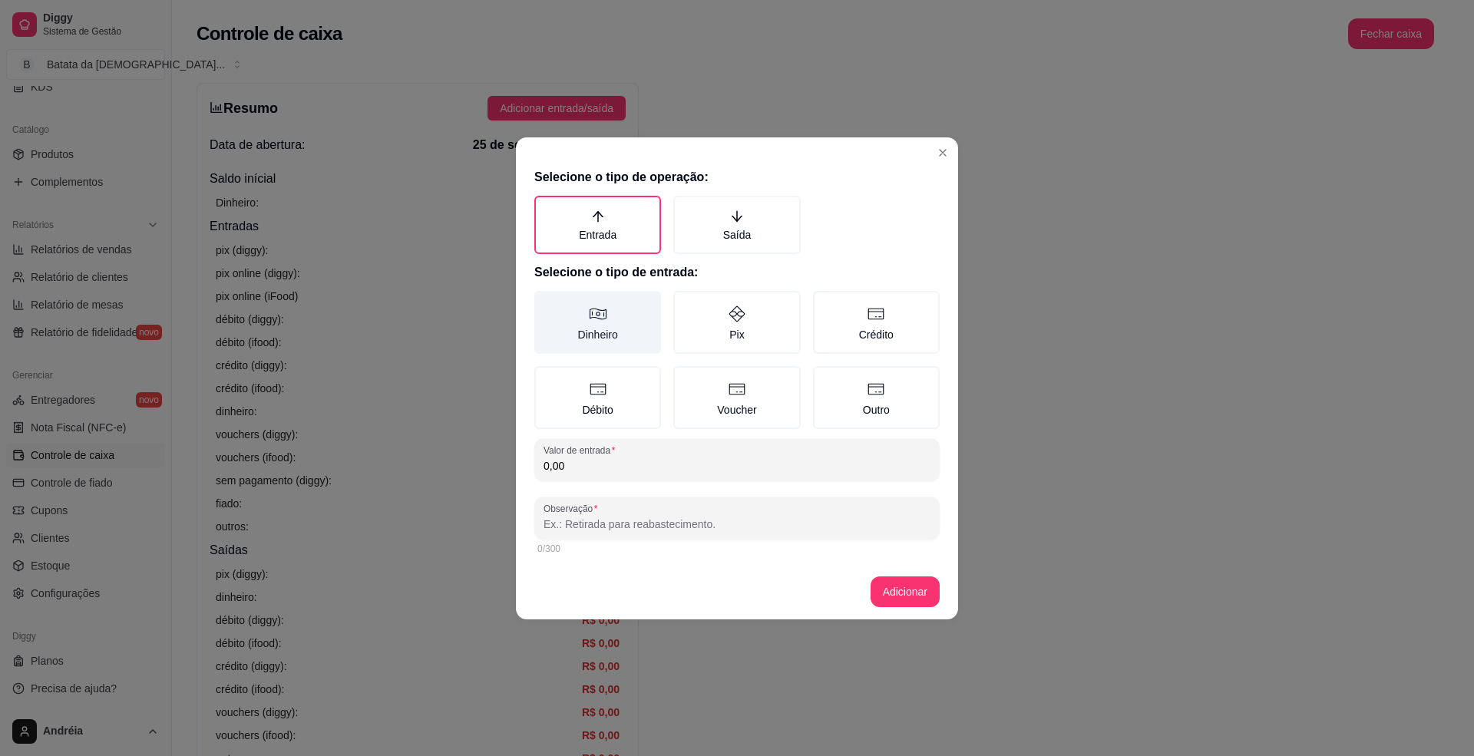
click at [619, 315] on label "Dinheiro" at bounding box center [597, 322] width 127 height 63
click at [546, 303] on button "Dinheiro" at bounding box center [540, 296] width 12 height 12
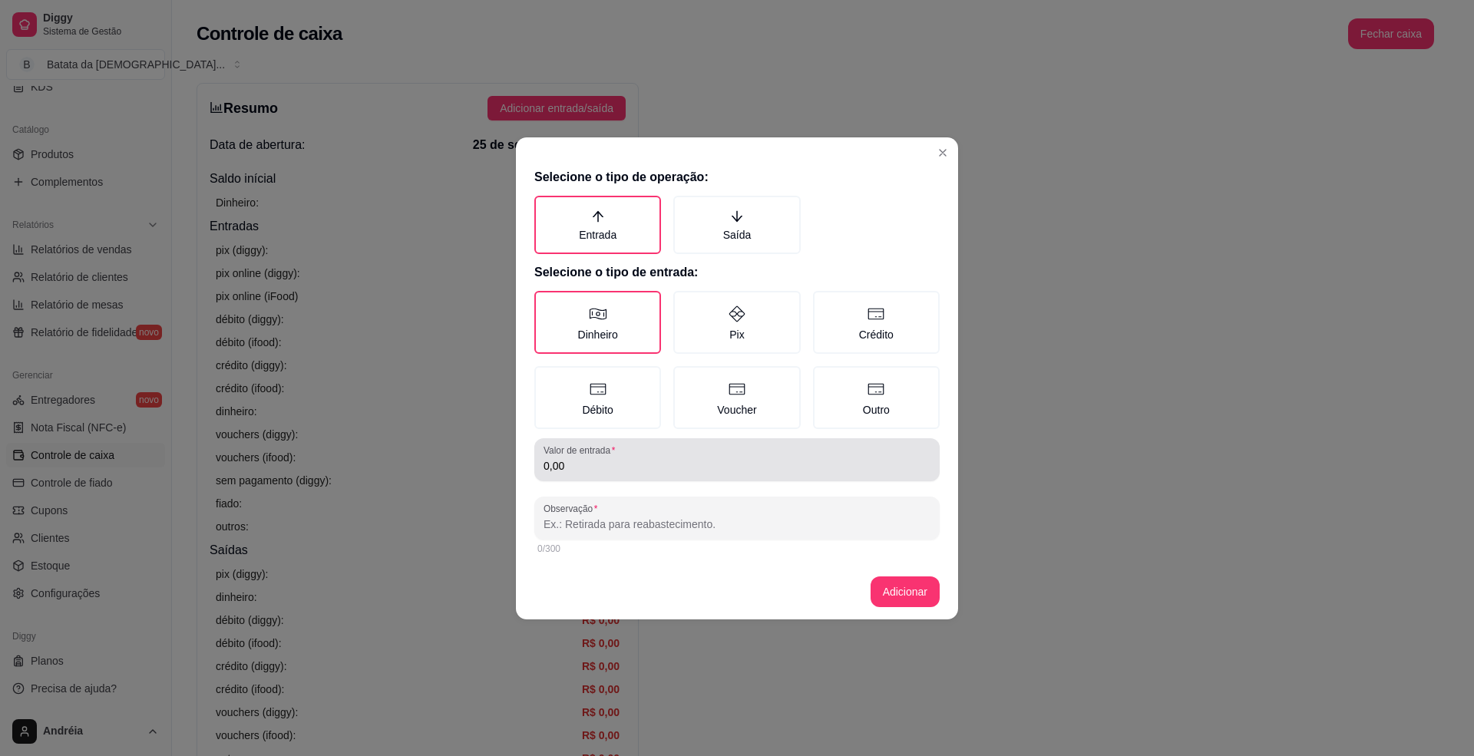
click at [639, 447] on div "0,00" at bounding box center [737, 460] width 387 height 31
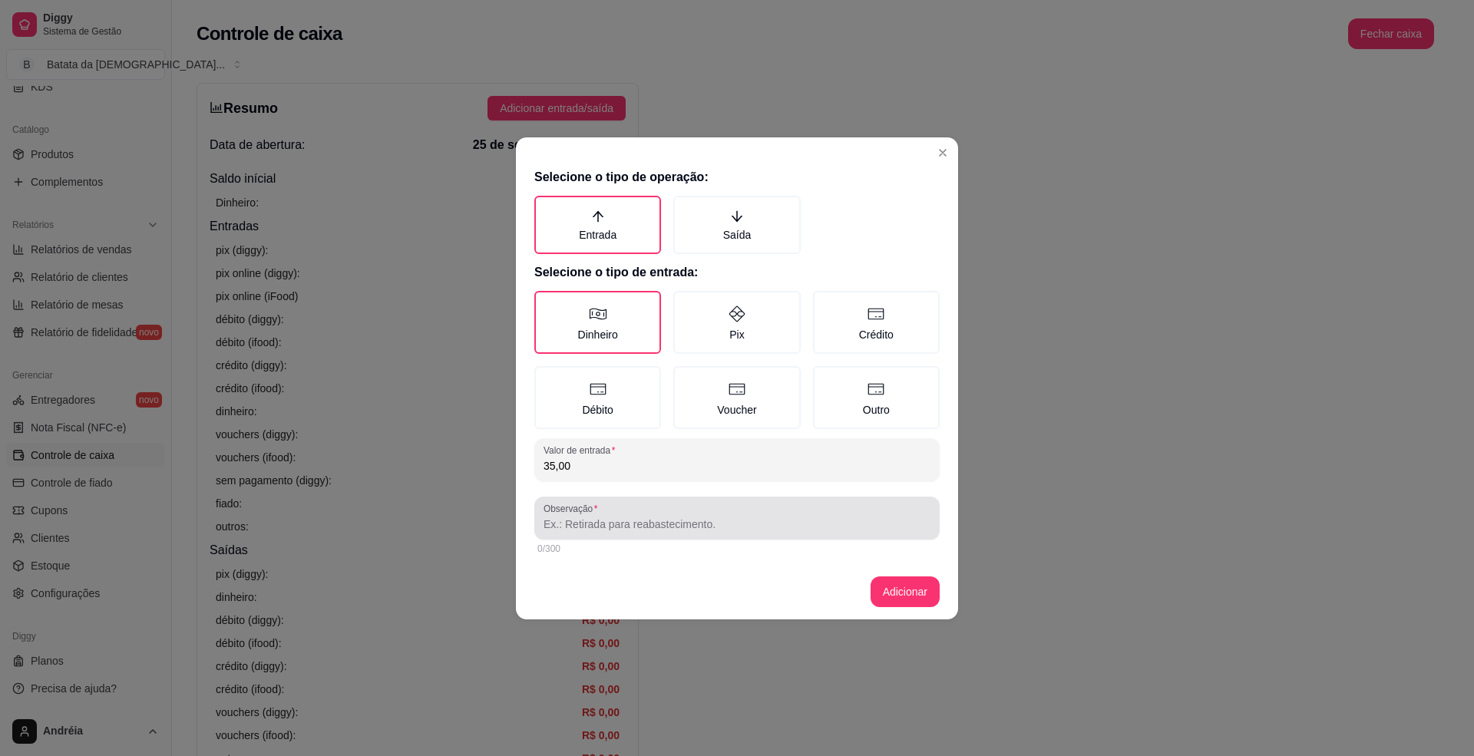
type input "35,00"
click at [775, 523] on input "Observação" at bounding box center [737, 524] width 387 height 15
type input "nego bil, deia tem que devolver no pix"
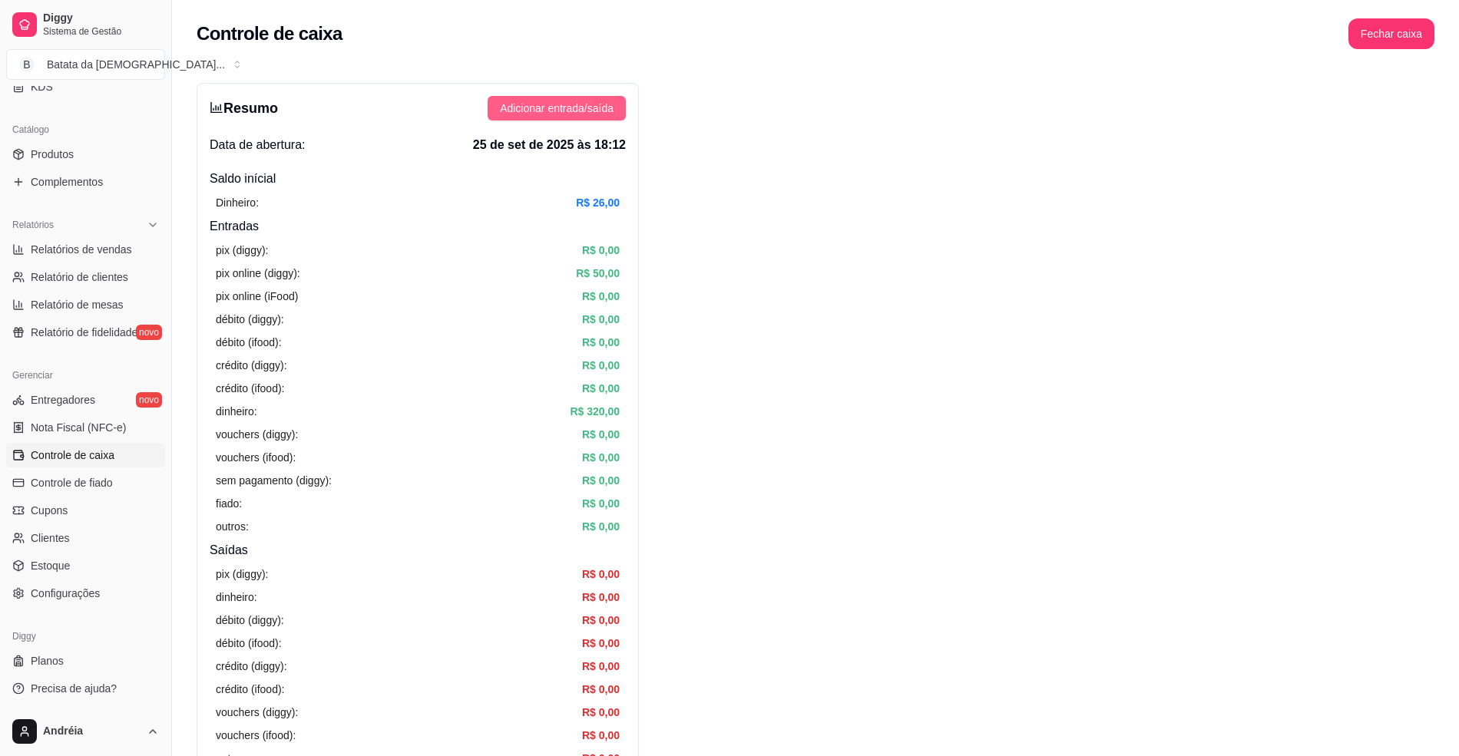
click at [542, 107] on span "Adicionar entrada/saída" at bounding box center [557, 108] width 114 height 17
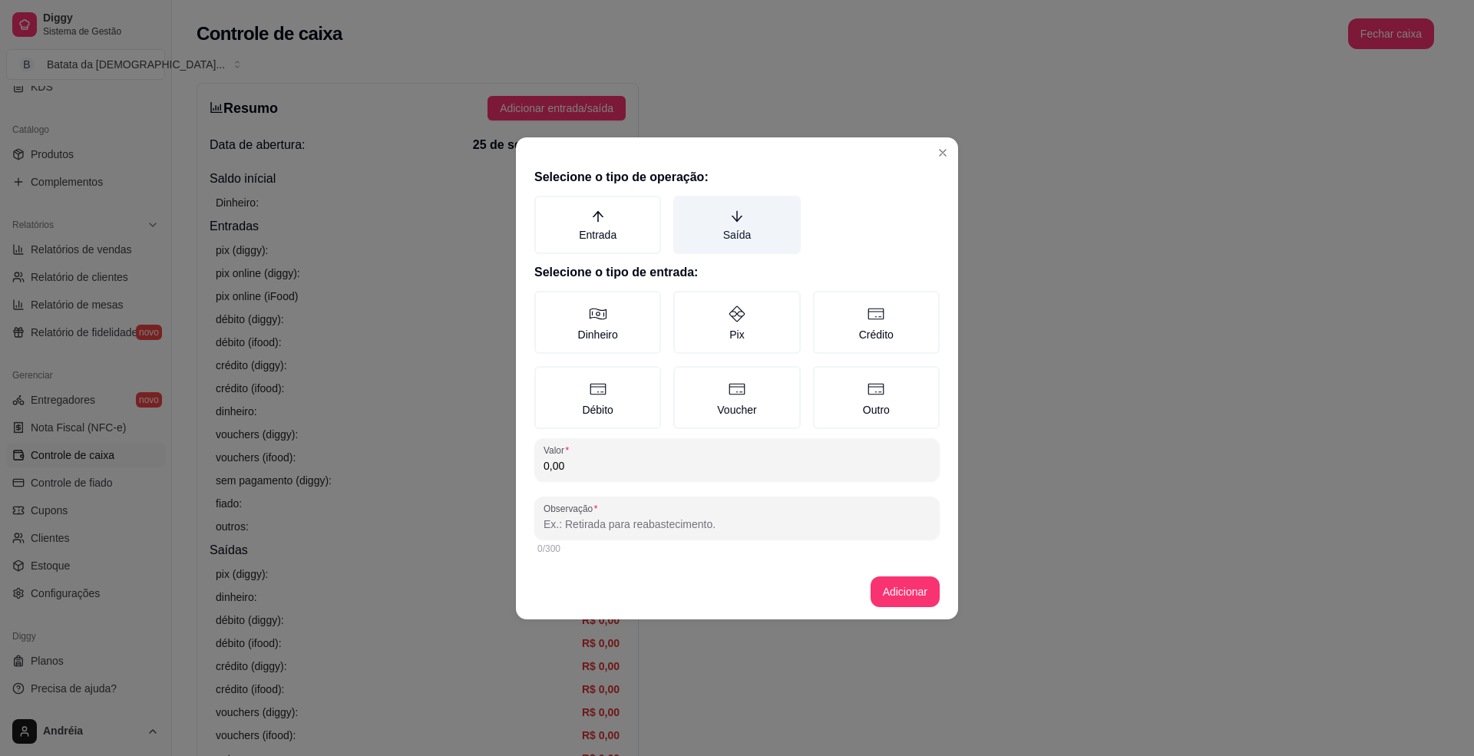
click at [717, 210] on label "Saída" at bounding box center [736, 225] width 127 height 58
click at [685, 207] on button "Saída" at bounding box center [679, 201] width 12 height 12
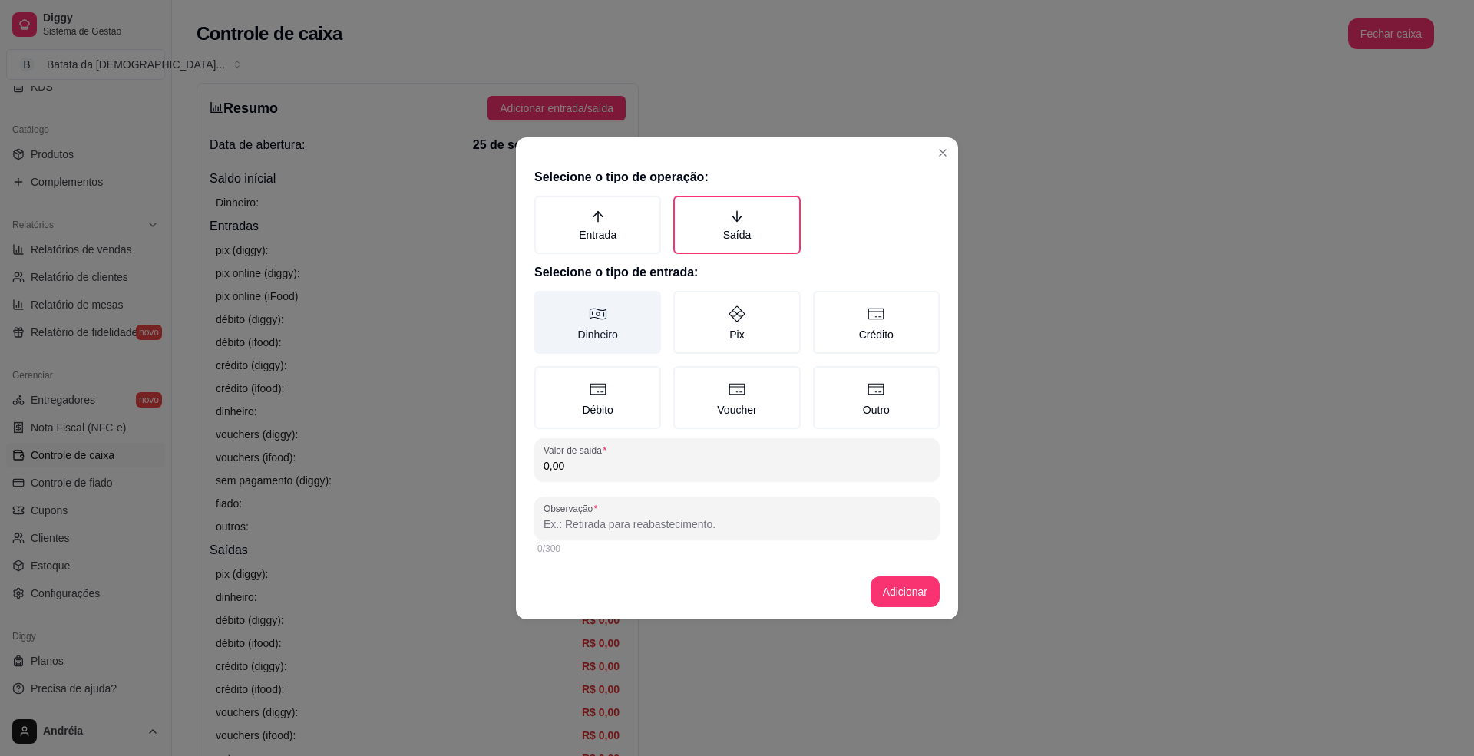
click at [596, 320] on icon at bounding box center [598, 314] width 18 height 18
click at [546, 303] on button "Dinheiro" at bounding box center [540, 296] width 12 height 12
click at [649, 439] on div "Valor de saída 0,00" at bounding box center [736, 459] width 405 height 43
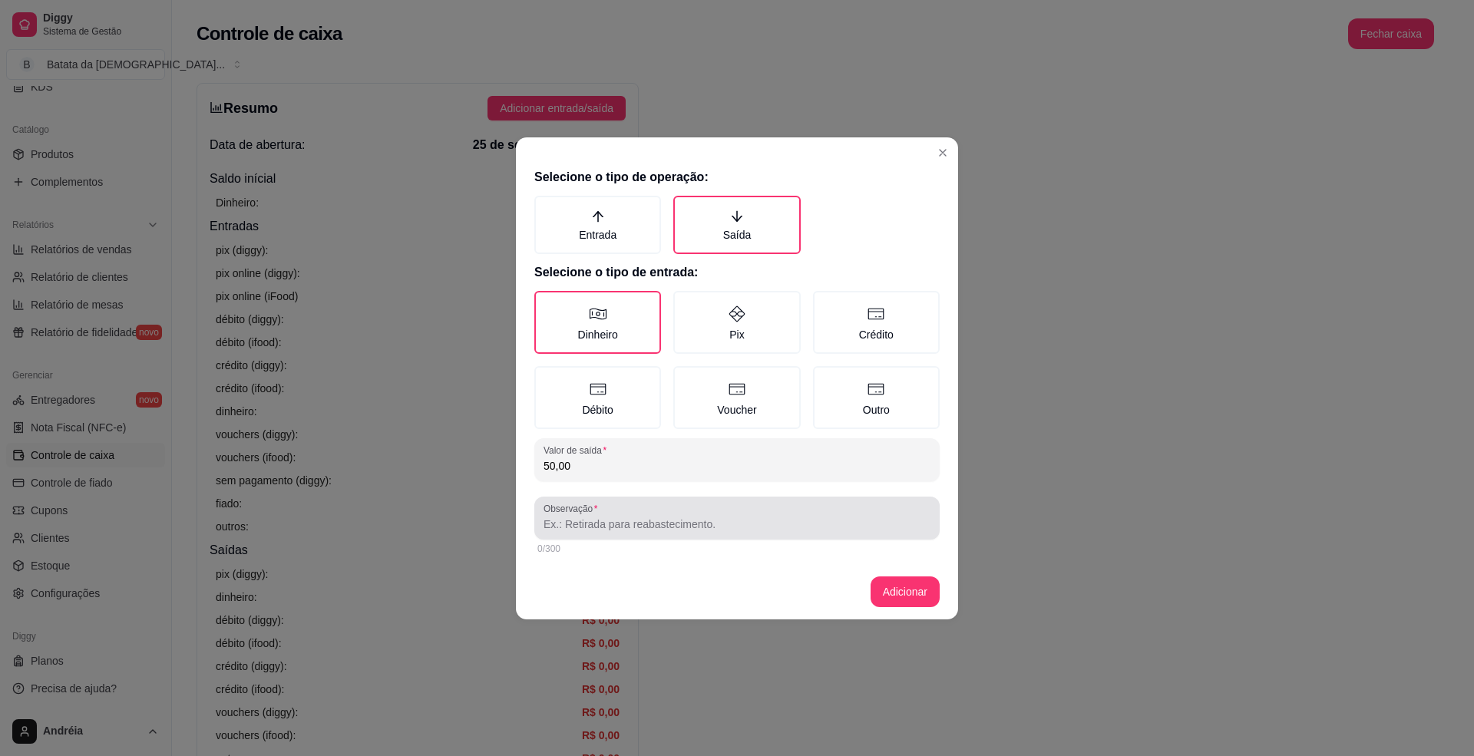
type input "50,00"
click at [683, 526] on input "Observação" at bounding box center [737, 524] width 387 height 15
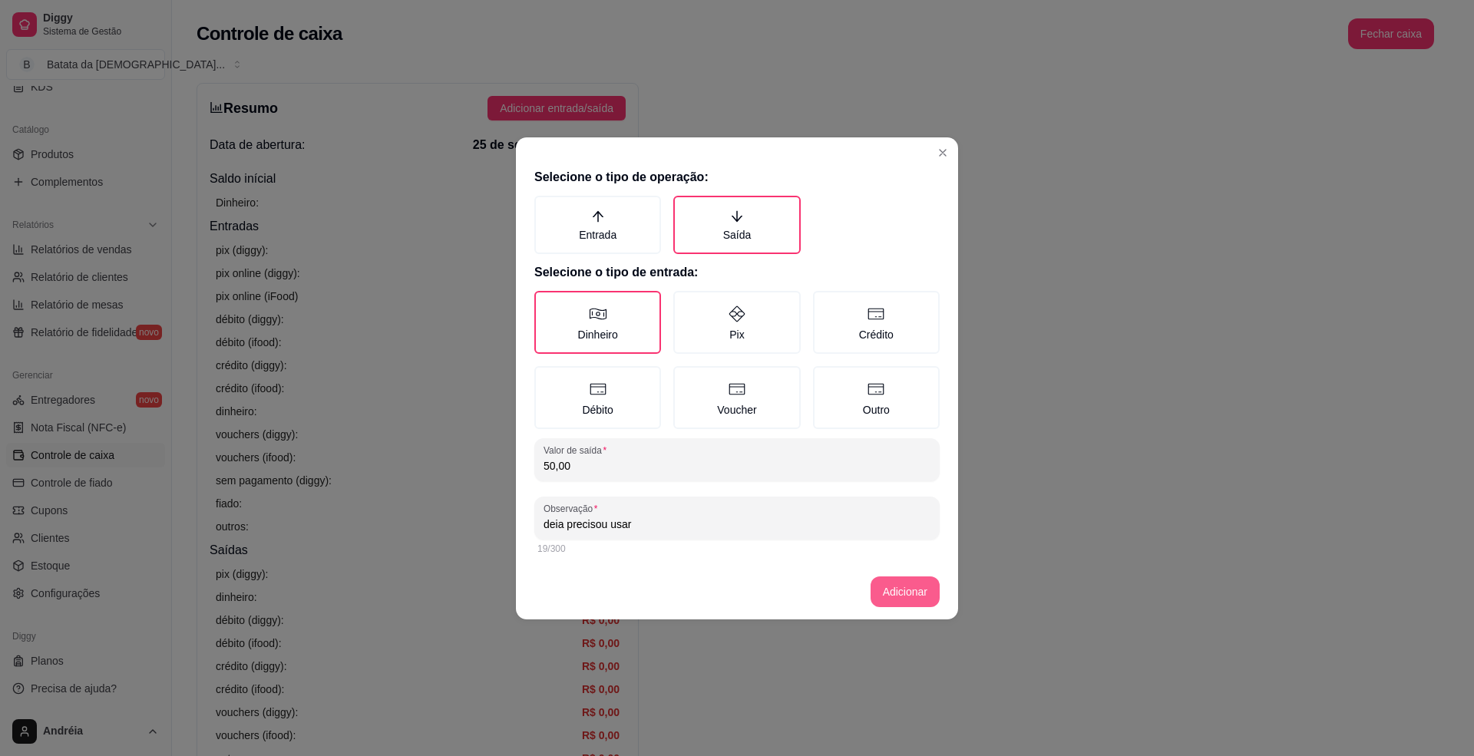
type input "deia precisou usar"
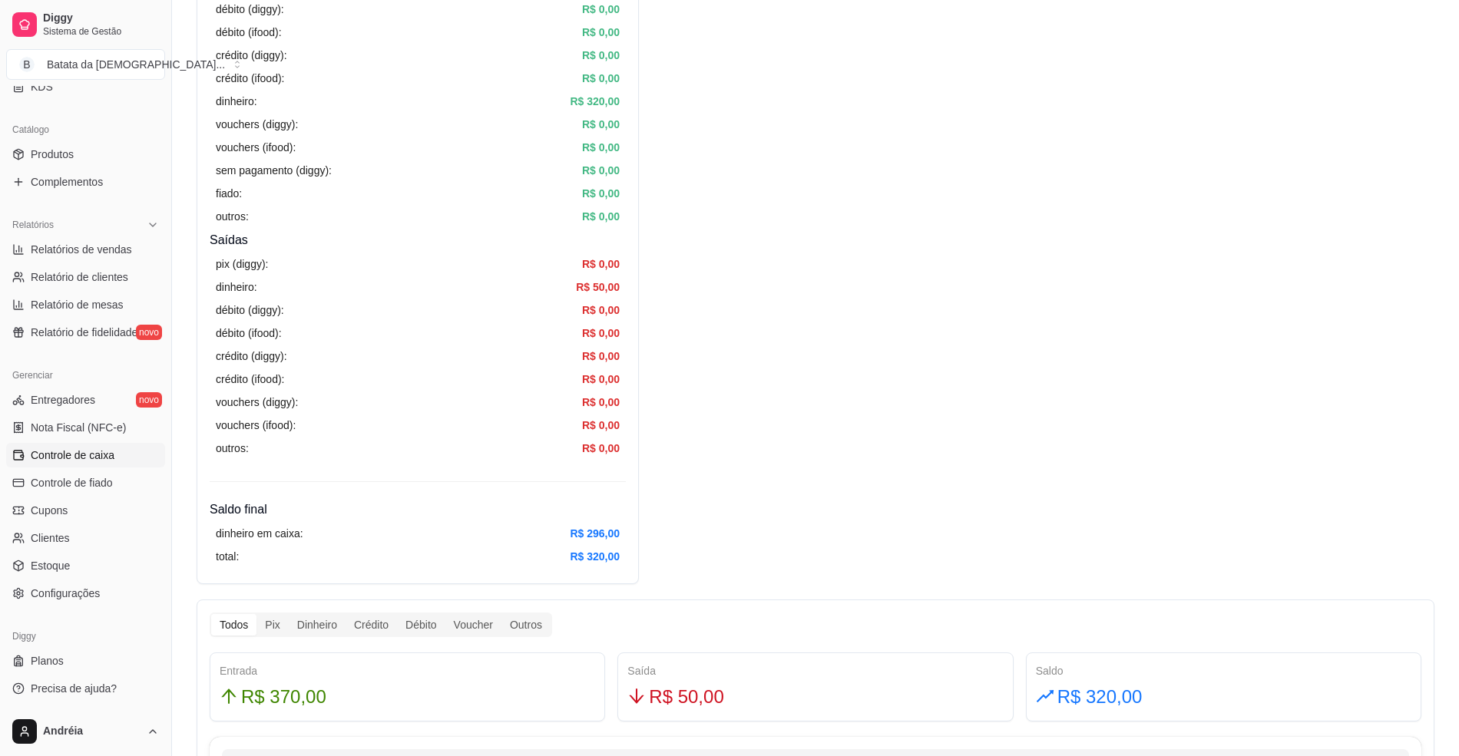
scroll to position [307, 0]
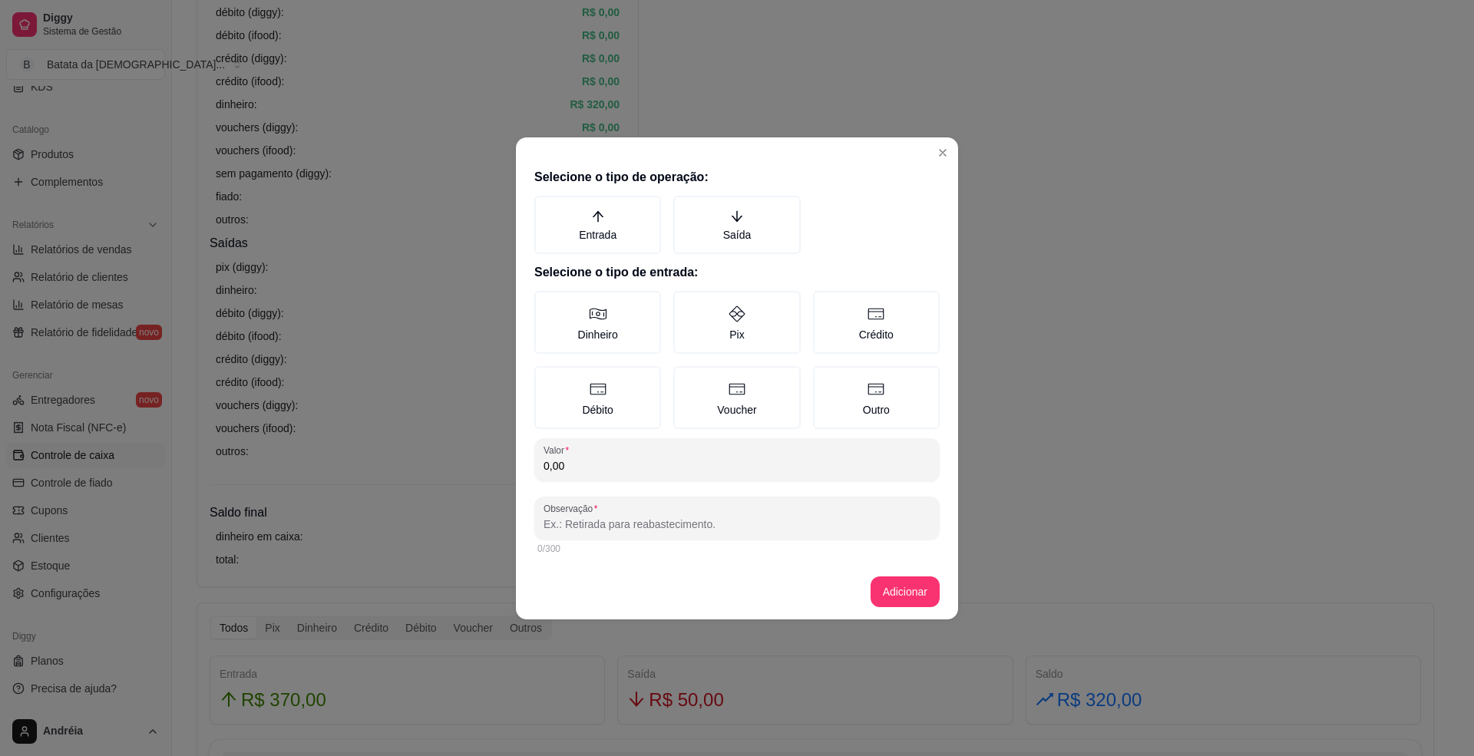
click at [956, 158] on header at bounding box center [737, 149] width 442 height 25
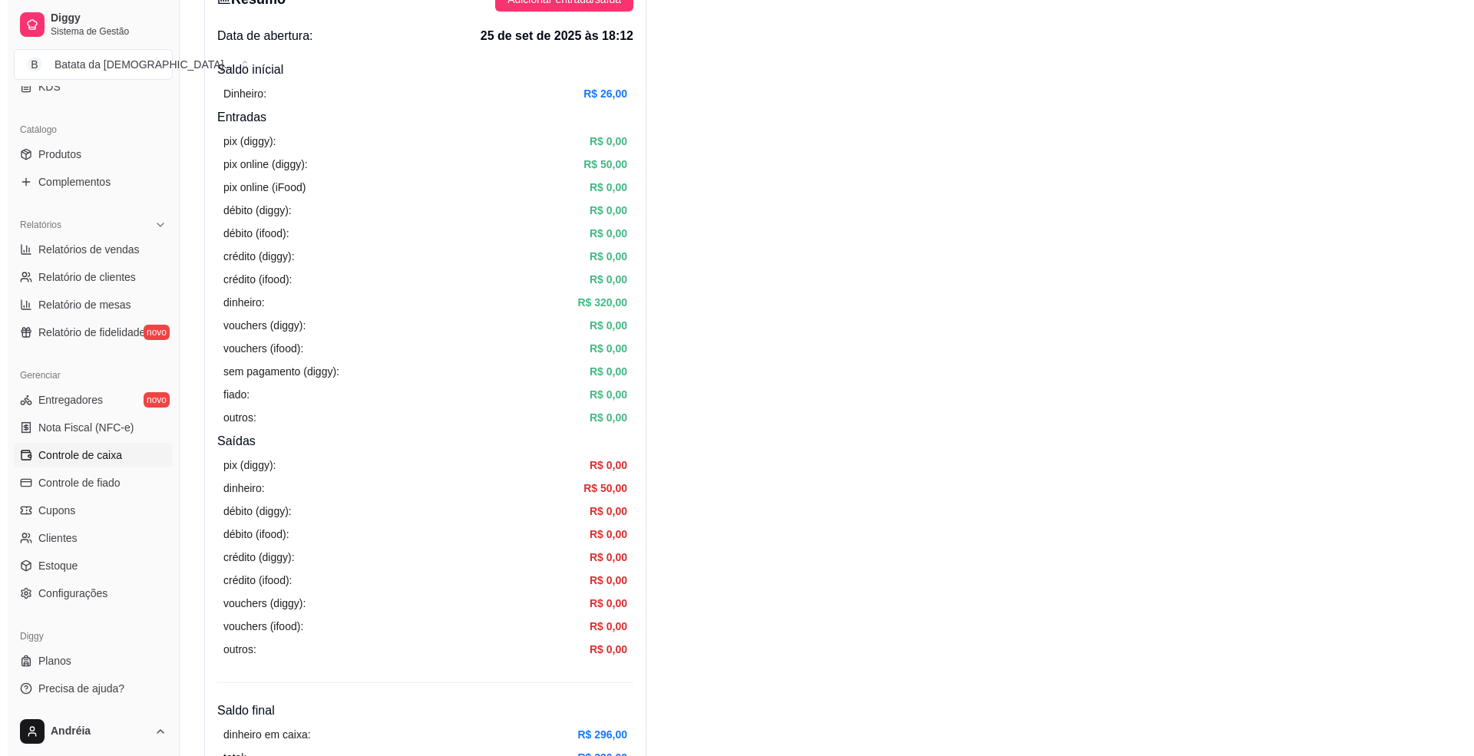
scroll to position [0, 0]
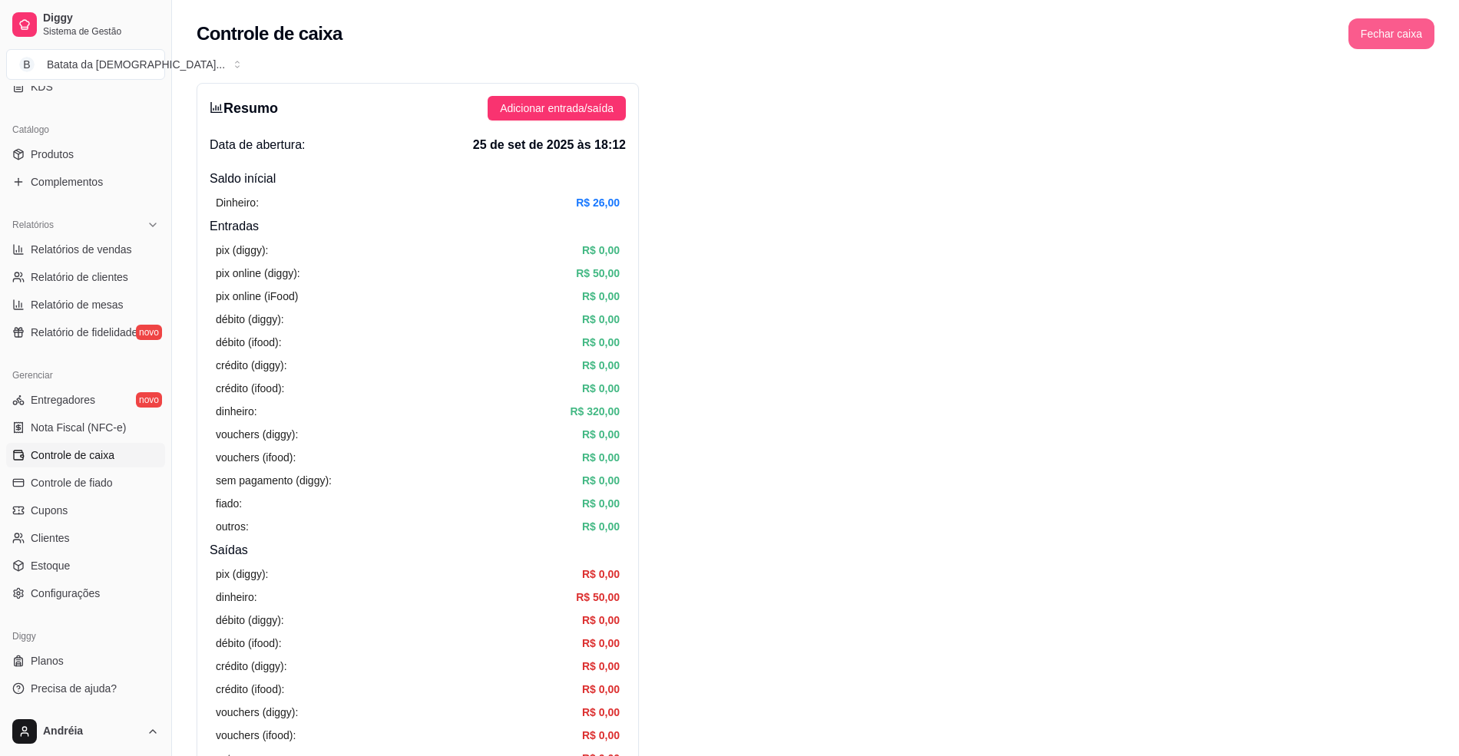
click at [1373, 28] on button "Fechar caixa" at bounding box center [1392, 34] width 84 height 30
click at [1428, 128] on span "Sim" at bounding box center [1434, 136] width 18 height 17
